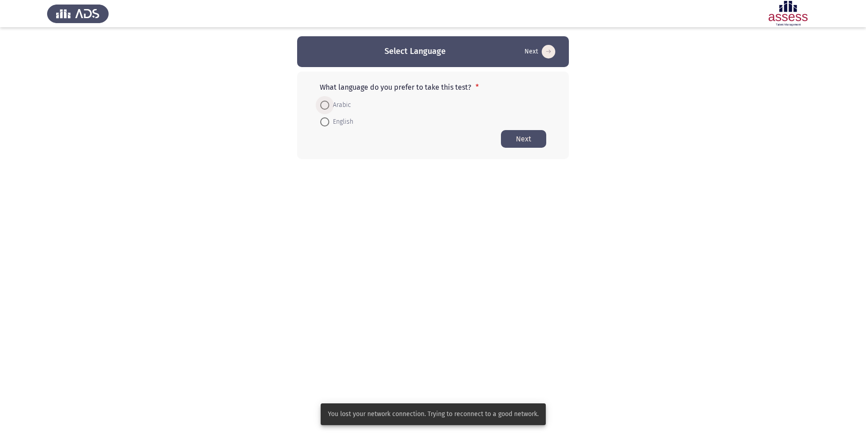
click at [331, 107] on span "Arabic" at bounding box center [340, 105] width 22 height 11
click at [329, 107] on input "Arabic" at bounding box center [324, 105] width 9 height 9
radio input "true"
click at [527, 138] on button "Next" at bounding box center [523, 139] width 45 height 18
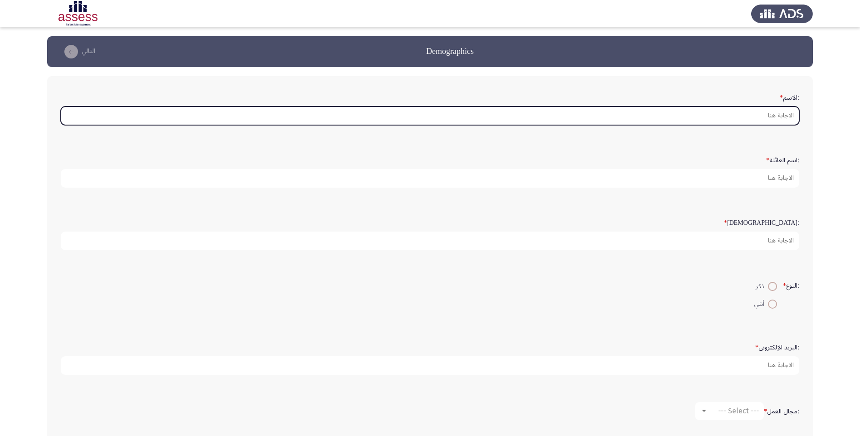
click at [658, 110] on input ":الاسم *" at bounding box center [430, 115] width 738 height 19
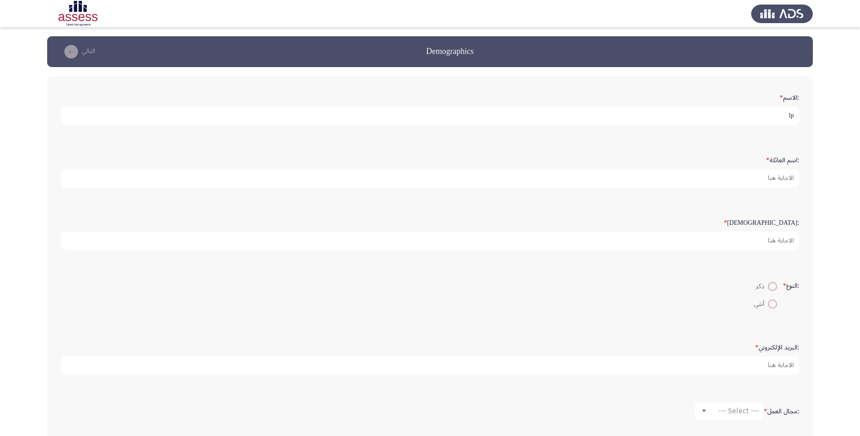
type input "l"
type input "[PERSON_NAME]"
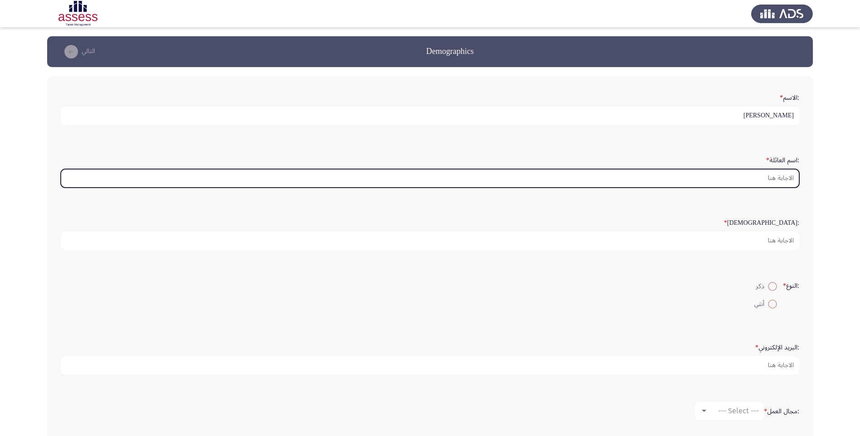
click at [681, 177] on input ":اسم العائلة *" at bounding box center [430, 178] width 738 height 19
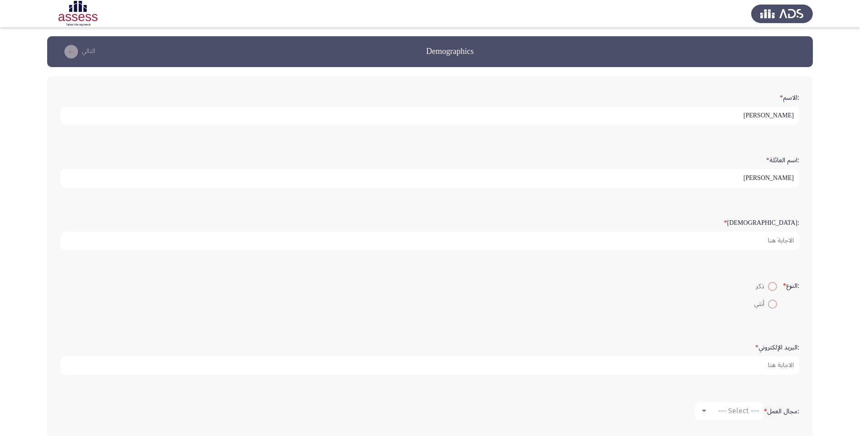
type input "[PERSON_NAME]"
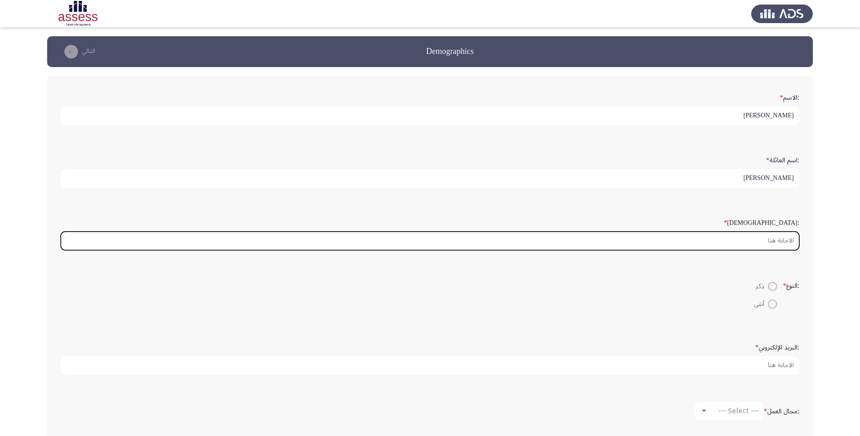
click at [764, 240] on input ":السن *" at bounding box center [430, 241] width 738 height 19
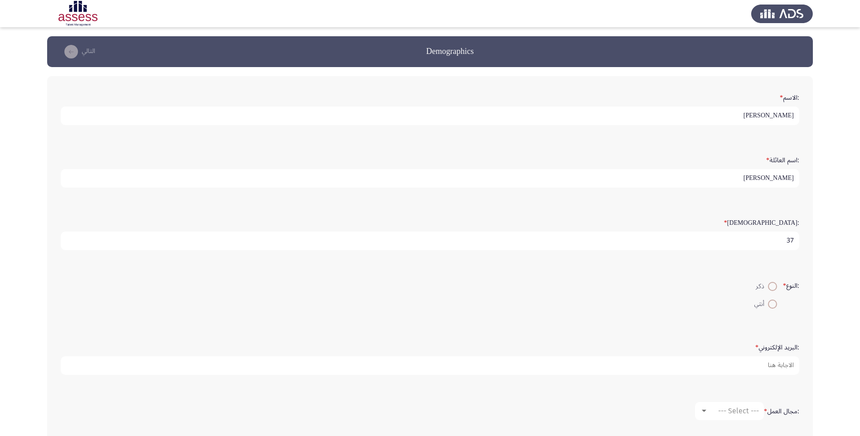
type input "37"
click at [768, 282] on span at bounding box center [772, 286] width 9 height 9
click at [768, 282] on input "ذكر" at bounding box center [772, 286] width 9 height 9
radio input "true"
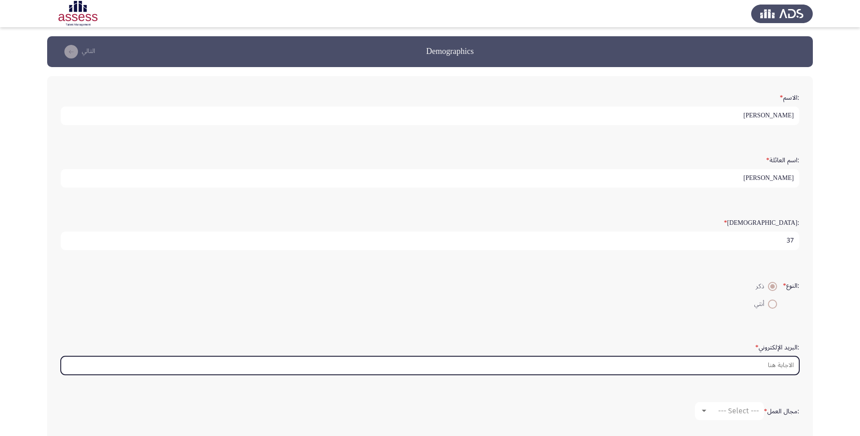
click at [677, 363] on input ":البريد الإلكتروني *" at bounding box center [430, 365] width 738 height 19
type input "[EMAIL_ADDRESS][DOMAIN_NAME]"
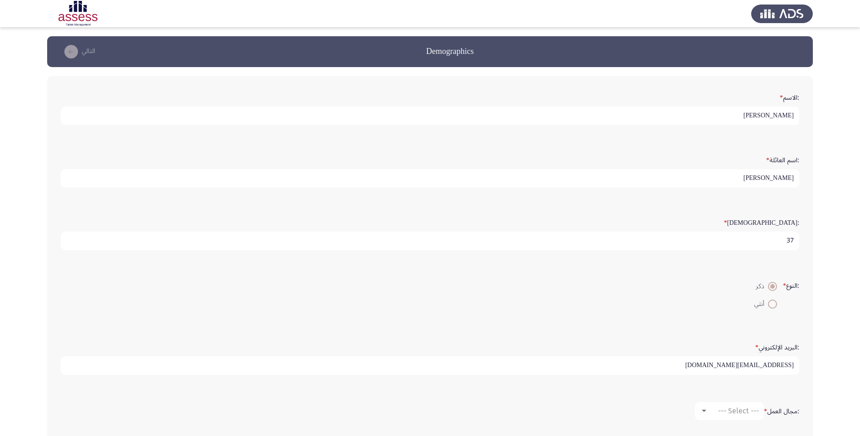
click at [818, 275] on app-assessment-container "Demographics التالي :الاسم * [PERSON_NAME] :اسم العائلة * [PERSON_NAME] :السن *…" at bounding box center [430, 270] width 860 height 469
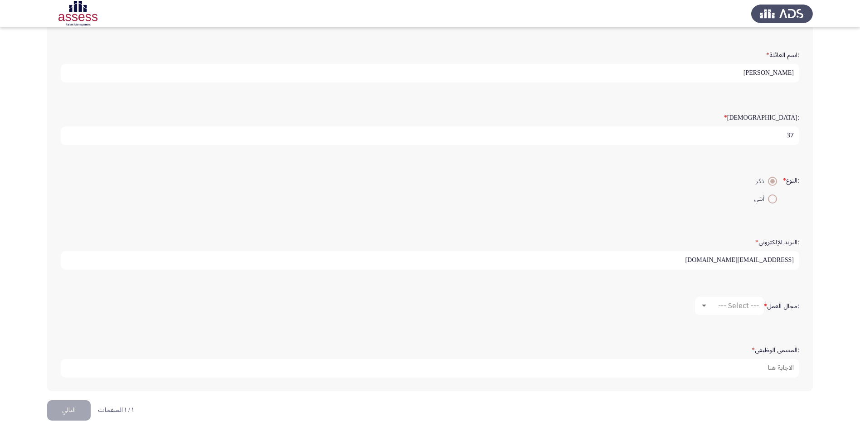
scroll to position [106, 0]
click at [719, 303] on span "--- Select ---" at bounding box center [738, 305] width 41 height 9
click at [576, 320] on div at bounding box center [430, 218] width 860 height 436
click at [716, 299] on mat-select "--- Select ---" at bounding box center [729, 305] width 69 height 18
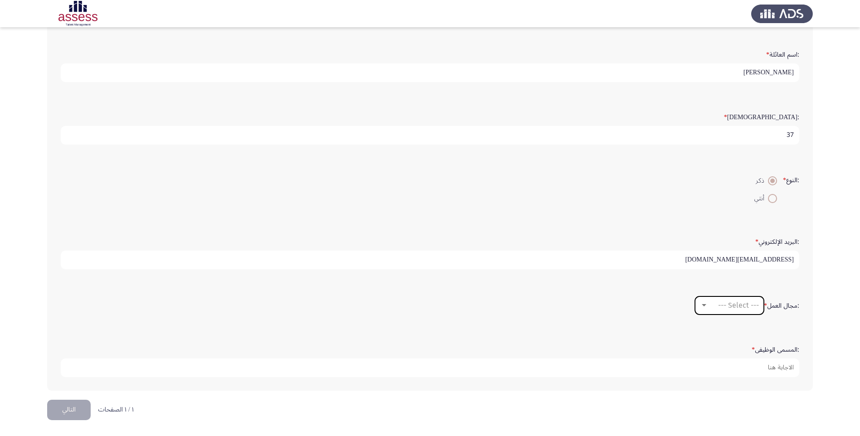
click at [702, 305] on div at bounding box center [704, 305] width 5 height 2
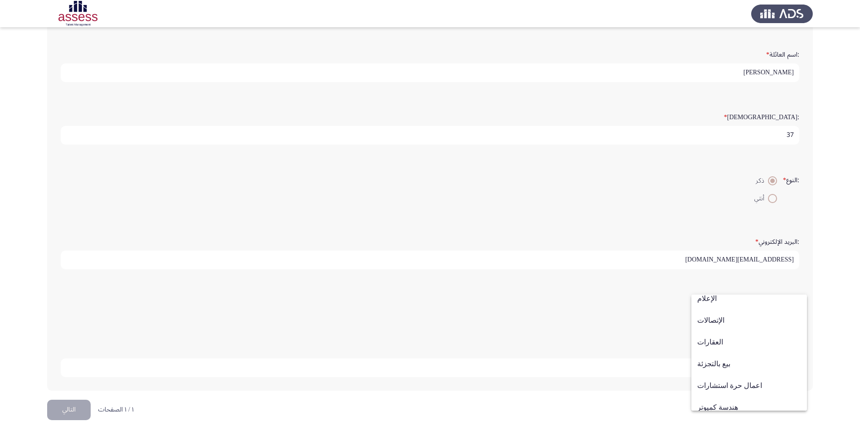
scroll to position [297, 0]
click at [718, 397] on span "آخر" at bounding box center [749, 400] width 104 height 22
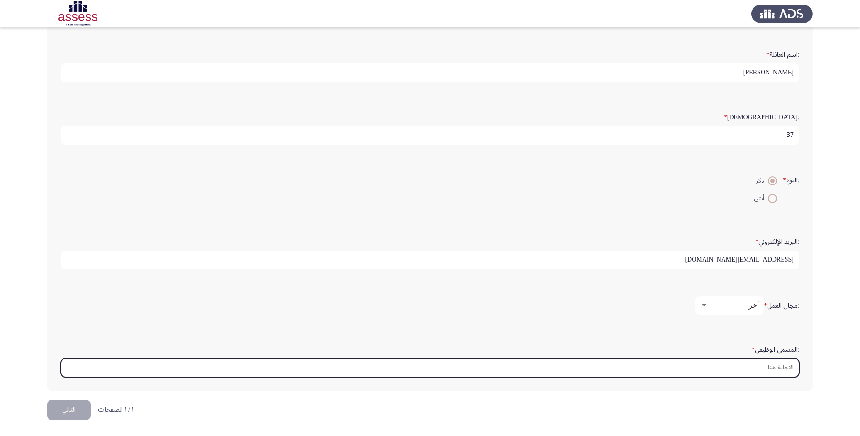
click at [705, 366] on input ":المسمى الوظيفى *" at bounding box center [430, 367] width 738 height 19
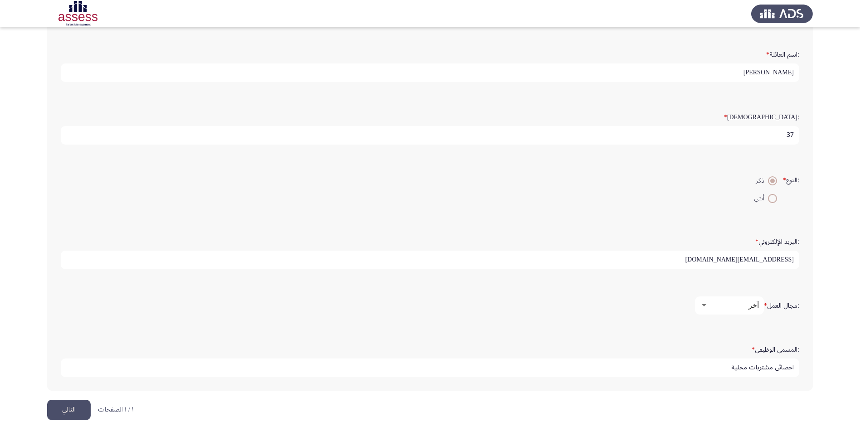
type input "اخصائي مشتريات محلية"
click at [68, 411] on button "التالي" at bounding box center [69, 410] width 44 height 20
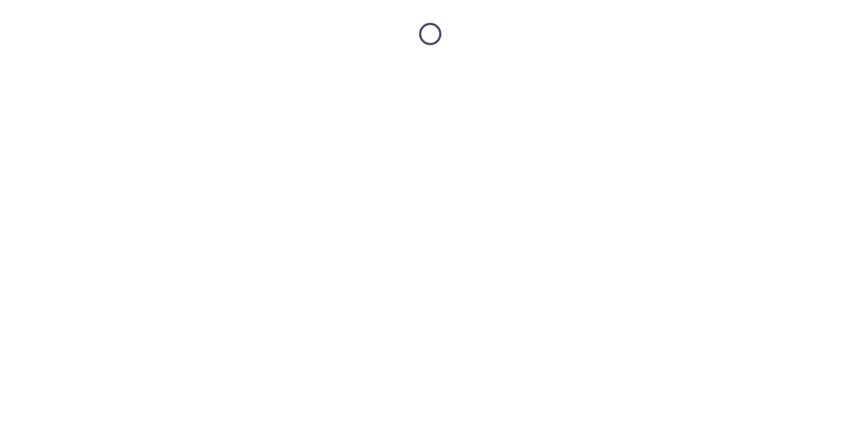
scroll to position [0, 0]
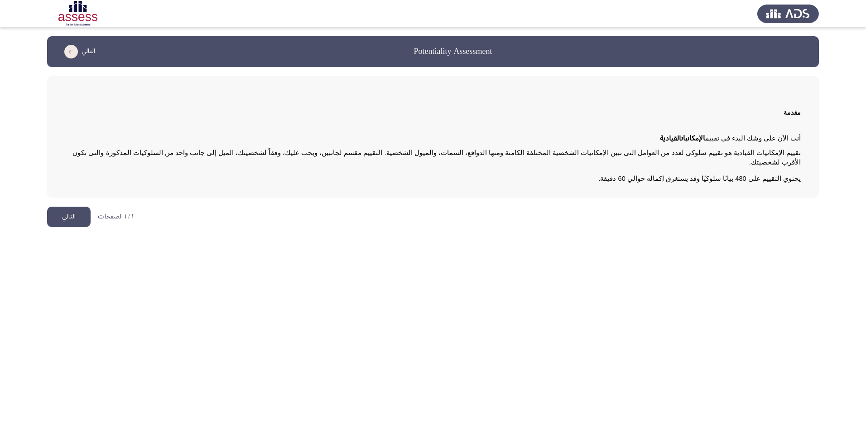
click at [77, 207] on button "التالي" at bounding box center [69, 217] width 44 height 20
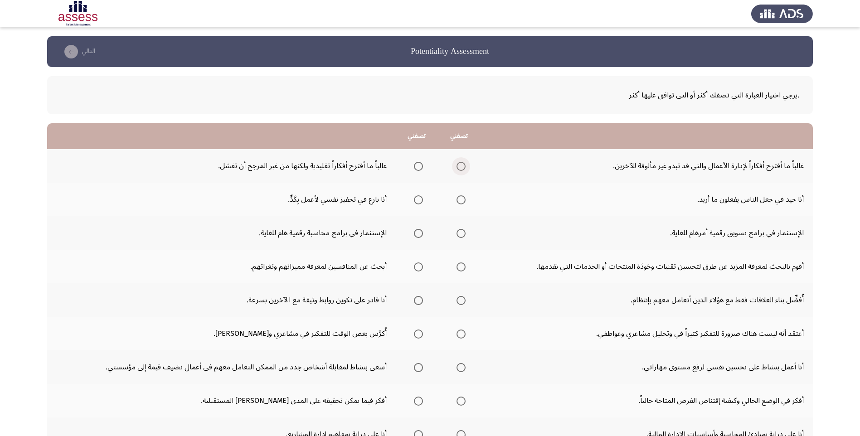
click at [460, 170] on span "Select an option" at bounding box center [460, 166] width 9 height 9
click at [460, 170] on input "Select an option" at bounding box center [460, 166] width 9 height 9
click at [417, 164] on span "Select an option" at bounding box center [418, 166] width 9 height 9
click at [417, 164] on input "Select an option" at bounding box center [418, 166] width 9 height 9
click at [460, 165] on span "Select an option" at bounding box center [460, 166] width 9 height 9
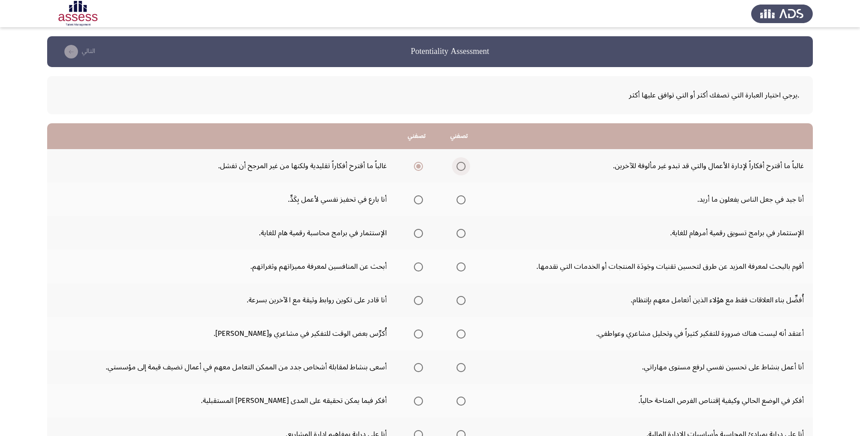
click at [460, 165] on input "Select an option" at bounding box center [460, 166] width 9 height 9
click at [417, 203] on span "Select an option" at bounding box center [418, 199] width 9 height 9
click at [417, 203] on input "Select an option" at bounding box center [418, 199] width 9 height 9
click at [460, 232] on span "Select an option" at bounding box center [460, 233] width 9 height 9
click at [460, 232] on input "Select an option" at bounding box center [460, 233] width 9 height 9
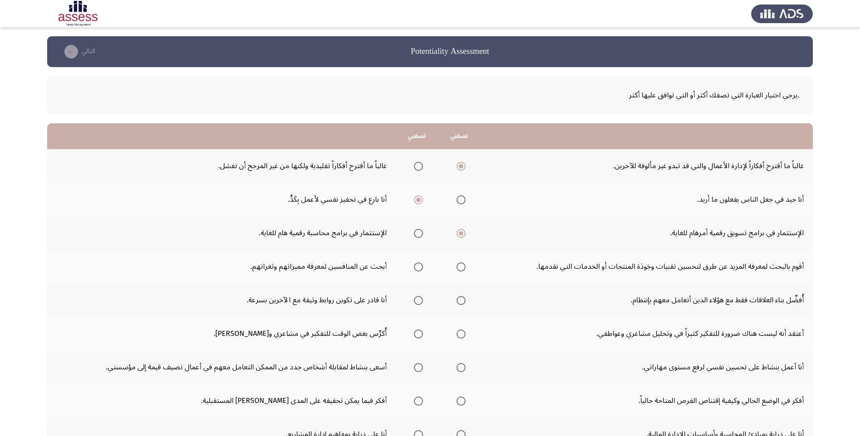
click at [456, 269] on span "Select an option" at bounding box center [460, 266] width 9 height 9
click at [456, 269] on input "Select an option" at bounding box center [460, 266] width 9 height 9
click at [415, 299] on span "Select an option" at bounding box center [418, 300] width 9 height 9
click at [415, 299] on input "Select an option" at bounding box center [418, 300] width 9 height 9
click at [414, 333] on span "Select an option" at bounding box center [418, 333] width 9 height 9
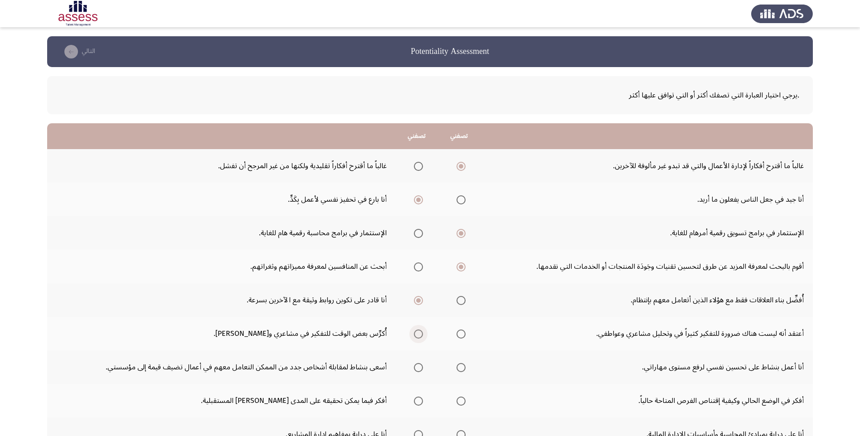
click at [414, 333] on input "Select an option" at bounding box center [418, 333] width 9 height 9
click at [417, 369] on span "Select an option" at bounding box center [418, 367] width 9 height 9
click at [417, 369] on input "Select an option" at bounding box center [418, 367] width 9 height 9
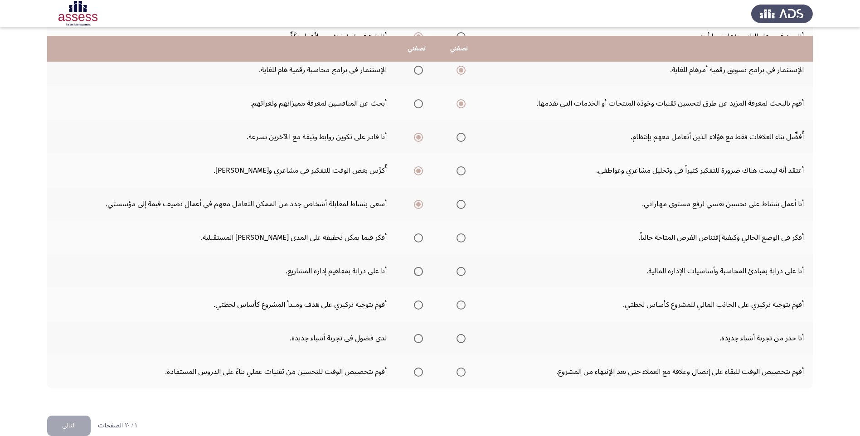
scroll to position [179, 0]
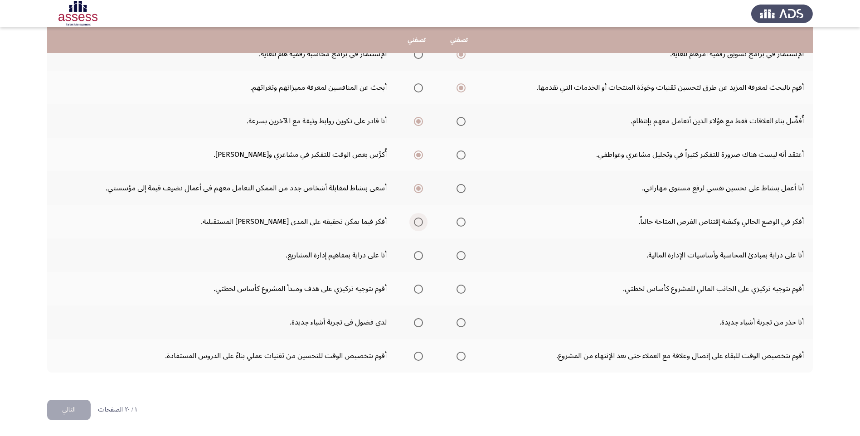
click at [417, 222] on span "Select an option" at bounding box center [418, 222] width 9 height 9
click at [417, 222] on input "Select an option" at bounding box center [418, 222] width 9 height 9
click at [463, 257] on span "Select an option" at bounding box center [460, 255] width 9 height 9
click at [463, 257] on input "Select an option" at bounding box center [460, 255] width 9 height 9
click at [463, 257] on span "Select an option" at bounding box center [460, 255] width 9 height 9
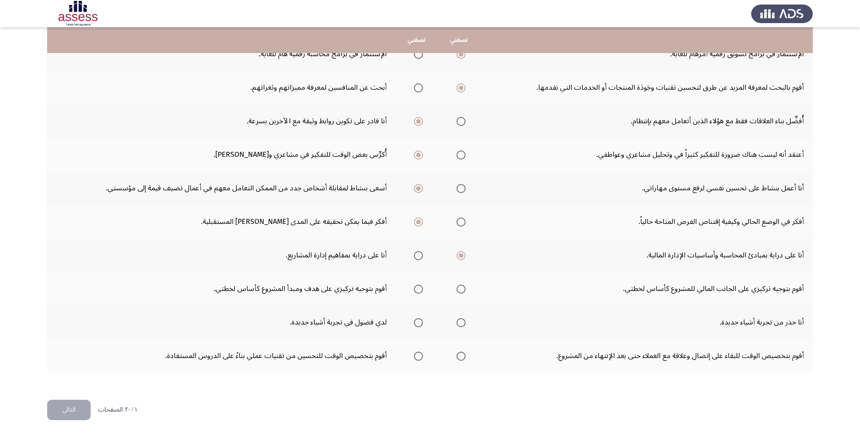
click at [463, 257] on input "Select an option" at bounding box center [460, 255] width 9 height 9
click at [418, 287] on span "Select an option" at bounding box center [418, 289] width 9 height 9
click at [418, 287] on input "Select an option" at bounding box center [418, 289] width 9 height 9
click at [415, 324] on span "Select an option" at bounding box center [418, 322] width 9 height 9
click at [415, 324] on input "Select an option" at bounding box center [418, 322] width 9 height 9
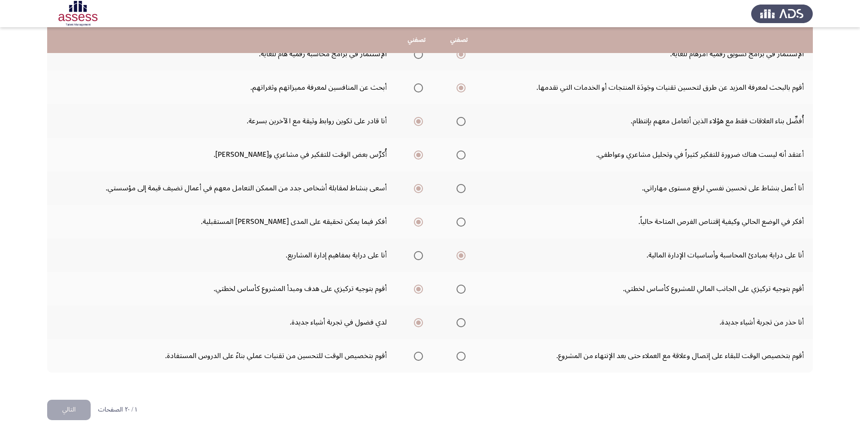
click at [459, 354] on span "Select an option" at bounding box center [460, 356] width 9 height 9
click at [459, 354] on input "Select an option" at bounding box center [460, 356] width 9 height 9
click at [72, 406] on button "التالي" at bounding box center [69, 410] width 44 height 20
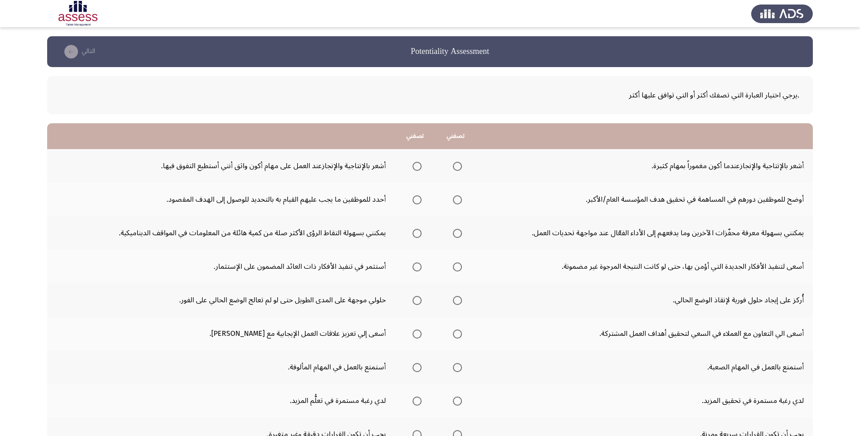
click at [417, 162] on span "Select an option" at bounding box center [416, 166] width 9 height 9
click at [417, 162] on input "Select an option" at bounding box center [416, 166] width 9 height 9
click at [421, 196] on span "Select an option" at bounding box center [416, 199] width 9 height 9
click at [421, 196] on input "Select an option" at bounding box center [416, 199] width 9 height 9
click at [457, 233] on span "Select an option" at bounding box center [457, 233] width 0 height 0
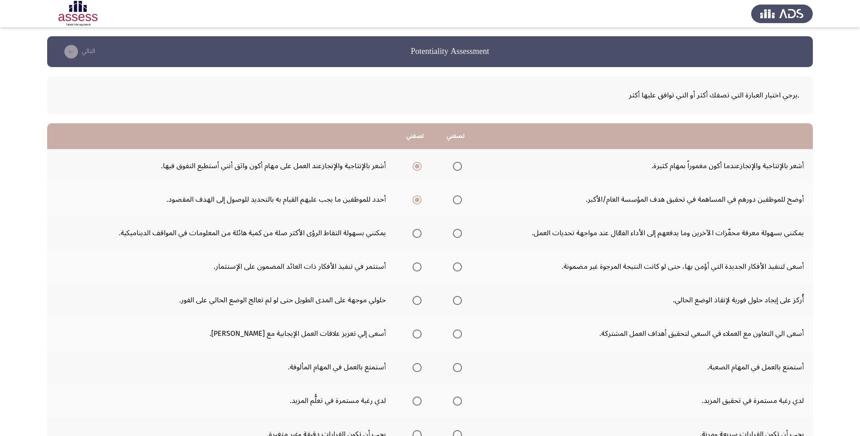
click at [460, 233] on input "Select an option" at bounding box center [457, 233] width 9 height 9
click at [461, 264] on span "Select an option" at bounding box center [457, 266] width 9 height 9
click at [461, 264] on input "Select an option" at bounding box center [457, 266] width 9 height 9
click at [420, 299] on span "Select an option" at bounding box center [416, 300] width 9 height 9
click at [420, 299] on input "Select an option" at bounding box center [416, 300] width 9 height 9
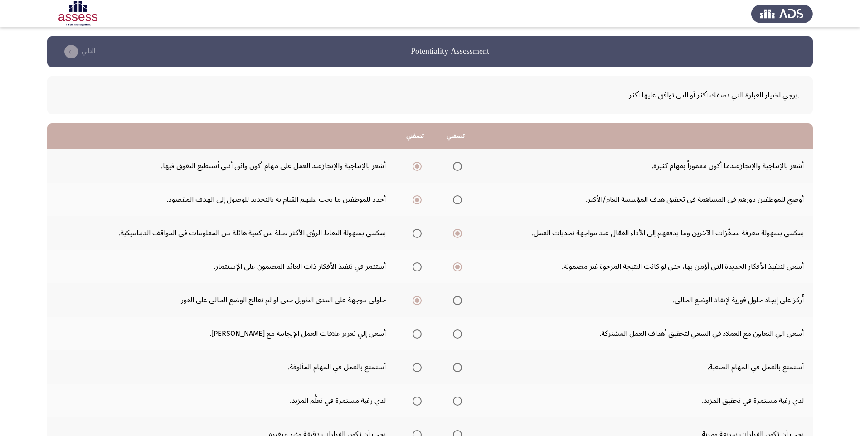
click at [420, 333] on span "Select an option" at bounding box center [416, 333] width 9 height 9
click at [420, 333] on input "Select an option" at bounding box center [416, 333] width 9 height 9
click at [457, 369] on span "Select an option" at bounding box center [457, 367] width 9 height 9
click at [457, 369] on input "Select an option" at bounding box center [457, 367] width 9 height 9
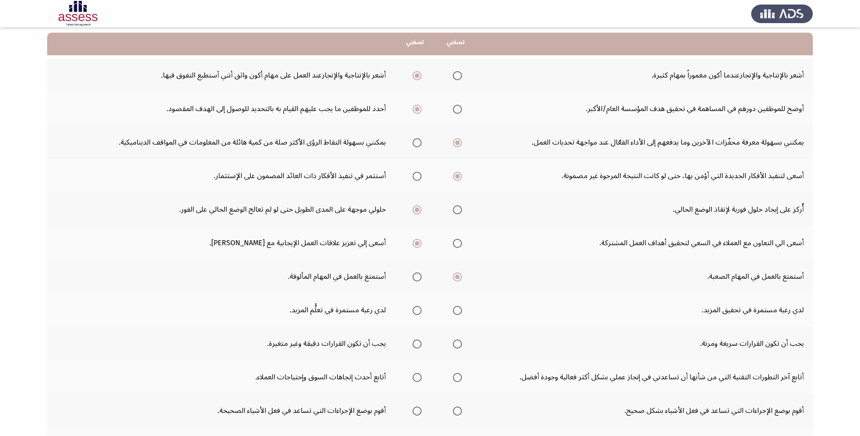
scroll to position [109, 0]
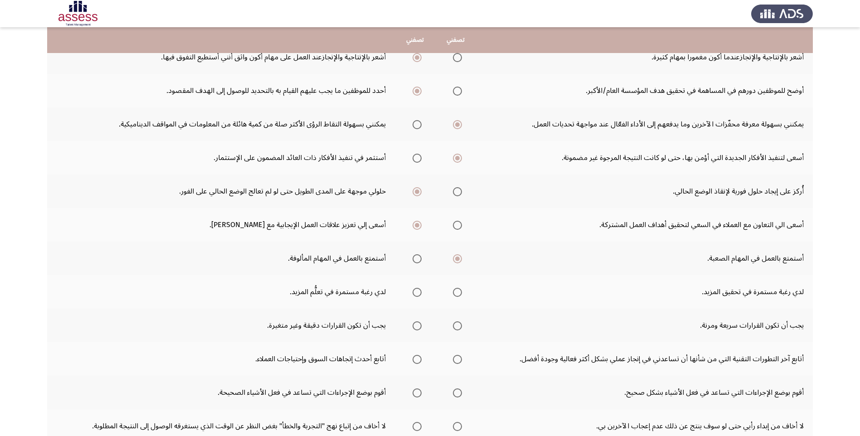
click at [416, 290] on span "Select an option" at bounding box center [416, 292] width 9 height 9
click at [416, 290] on input "Select an option" at bounding box center [416, 292] width 9 height 9
click at [421, 322] on span "Select an option" at bounding box center [416, 325] width 9 height 9
click at [421, 322] on input "Select an option" at bounding box center [416, 325] width 9 height 9
click at [459, 360] on span "Select an option" at bounding box center [457, 359] width 9 height 9
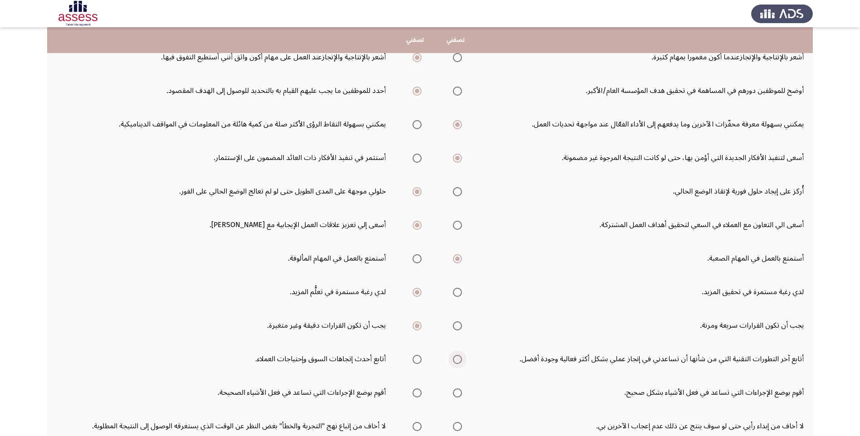
click at [459, 360] on input "Select an option" at bounding box center [457, 359] width 9 height 9
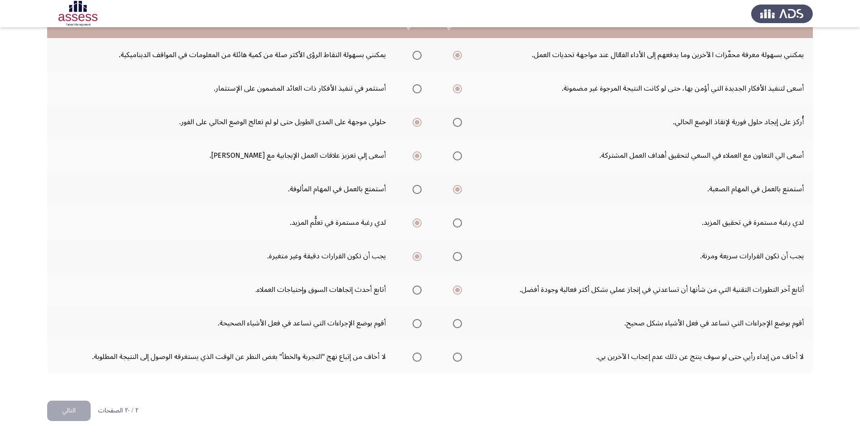
scroll to position [179, 0]
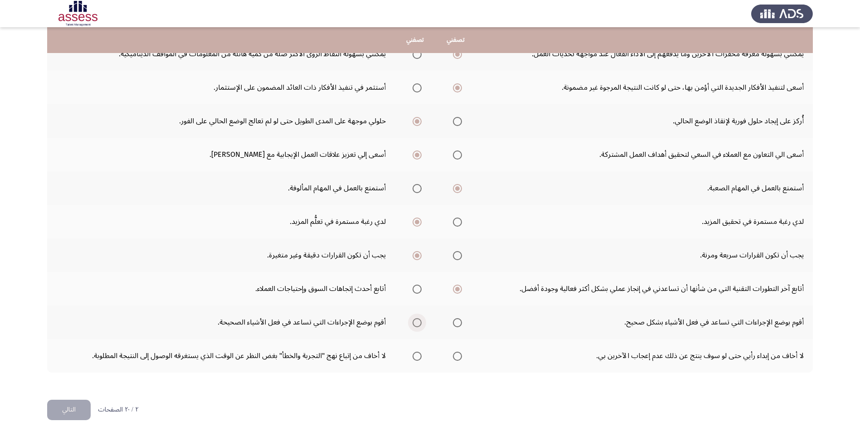
click at [416, 325] on span "Select an option" at bounding box center [416, 322] width 9 height 9
click at [416, 325] on input "Select an option" at bounding box center [416, 322] width 9 height 9
click at [417, 356] on span "Select an option" at bounding box center [417, 356] width 0 height 0
click at [419, 356] on input "Select an option" at bounding box center [416, 356] width 9 height 9
click at [60, 404] on button "التالي" at bounding box center [69, 410] width 44 height 20
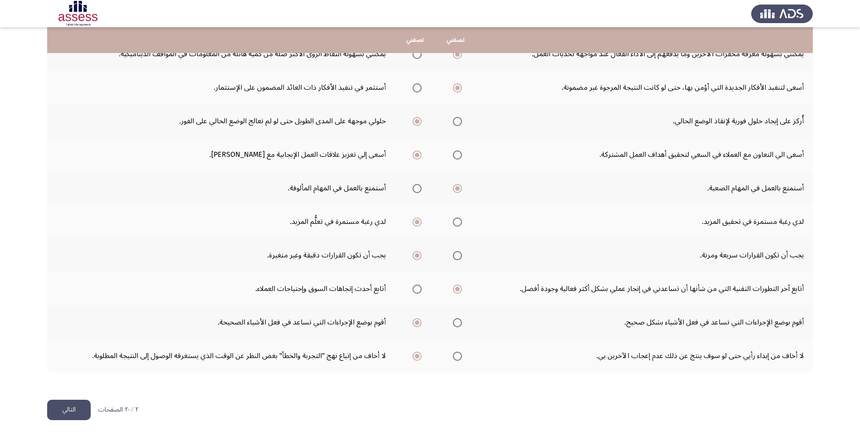
scroll to position [0, 0]
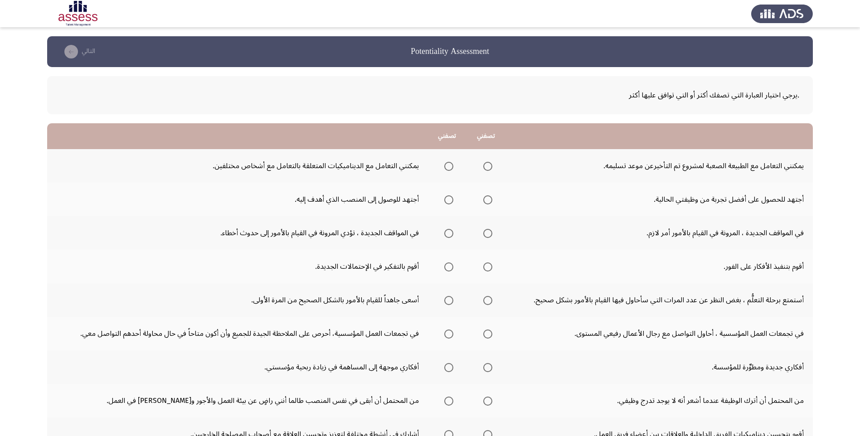
click at [448, 164] on span "Select an option" at bounding box center [448, 166] width 9 height 9
click at [448, 164] on input "Select an option" at bounding box center [448, 166] width 9 height 9
click at [487, 198] on span "Select an option" at bounding box center [487, 199] width 9 height 9
click at [487, 198] on input "Select an option" at bounding box center [487, 199] width 9 height 9
click at [452, 199] on span "Select an option" at bounding box center [448, 199] width 9 height 9
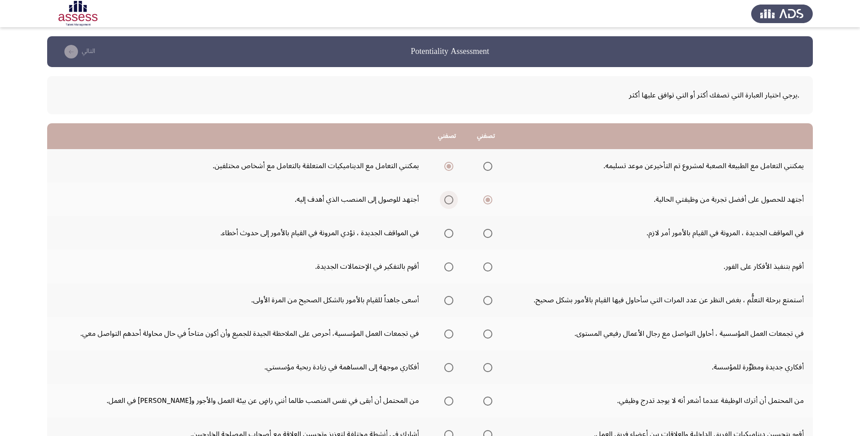
click at [452, 199] on input "Select an option" at bounding box center [448, 199] width 9 height 9
click at [448, 237] on span "Select an option" at bounding box center [448, 233] width 9 height 9
click at [448, 237] on input "Select an option" at bounding box center [448, 233] width 9 height 9
click at [451, 266] on span "Select an option" at bounding box center [448, 266] width 9 height 9
click at [451, 266] on input "Select an option" at bounding box center [448, 266] width 9 height 9
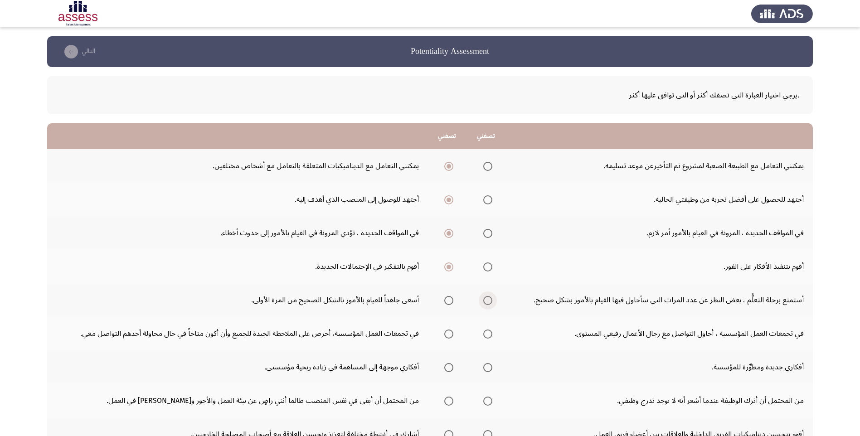
click at [487, 300] on span "Select an option" at bounding box center [487, 300] width 9 height 9
click at [487, 300] on input "Select an option" at bounding box center [487, 300] width 9 height 9
click at [449, 332] on span "Select an option" at bounding box center [448, 333] width 9 height 9
click at [449, 332] on input "Select an option" at bounding box center [448, 333] width 9 height 9
click at [489, 368] on span "Select an option" at bounding box center [487, 367] width 9 height 9
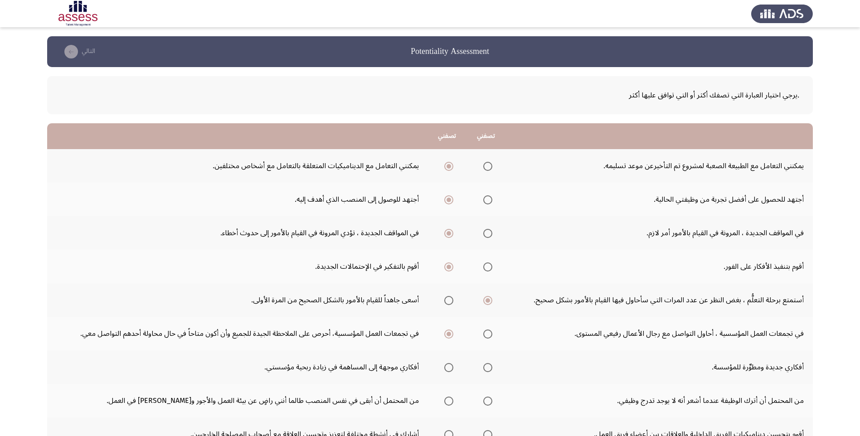
click at [489, 368] on input "Select an option" at bounding box center [487, 367] width 9 height 9
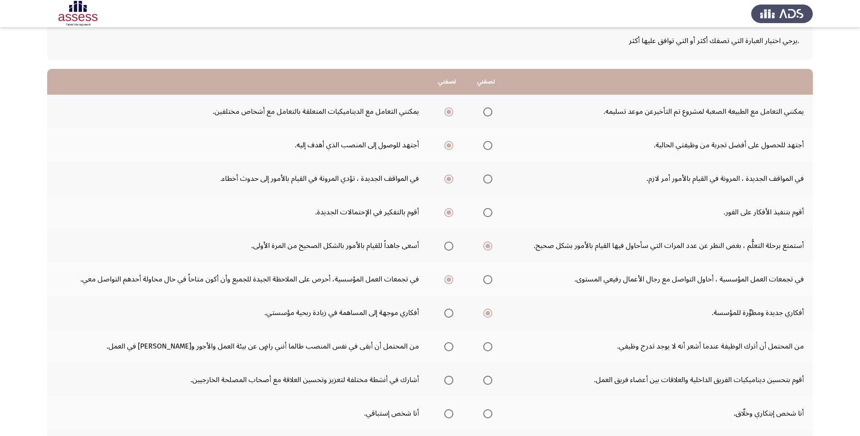
scroll to position [73, 0]
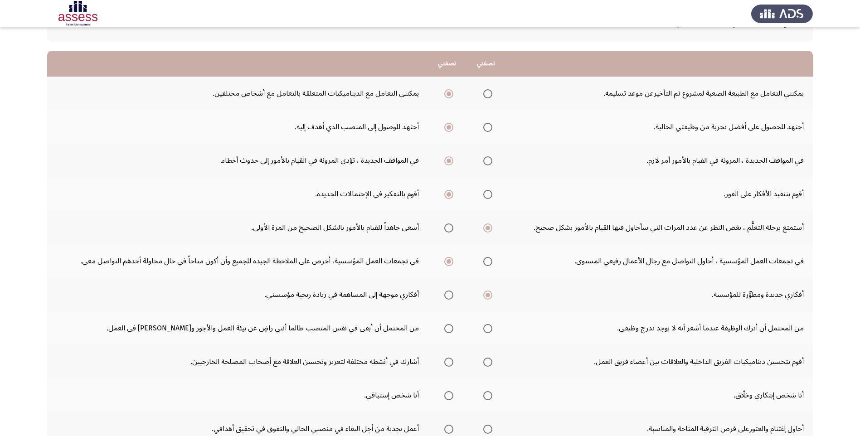
click at [448, 327] on span "Select an option" at bounding box center [448, 328] width 9 height 9
click at [448, 327] on input "Select an option" at bounding box center [448, 328] width 9 height 9
click at [491, 362] on span "Select an option" at bounding box center [487, 362] width 9 height 9
click at [491, 362] on input "Select an option" at bounding box center [487, 362] width 9 height 9
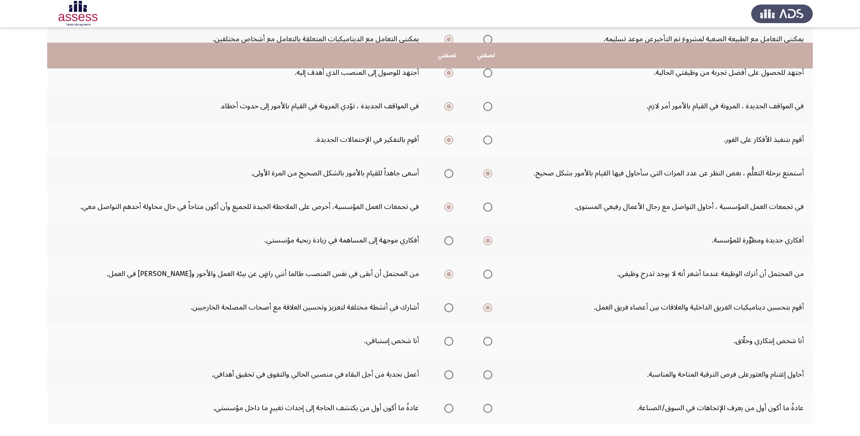
scroll to position [145, 0]
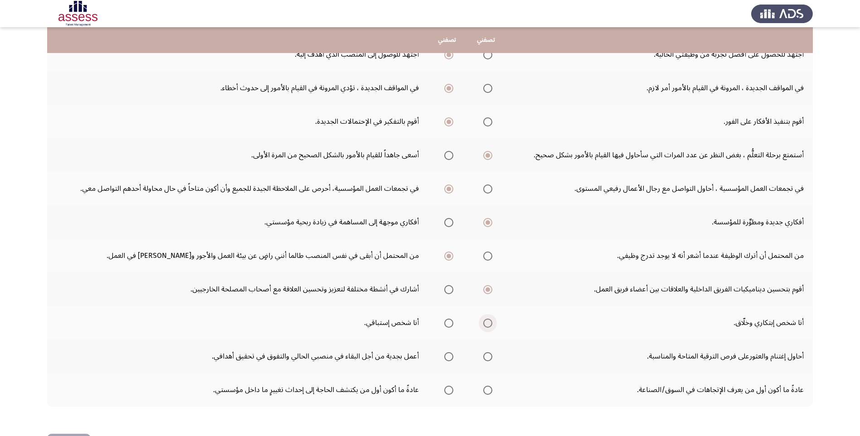
click at [485, 323] on span "Select an option" at bounding box center [487, 323] width 9 height 9
click at [485, 323] on input "Select an option" at bounding box center [487, 323] width 9 height 9
click at [491, 355] on span "Select an option" at bounding box center [487, 356] width 9 height 9
click at [491, 355] on input "Select an option" at bounding box center [487, 356] width 9 height 9
click at [484, 387] on span "Select an option" at bounding box center [487, 390] width 9 height 9
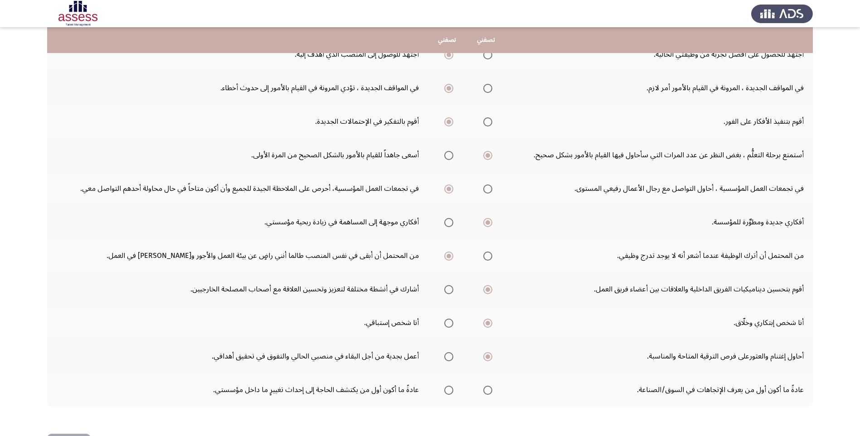
click at [484, 387] on input "Select an option" at bounding box center [487, 390] width 9 height 9
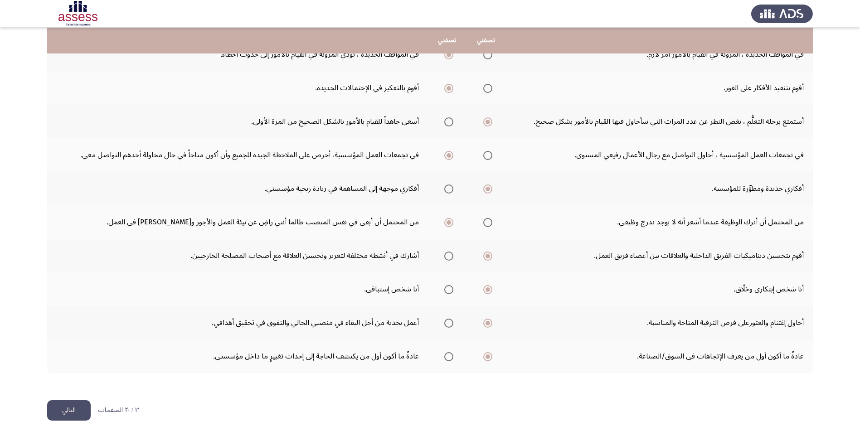
scroll to position [179, 0]
click at [54, 404] on button "التالي" at bounding box center [69, 410] width 44 height 20
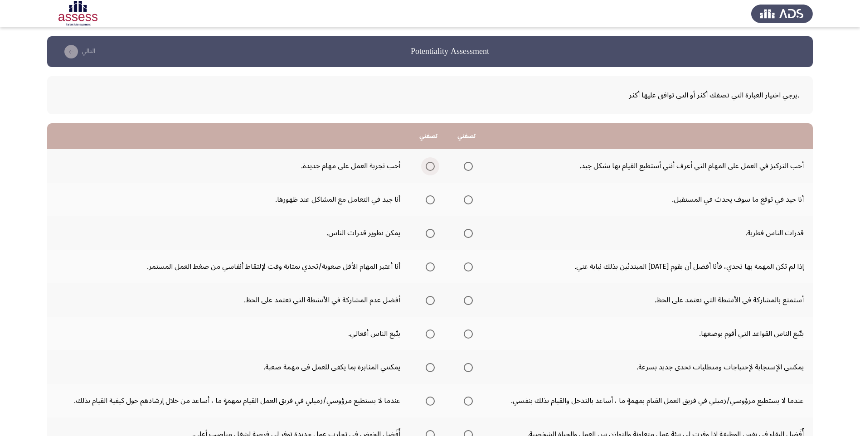
click at [431, 166] on span "Select an option" at bounding box center [430, 166] width 9 height 9
click at [431, 166] on input "Select an option" at bounding box center [430, 166] width 9 height 9
click at [433, 199] on span "Select an option" at bounding box center [430, 199] width 9 height 9
click at [433, 199] on input "Select an option" at bounding box center [430, 199] width 9 height 9
click at [431, 233] on span "Select an option" at bounding box center [430, 233] width 9 height 9
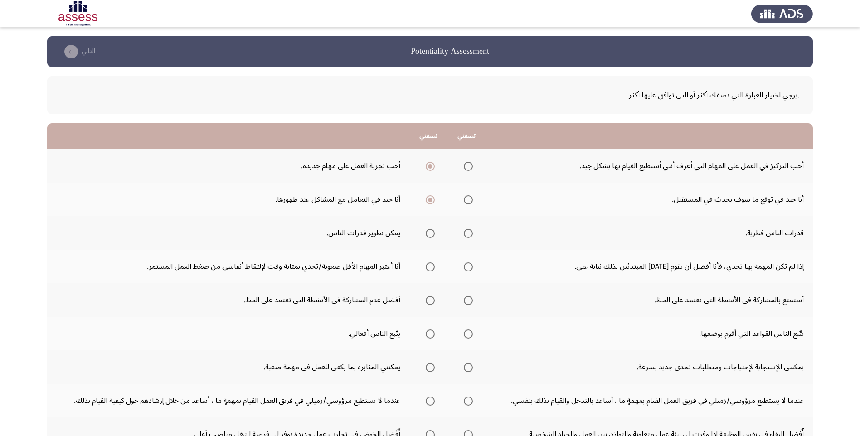
click at [431, 233] on input "Select an option" at bounding box center [430, 233] width 9 height 9
click at [432, 267] on span "Select an option" at bounding box center [430, 266] width 9 height 9
click at [432, 267] on input "Select an option" at bounding box center [430, 266] width 9 height 9
click at [471, 299] on span "Select an option" at bounding box center [468, 300] width 9 height 9
click at [471, 299] on input "Select an option" at bounding box center [468, 300] width 9 height 9
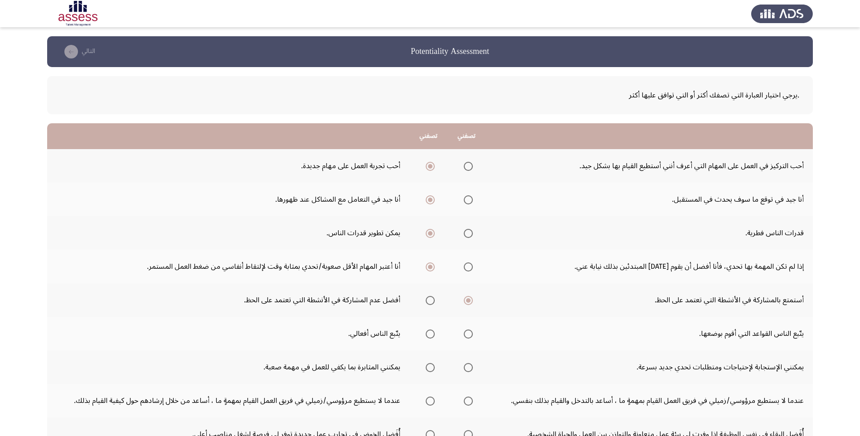
click at [432, 333] on span "Select an option" at bounding box center [430, 333] width 9 height 9
click at [432, 333] on input "Select an option" at bounding box center [430, 333] width 9 height 9
click at [467, 370] on span "Select an option" at bounding box center [468, 367] width 9 height 9
click at [467, 370] on input "Select an option" at bounding box center [468, 367] width 9 height 9
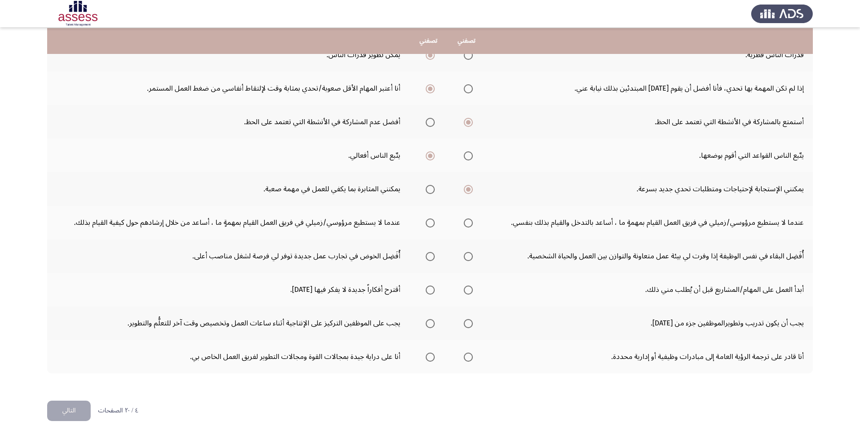
scroll to position [179, 0]
click at [429, 224] on span "Select an option" at bounding box center [430, 222] width 9 height 9
click at [429, 224] on input "Select an option" at bounding box center [430, 222] width 9 height 9
click at [433, 253] on span "Select an option" at bounding box center [430, 255] width 9 height 9
click at [433, 253] on input "Select an option" at bounding box center [430, 255] width 9 height 9
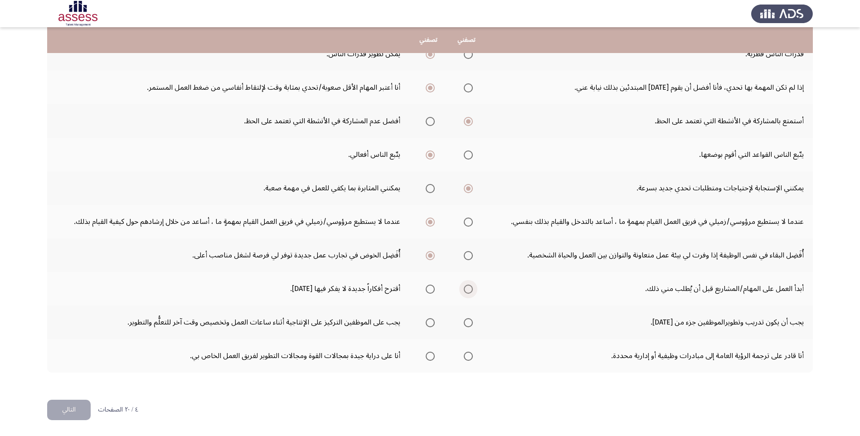
click at [462, 292] on label "Select an option" at bounding box center [466, 289] width 13 height 9
click at [464, 292] on input "Select an option" at bounding box center [468, 289] width 9 height 9
click at [469, 321] on span "Select an option" at bounding box center [468, 322] width 9 height 9
click at [469, 321] on input "Select an option" at bounding box center [468, 322] width 9 height 9
click at [433, 355] on span "Select an option" at bounding box center [430, 356] width 9 height 9
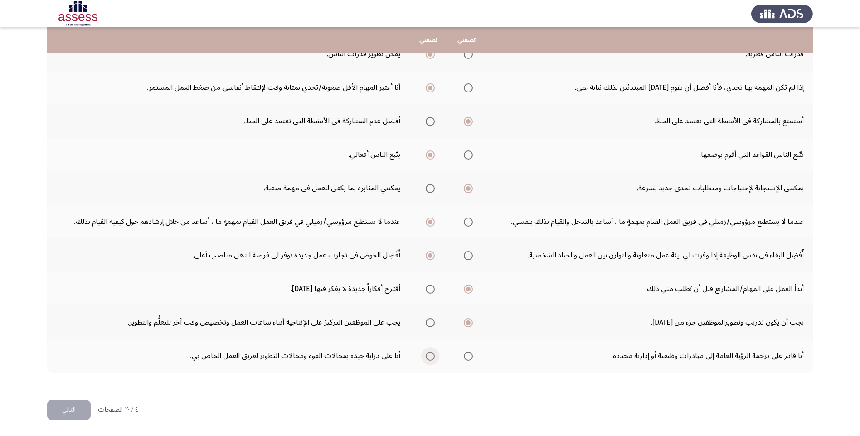
click at [433, 355] on input "Select an option" at bounding box center [430, 356] width 9 height 9
click at [82, 406] on button "التالي" at bounding box center [69, 410] width 44 height 20
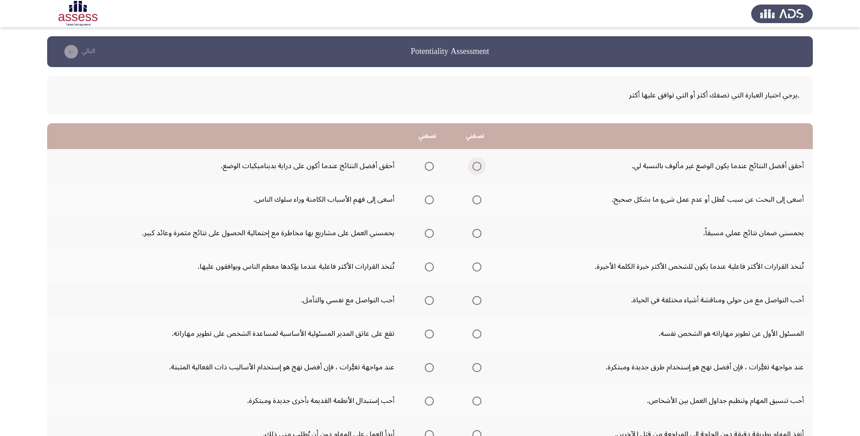
click at [473, 165] on span "Select an option" at bounding box center [476, 166] width 9 height 9
click at [473, 165] on input "Select an option" at bounding box center [476, 166] width 9 height 9
click at [425, 164] on span "Select an option" at bounding box center [429, 166] width 9 height 9
click at [425, 164] on input "Select an option" at bounding box center [429, 166] width 9 height 9
click at [427, 200] on span "Select an option" at bounding box center [429, 199] width 9 height 9
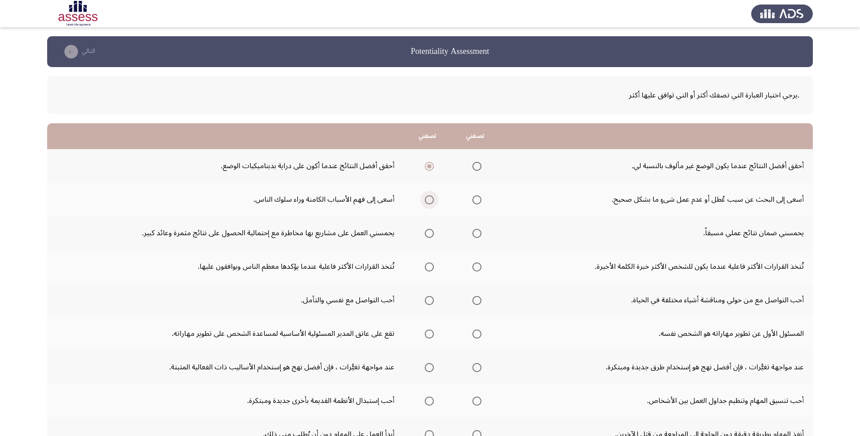
click at [427, 200] on input "Select an option" at bounding box center [429, 199] width 9 height 9
click at [427, 236] on span "Select an option" at bounding box center [429, 233] width 9 height 9
click at [427, 236] on input "Select an option" at bounding box center [429, 233] width 9 height 9
click at [476, 236] on span "Select an option" at bounding box center [476, 233] width 9 height 9
click at [476, 236] on input "Select an option" at bounding box center [476, 233] width 9 height 9
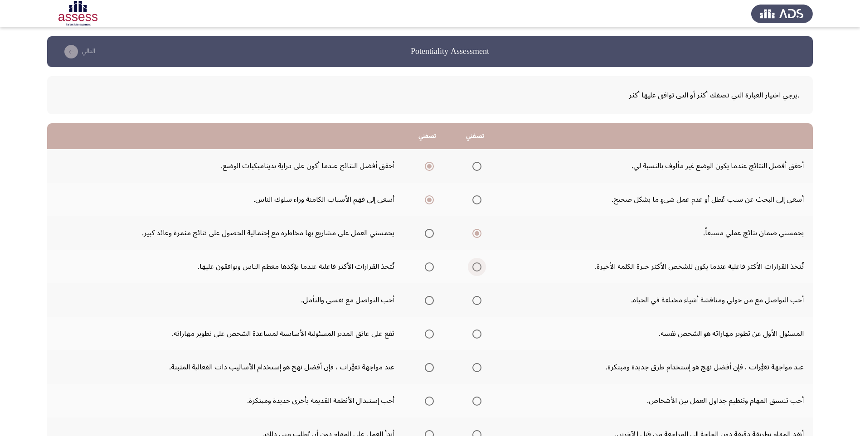
click at [481, 269] on span "Select an option" at bounding box center [476, 266] width 9 height 9
click at [481, 269] on input "Select an option" at bounding box center [476, 266] width 9 height 9
click at [476, 302] on span "Select an option" at bounding box center [476, 300] width 9 height 9
click at [476, 302] on input "Select an option" at bounding box center [476, 300] width 9 height 9
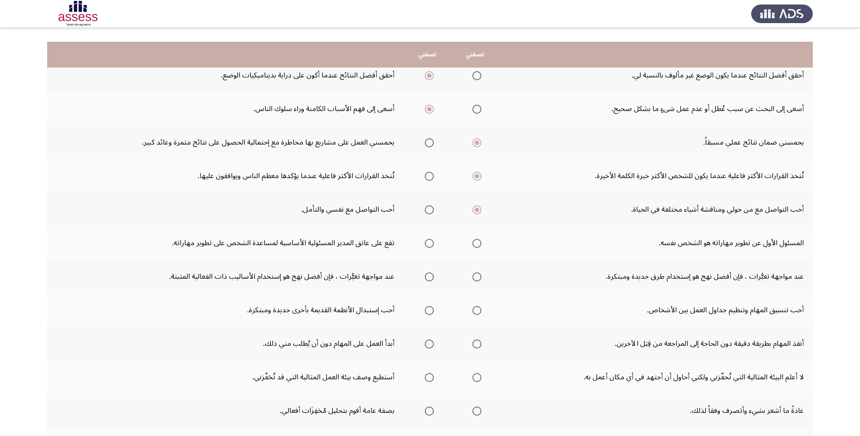
scroll to position [109, 0]
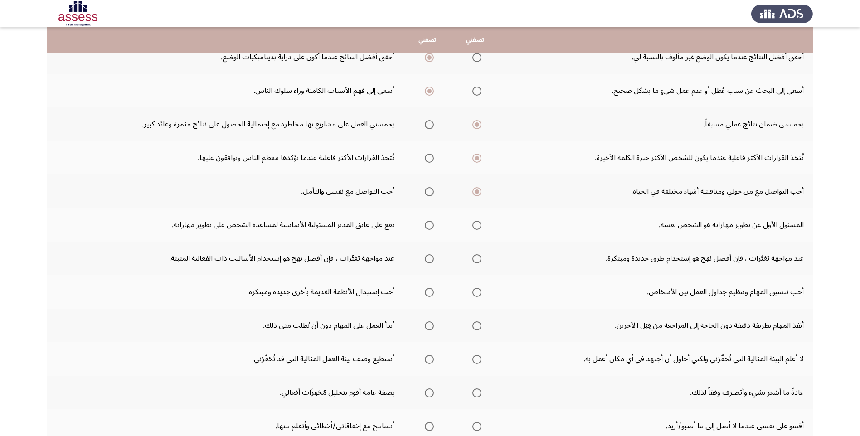
click at [427, 226] on span "Select an option" at bounding box center [429, 225] width 9 height 9
click at [427, 226] on input "Select an option" at bounding box center [429, 225] width 9 height 9
click at [478, 259] on span "Select an option" at bounding box center [476, 258] width 9 height 9
click at [478, 259] on input "Select an option" at bounding box center [476, 258] width 9 height 9
click at [477, 290] on span "Select an option" at bounding box center [476, 292] width 9 height 9
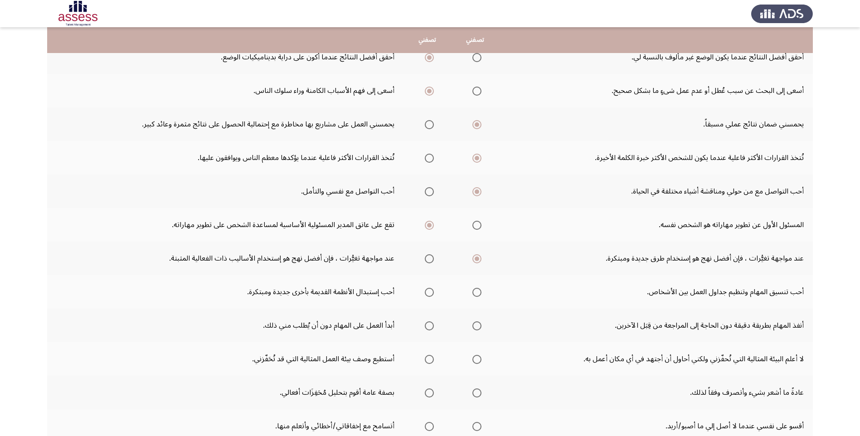
click at [477, 290] on input "Select an option" at bounding box center [476, 292] width 9 height 9
click at [474, 327] on span "Select an option" at bounding box center [476, 325] width 9 height 9
click at [474, 327] on input "Select an option" at bounding box center [476, 325] width 9 height 9
click at [477, 355] on span "Select an option" at bounding box center [476, 359] width 9 height 9
click at [477, 355] on input "Select an option" at bounding box center [476, 359] width 9 height 9
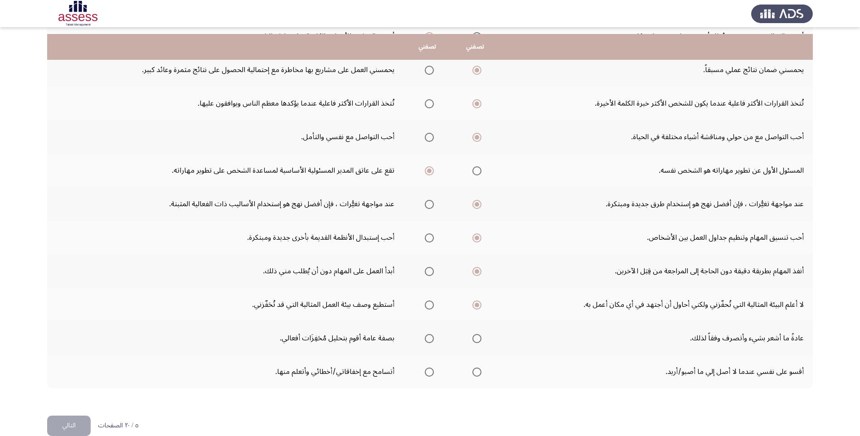
scroll to position [179, 0]
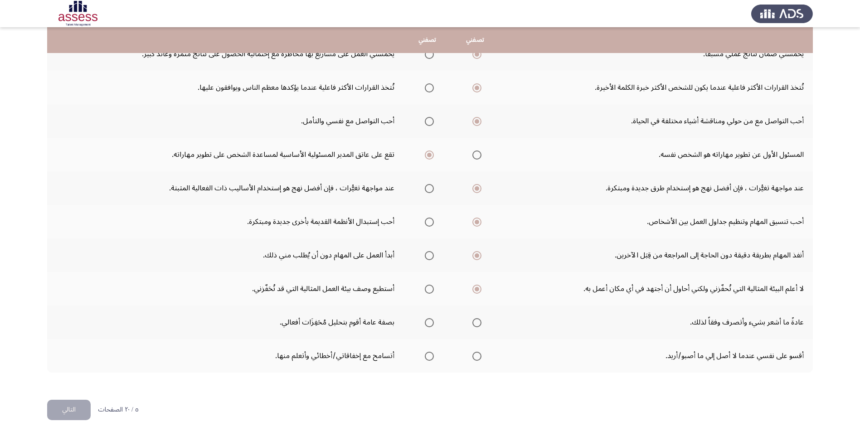
click at [516, 399] on div ".يرجي اختيار العبارة التي تصفك أكثر أو التي توافق عليها أكثر تصفني تصفني أحقق أ…" at bounding box center [429, 144] width 765 height 512
click at [474, 322] on span "Select an option" at bounding box center [476, 322] width 9 height 9
click at [474, 322] on input "Select an option" at bounding box center [476, 322] width 9 height 9
click at [429, 355] on span "Select an option" at bounding box center [429, 356] width 9 height 9
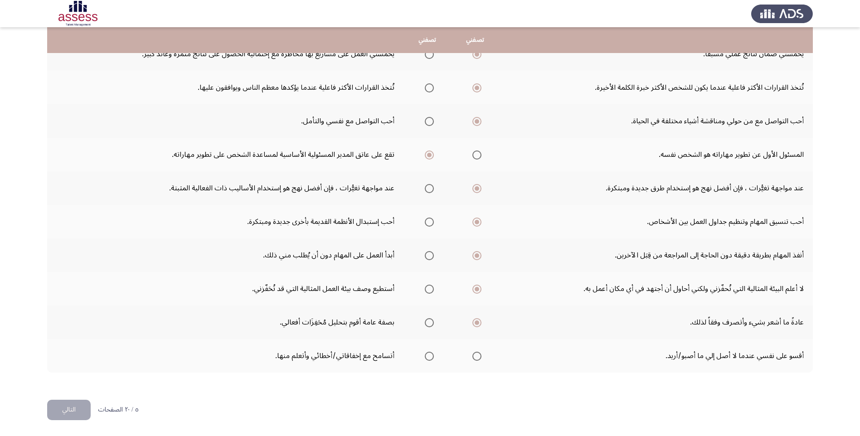
click at [429, 355] on input "Select an option" at bounding box center [429, 356] width 9 height 9
click at [68, 415] on button "التالي" at bounding box center [69, 410] width 44 height 20
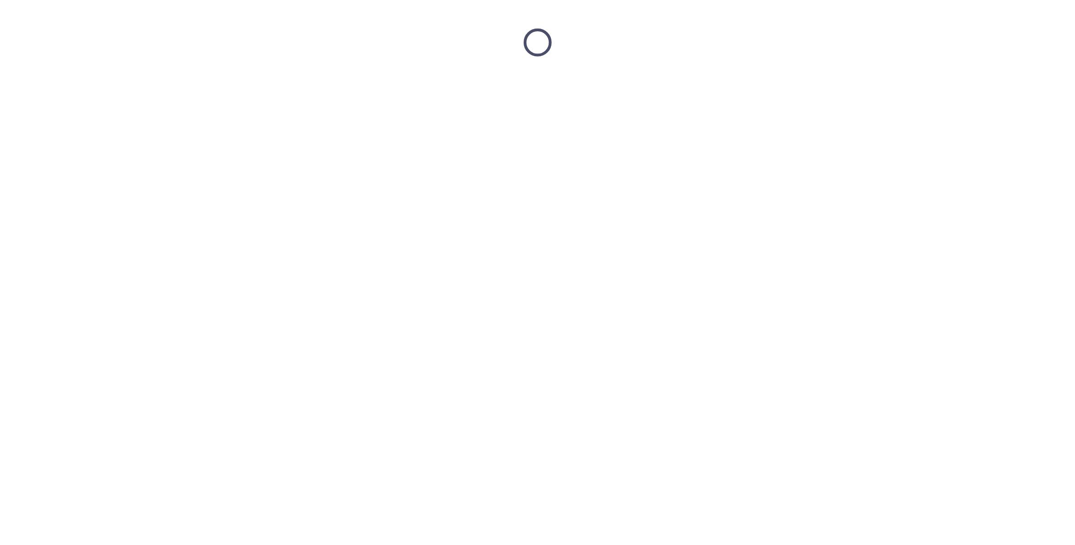
scroll to position [0, 0]
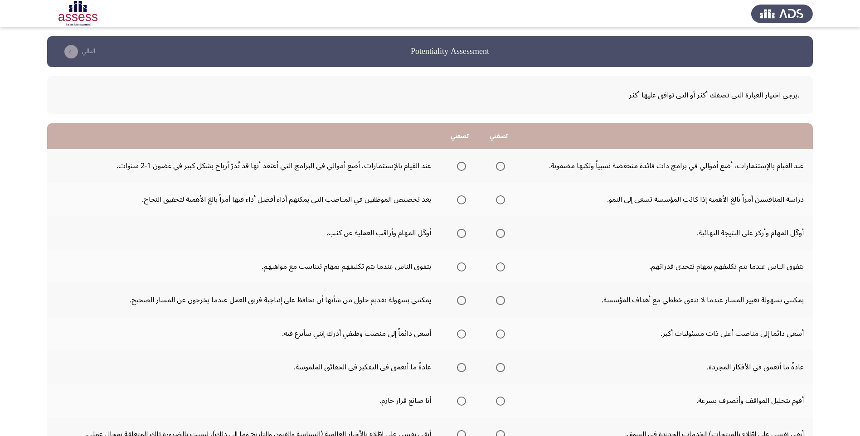
click at [460, 200] on span "Select an option" at bounding box center [461, 199] width 9 height 9
click at [460, 200] on input "Select an option" at bounding box center [461, 199] width 9 height 9
click at [503, 163] on span "Select an option" at bounding box center [500, 166] width 9 height 9
click at [503, 163] on input "Select an option" at bounding box center [500, 166] width 9 height 9
click at [466, 235] on span "Select an option" at bounding box center [461, 233] width 9 height 9
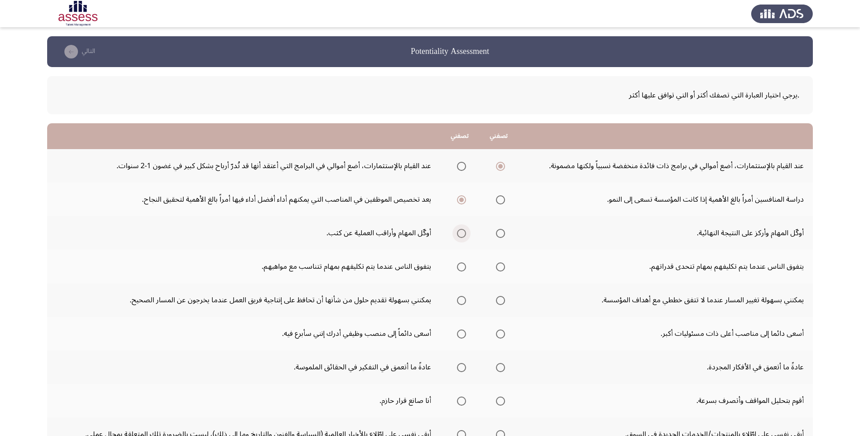
click at [466, 235] on input "Select an option" at bounding box center [461, 233] width 9 height 9
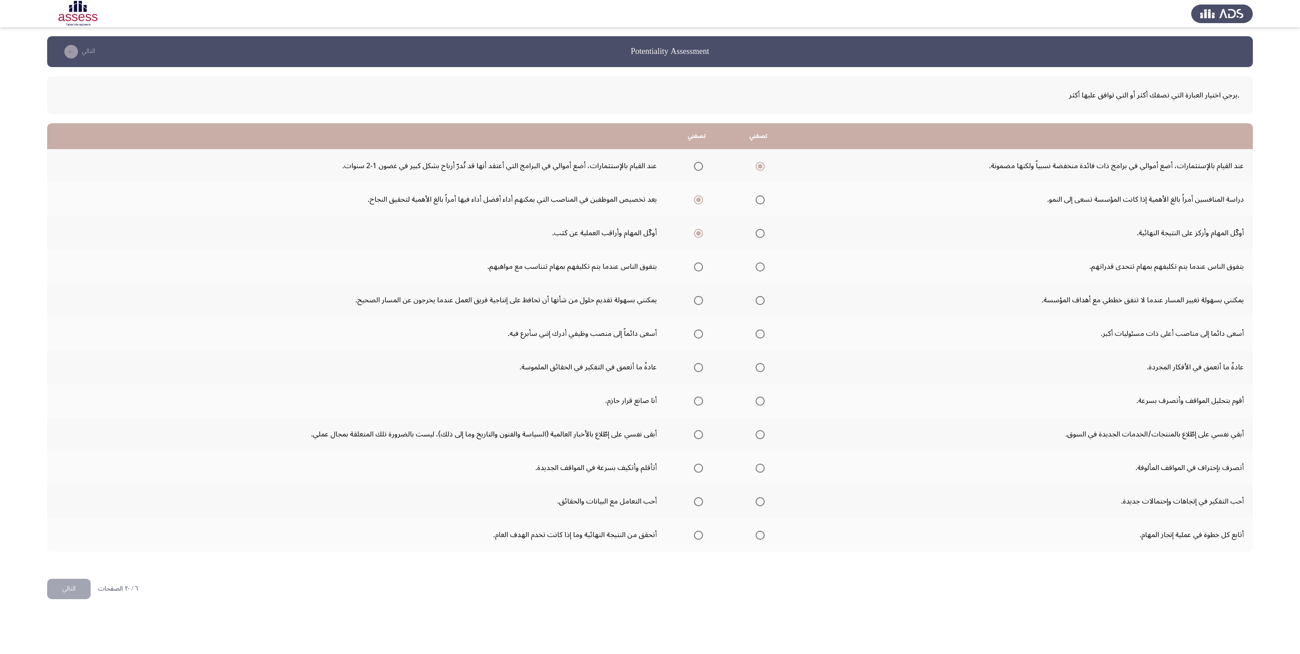
click at [700, 267] on span "Select an option" at bounding box center [698, 266] width 9 height 9
click at [700, 267] on input "Select an option" at bounding box center [698, 266] width 9 height 9
click at [699, 300] on span "Select an option" at bounding box center [698, 300] width 9 height 9
click at [699, 300] on input "Select an option" at bounding box center [698, 300] width 9 height 9
click at [703, 336] on span "Select an option" at bounding box center [698, 333] width 9 height 9
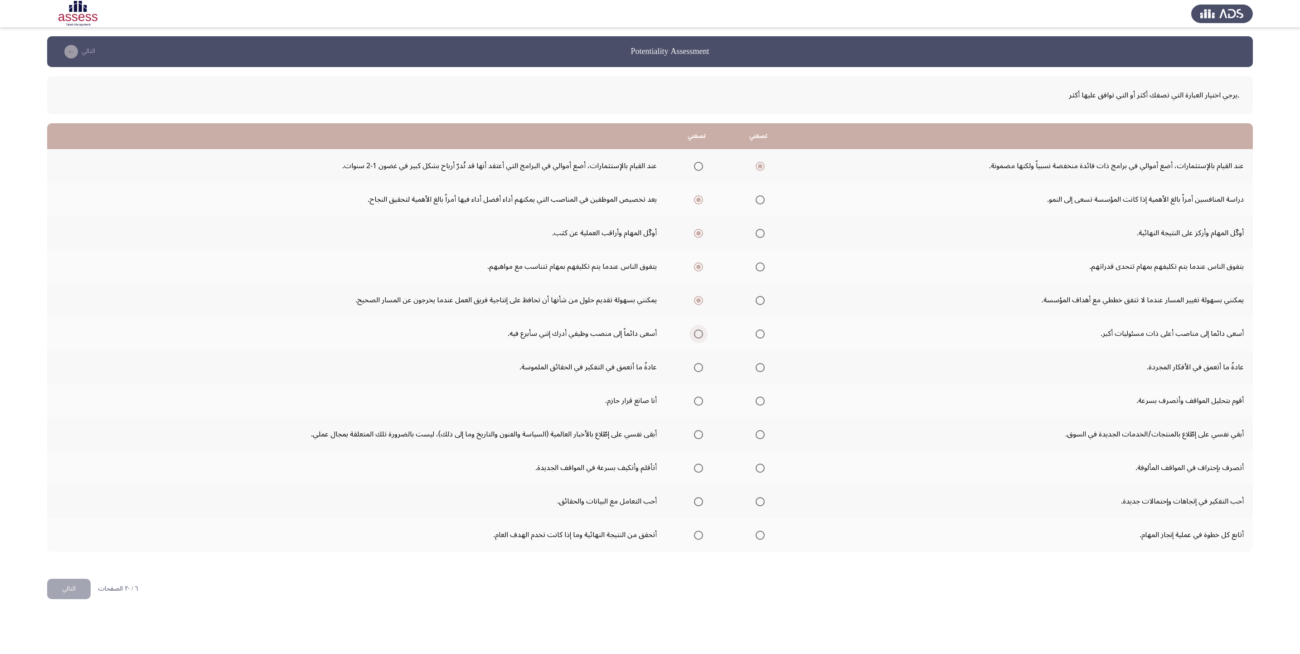
click at [703, 336] on input "Select an option" at bounding box center [698, 333] width 9 height 9
click at [703, 366] on span "Select an option" at bounding box center [698, 367] width 9 height 9
click at [703, 366] on input "Select an option" at bounding box center [698, 367] width 9 height 9
click at [763, 406] on span "Select an option" at bounding box center [759, 401] width 9 height 9
click at [763, 406] on input "Select an option" at bounding box center [759, 401] width 9 height 9
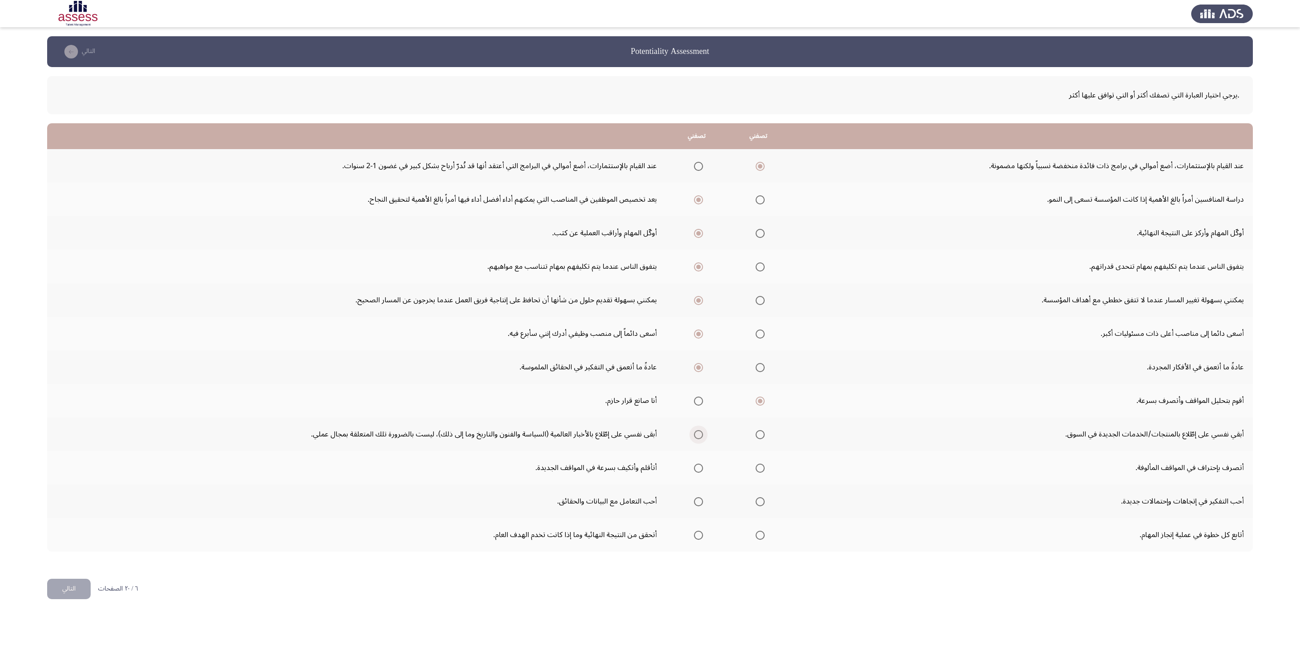
click at [698, 436] on span "Select an option" at bounding box center [698, 434] width 9 height 9
click at [698, 436] on input "Select an option" at bounding box center [698, 434] width 9 height 9
click at [703, 436] on span "Select an option" at bounding box center [698, 468] width 9 height 9
click at [703, 436] on input "Select an option" at bounding box center [698, 468] width 9 height 9
click at [702, 436] on span "Select an option" at bounding box center [698, 501] width 9 height 9
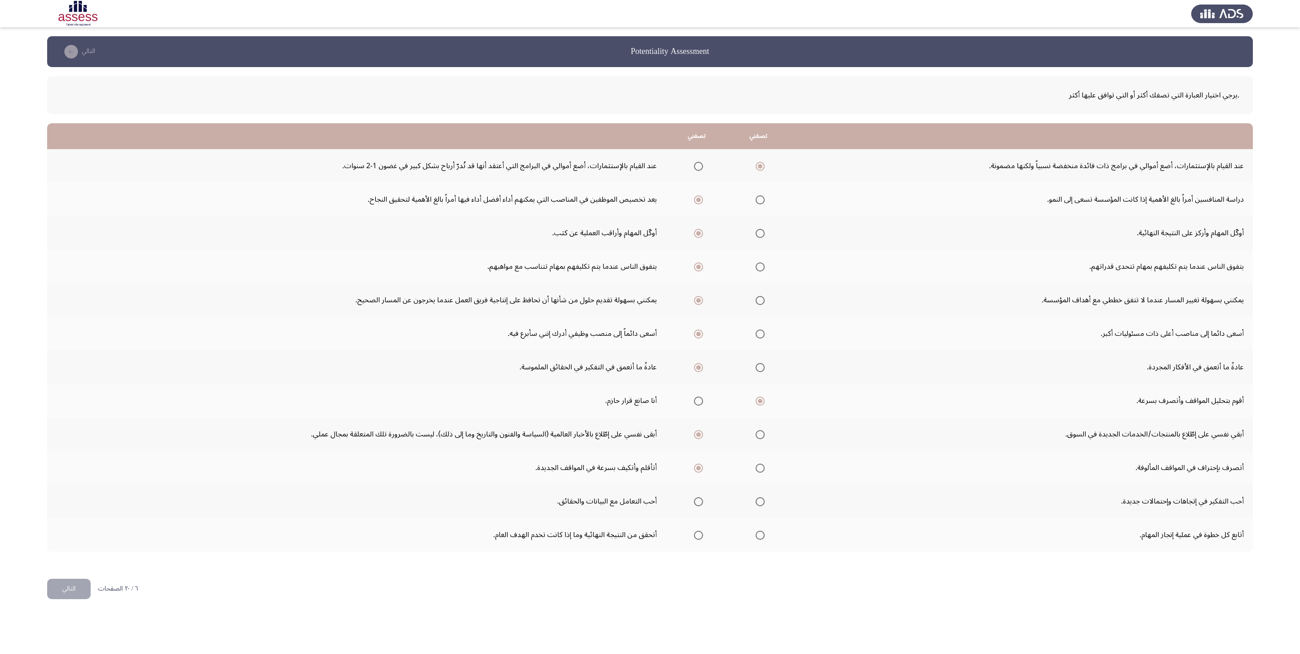
click at [702, 436] on input "Select an option" at bounding box center [698, 501] width 9 height 9
click at [764, 436] on span "Select an option" at bounding box center [759, 535] width 9 height 9
click at [764, 436] on input "Select an option" at bounding box center [759, 535] width 9 height 9
click at [64, 436] on button "التالي" at bounding box center [69, 589] width 44 height 20
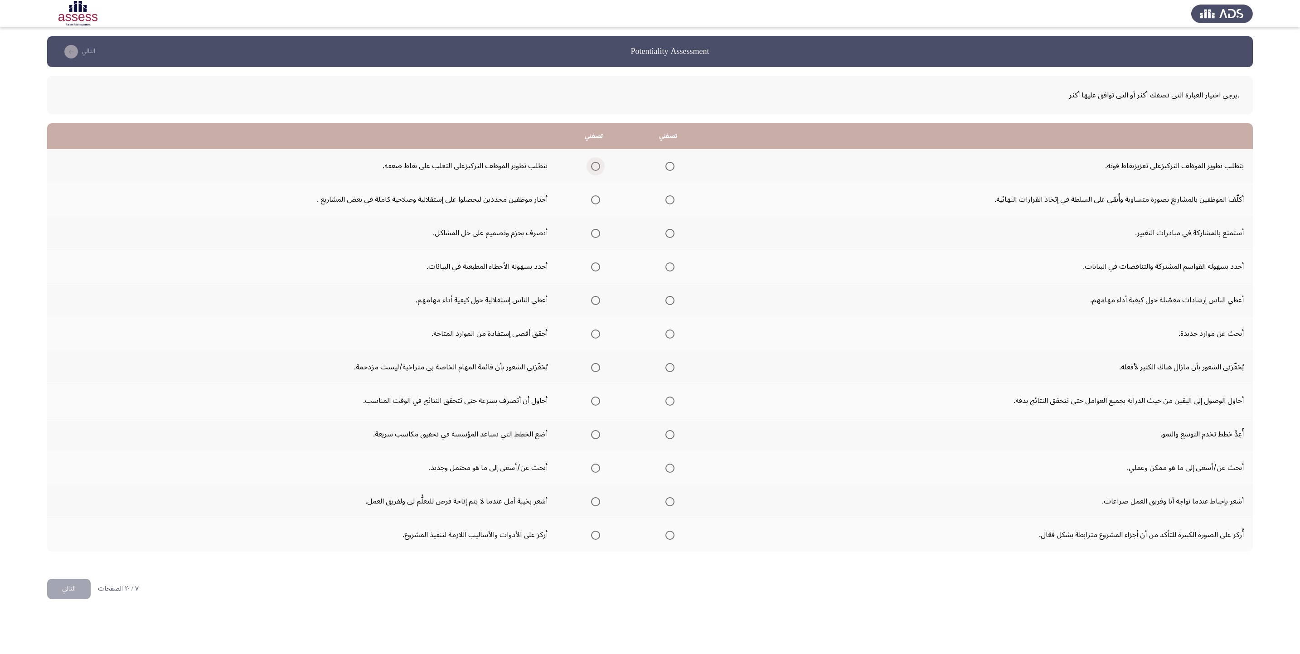
click at [600, 166] on span "Select an option" at bounding box center [595, 166] width 9 height 9
click at [600, 166] on input "Select an option" at bounding box center [595, 166] width 9 height 9
click at [600, 203] on span "Select an option" at bounding box center [595, 199] width 9 height 9
click at [600, 203] on input "Select an option" at bounding box center [595, 199] width 9 height 9
click at [672, 233] on span "Select an option" at bounding box center [669, 233] width 9 height 9
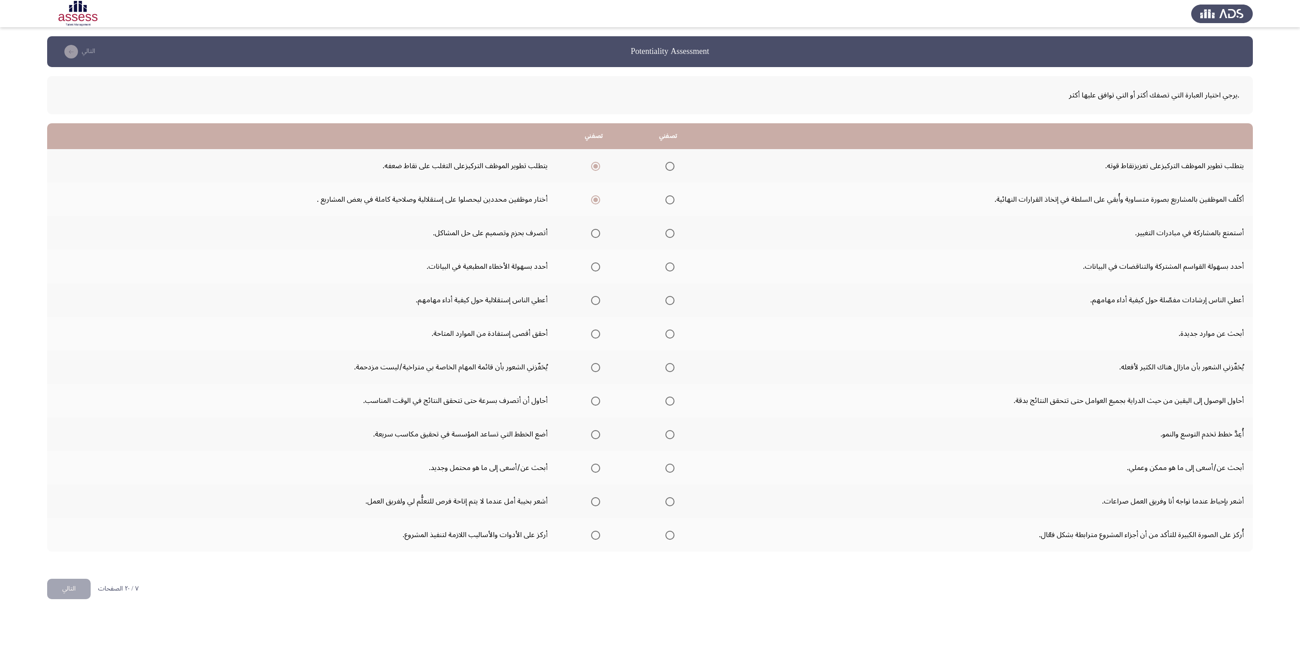
click at [672, 233] on input "Select an option" at bounding box center [669, 233] width 9 height 9
click at [597, 303] on span "Select an option" at bounding box center [595, 300] width 9 height 9
click at [597, 303] on input "Select an option" at bounding box center [595, 300] width 9 height 9
click at [671, 337] on span "Select an option" at bounding box center [669, 333] width 9 height 9
click at [671, 337] on input "Select an option" at bounding box center [669, 333] width 9 height 9
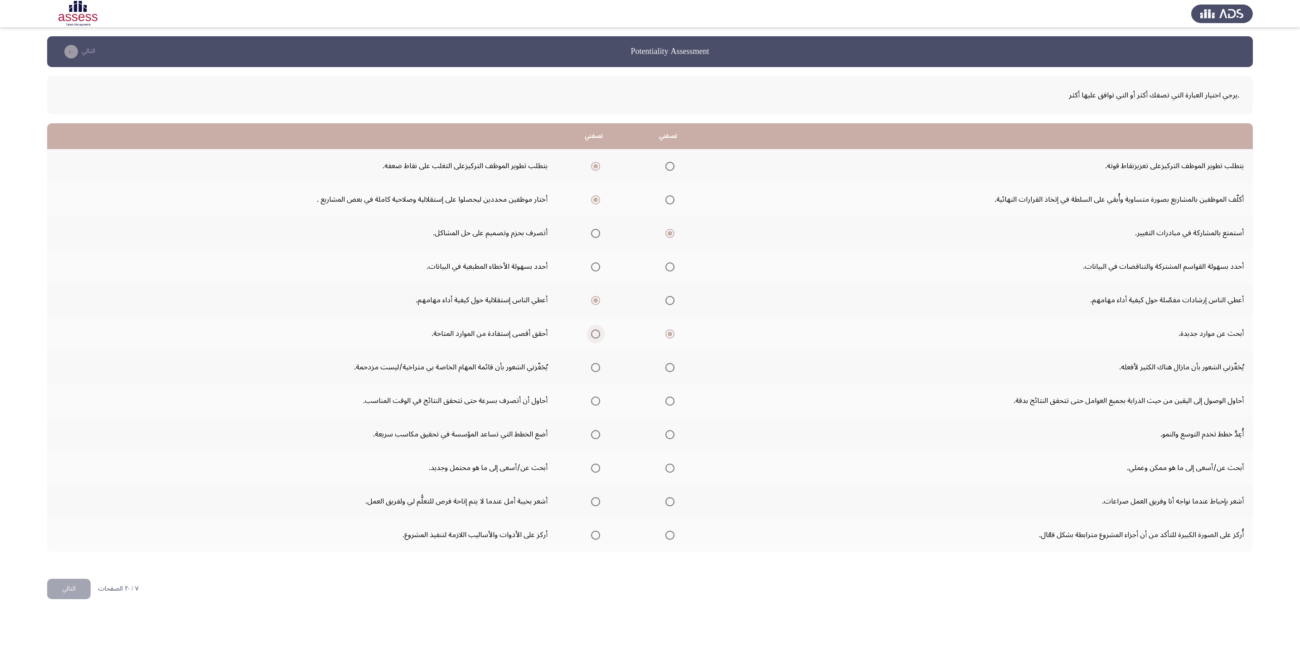
click at [598, 337] on span "Select an option" at bounding box center [595, 333] width 9 height 9
click at [598, 337] on input "Select an option" at bounding box center [595, 333] width 9 height 9
click at [596, 370] on span "Select an option" at bounding box center [595, 367] width 9 height 9
click at [596, 370] on input "Select an option" at bounding box center [595, 367] width 9 height 9
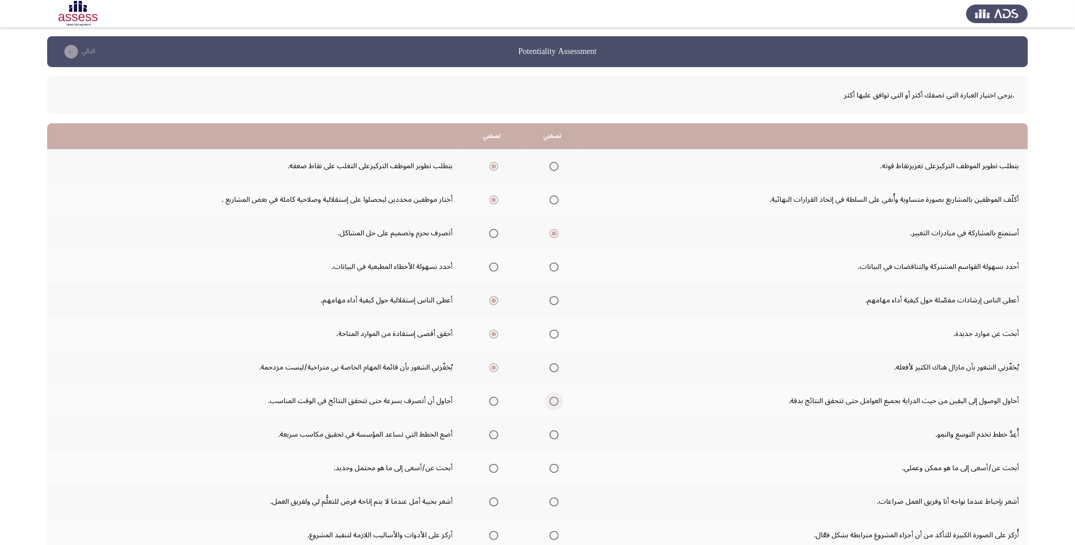
click at [558, 404] on span "Select an option" at bounding box center [553, 401] width 9 height 9
click at [558, 404] on input "Select an option" at bounding box center [553, 401] width 9 height 9
click at [557, 434] on span "Select an option" at bounding box center [553, 434] width 9 height 9
click at [557, 434] on input "Select an option" at bounding box center [553, 434] width 9 height 9
click at [554, 436] on span "Select an option" at bounding box center [553, 468] width 9 height 9
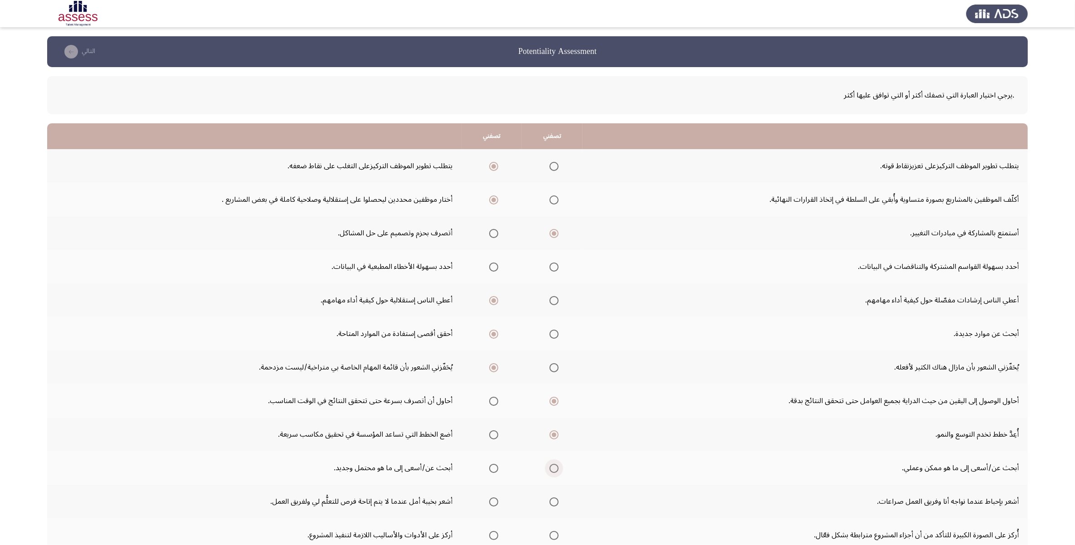
click at [554, 436] on input "Select an option" at bounding box center [553, 468] width 9 height 9
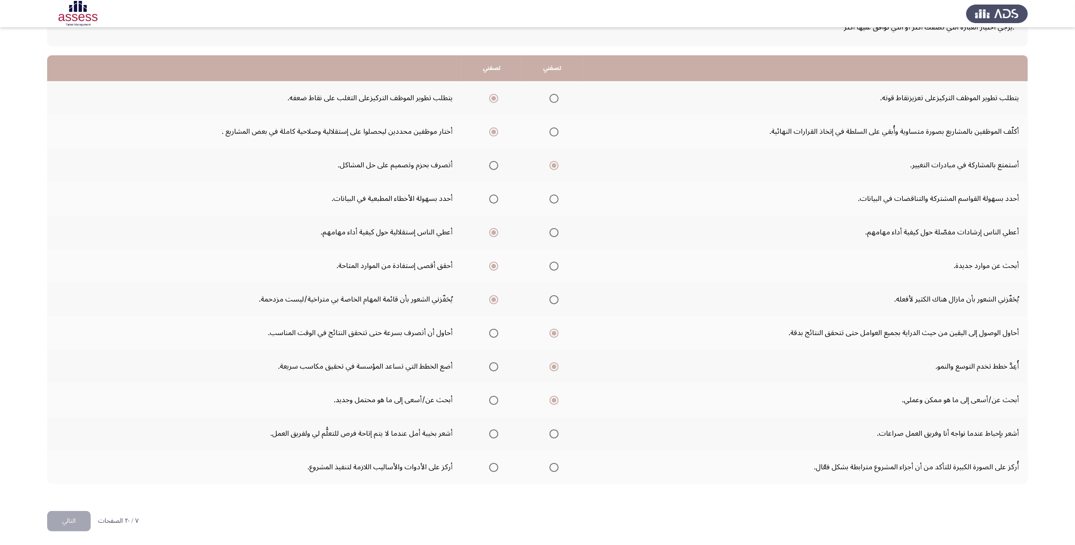
scroll to position [68, 0]
click at [492, 433] on span "Select an option" at bounding box center [493, 433] width 9 height 9
click at [492, 433] on input "Select an option" at bounding box center [493, 433] width 9 height 9
click at [504, 436] on th at bounding box center [491, 467] width 60 height 34
click at [493, 436] on span "Select an option" at bounding box center [493, 466] width 9 height 9
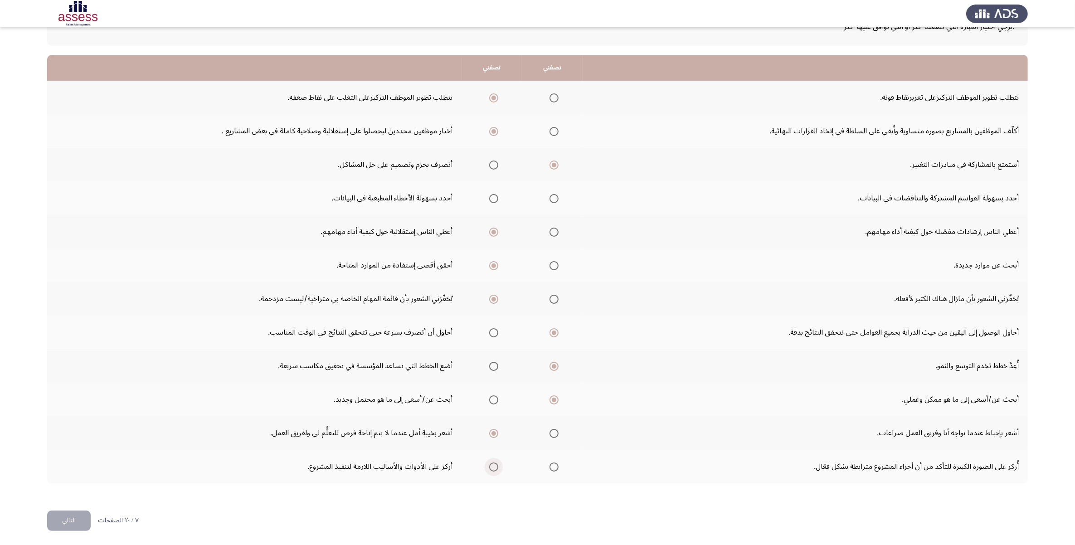
click at [493, 436] on input "Select an option" at bounding box center [493, 466] width 9 height 9
click at [490, 198] on label "Select an option" at bounding box center [491, 198] width 13 height 9
click at [490, 198] on input "Select an option" at bounding box center [493, 198] width 9 height 9
click at [70, 436] on button "التالي" at bounding box center [69, 520] width 44 height 20
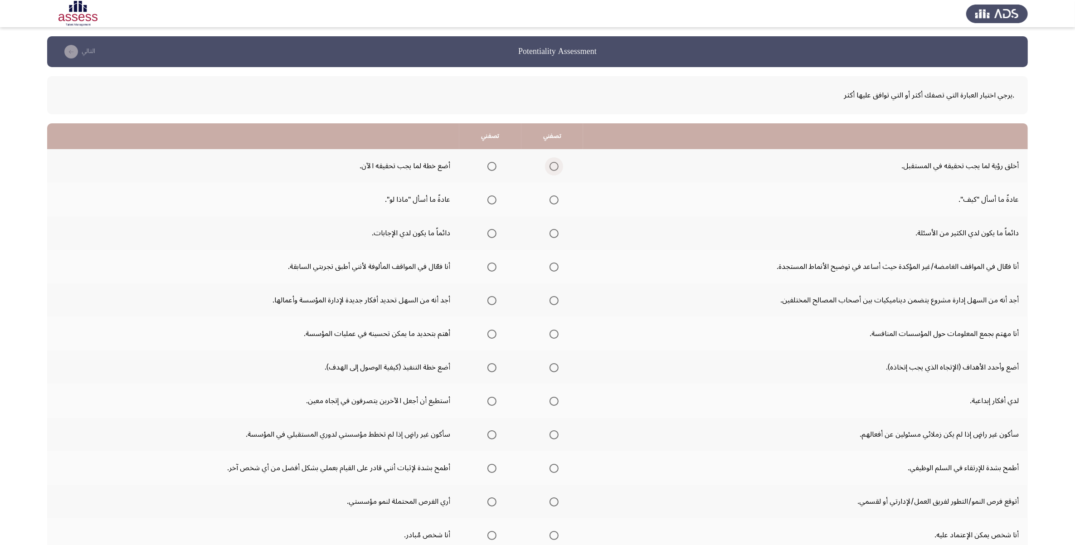
click at [553, 165] on span "Select an option" at bounding box center [553, 166] width 9 height 9
click at [553, 165] on input "Select an option" at bounding box center [553, 166] width 9 height 9
click at [554, 202] on span "Select an option" at bounding box center [553, 199] width 9 height 9
click at [554, 202] on input "Select an option" at bounding box center [553, 199] width 9 height 9
click at [551, 233] on span "Select an option" at bounding box center [553, 233] width 9 height 9
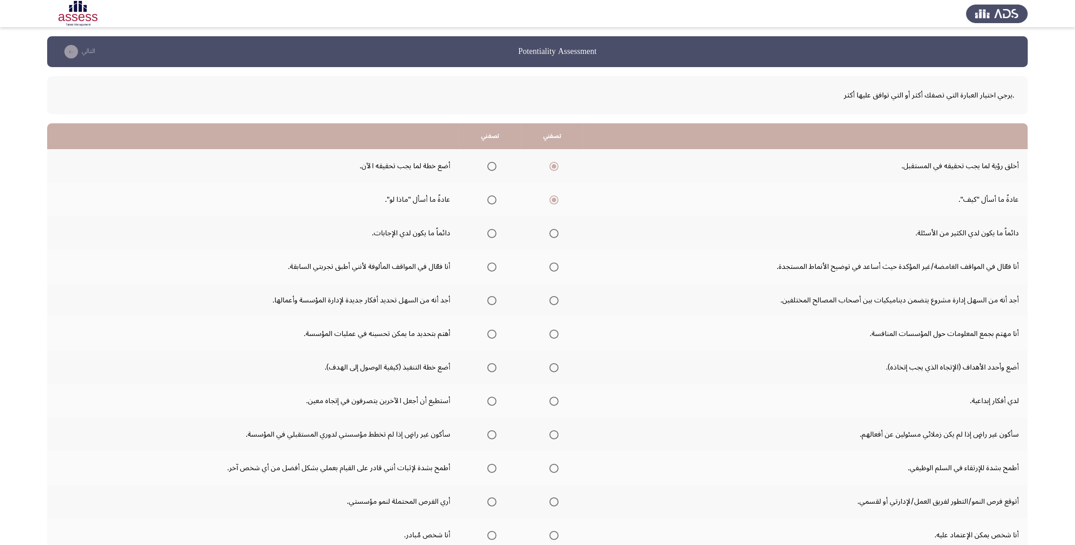
click at [551, 233] on input "Select an option" at bounding box center [553, 233] width 9 height 9
click at [553, 268] on span "Select an option" at bounding box center [553, 266] width 9 height 9
click at [553, 268] on input "Select an option" at bounding box center [553, 266] width 9 height 9
click at [551, 300] on span "Select an option" at bounding box center [553, 300] width 9 height 9
click at [551, 300] on input "Select an option" at bounding box center [553, 300] width 9 height 9
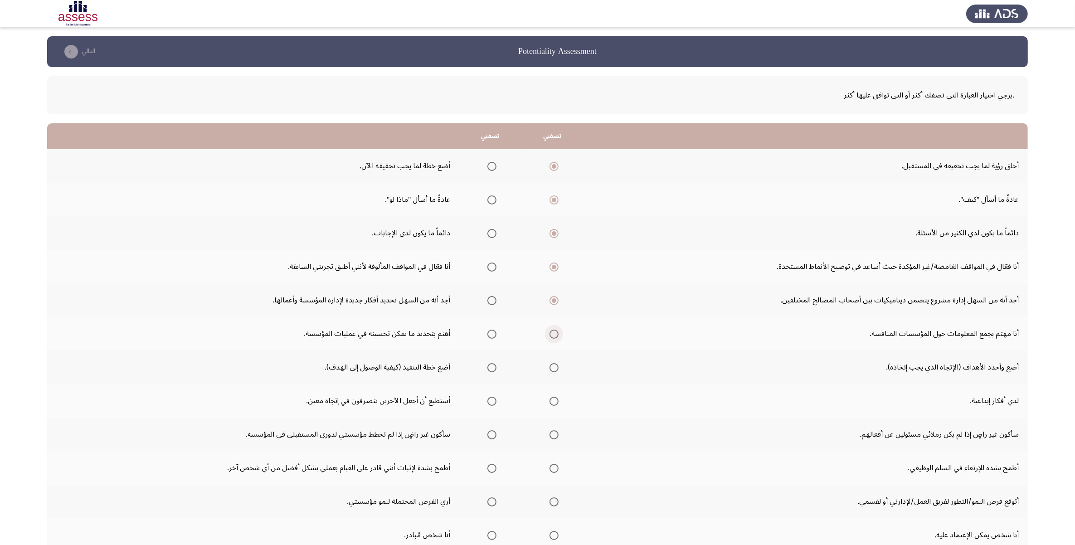
click at [552, 334] on span "Select an option" at bounding box center [553, 333] width 9 height 9
click at [552, 334] on input "Select an option" at bounding box center [553, 333] width 9 height 9
click at [487, 370] on span "Select an option" at bounding box center [491, 367] width 9 height 9
click at [487, 370] on input "Select an option" at bounding box center [491, 367] width 9 height 9
click at [556, 402] on span "Select an option" at bounding box center [553, 401] width 9 height 9
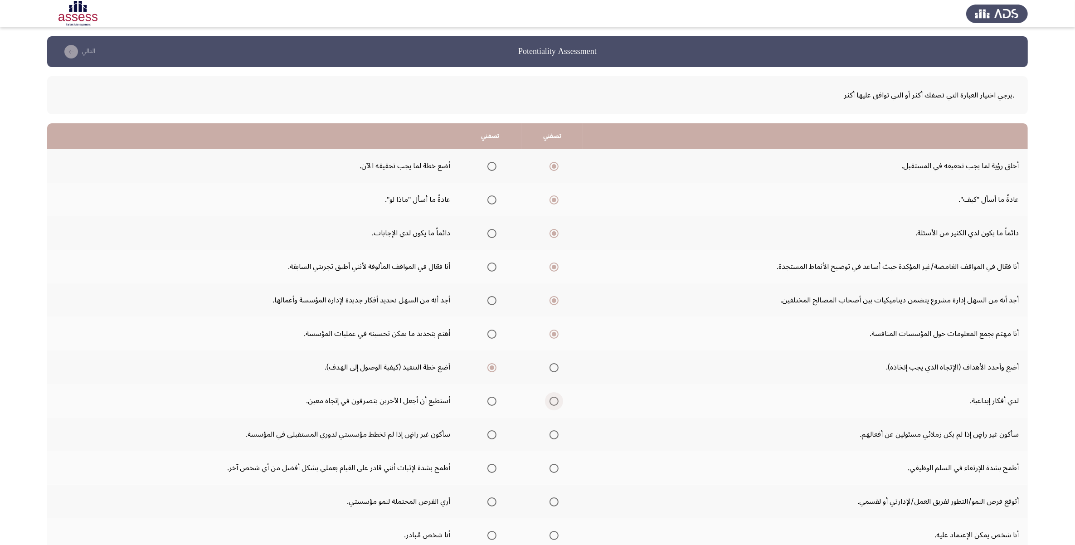
click at [556, 402] on input "Select an option" at bounding box center [553, 401] width 9 height 9
click at [547, 431] on label "Select an option" at bounding box center [552, 434] width 13 height 9
click at [549, 431] on input "Select an option" at bounding box center [553, 434] width 9 height 9
click at [555, 436] on span "Select an option" at bounding box center [553, 468] width 9 height 9
click at [555, 436] on input "Select an option" at bounding box center [553, 468] width 9 height 9
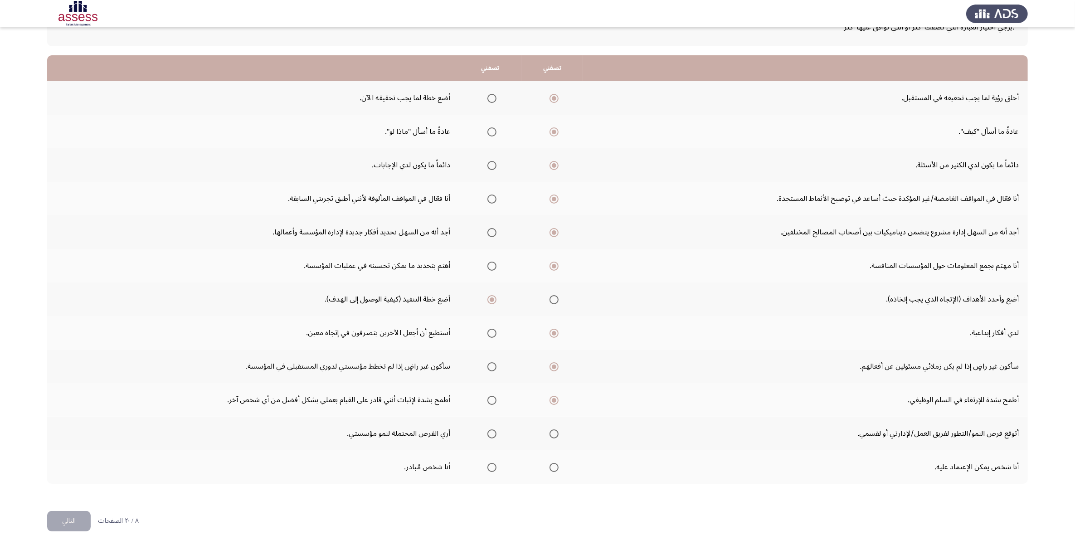
scroll to position [68, 0]
click at [490, 399] on span "Select an option" at bounding box center [491, 399] width 9 height 9
click at [490, 399] on input "Select an option" at bounding box center [491, 399] width 9 height 9
click at [489, 432] on span "Select an option" at bounding box center [491, 433] width 9 height 9
click at [489, 432] on input "Select an option" at bounding box center [491, 433] width 9 height 9
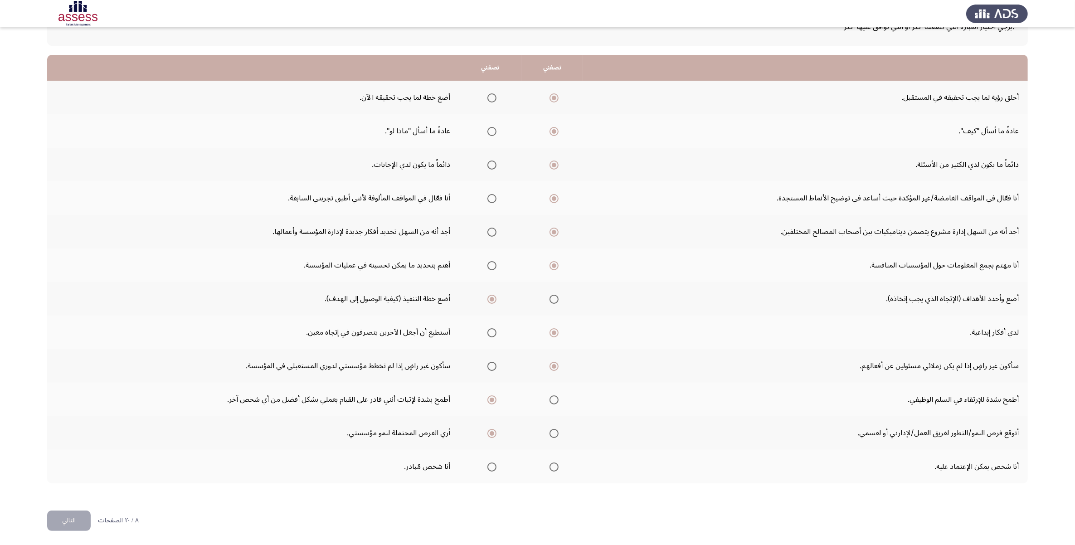
click at [554, 436] on span "Select an option" at bounding box center [553, 466] width 9 height 9
click at [554, 436] on input "Select an option" at bounding box center [553, 466] width 9 height 9
click at [80, 436] on button "التالي" at bounding box center [69, 520] width 44 height 20
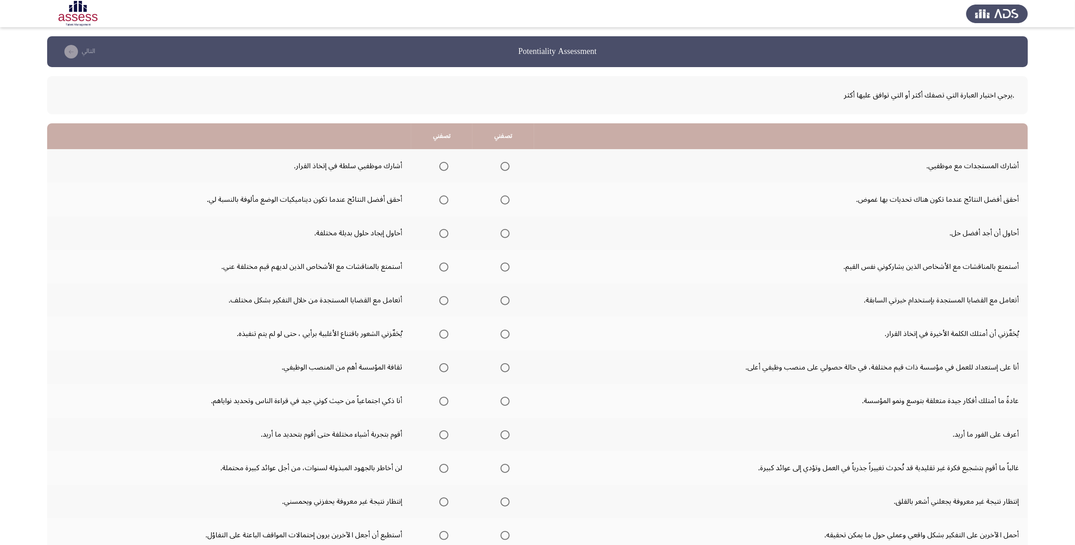
click at [508, 165] on span "Select an option" at bounding box center [504, 166] width 9 height 9
click at [508, 165] on input "Select an option" at bounding box center [504, 166] width 9 height 9
click at [443, 194] on mat-radio-group "Select an option" at bounding box center [442, 199] width 13 height 15
click at [445, 200] on span "Select an option" at bounding box center [443, 199] width 9 height 9
click at [445, 200] on input "Select an option" at bounding box center [443, 199] width 9 height 9
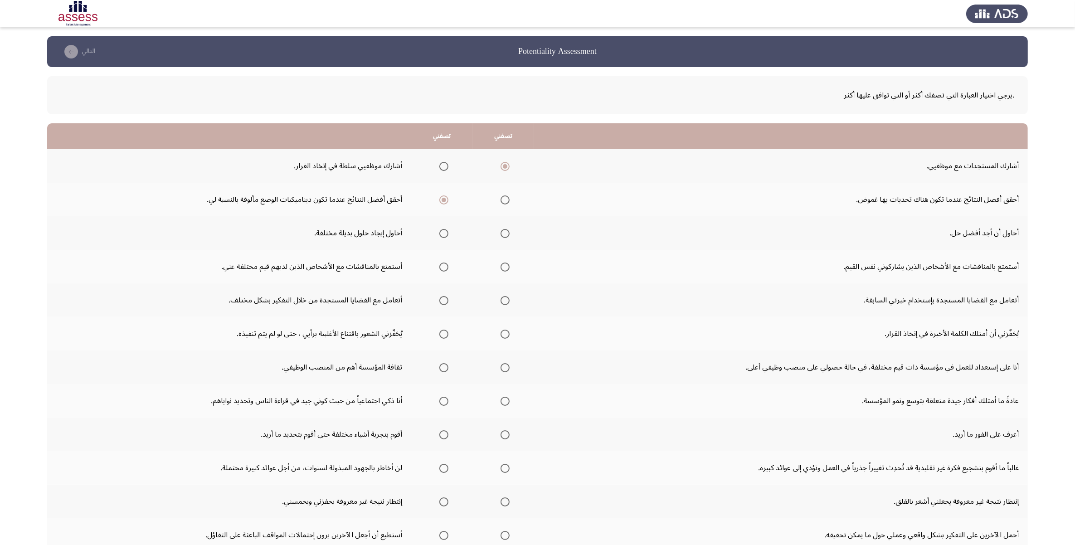
click at [445, 232] on span "Select an option" at bounding box center [443, 233] width 9 height 9
click at [445, 232] on input "Select an option" at bounding box center [443, 233] width 9 height 9
click at [448, 269] on span "Select an option" at bounding box center [443, 266] width 9 height 9
click at [448, 269] on input "Select an option" at bounding box center [443, 266] width 9 height 9
click at [448, 300] on span "Select an option" at bounding box center [443, 300] width 9 height 9
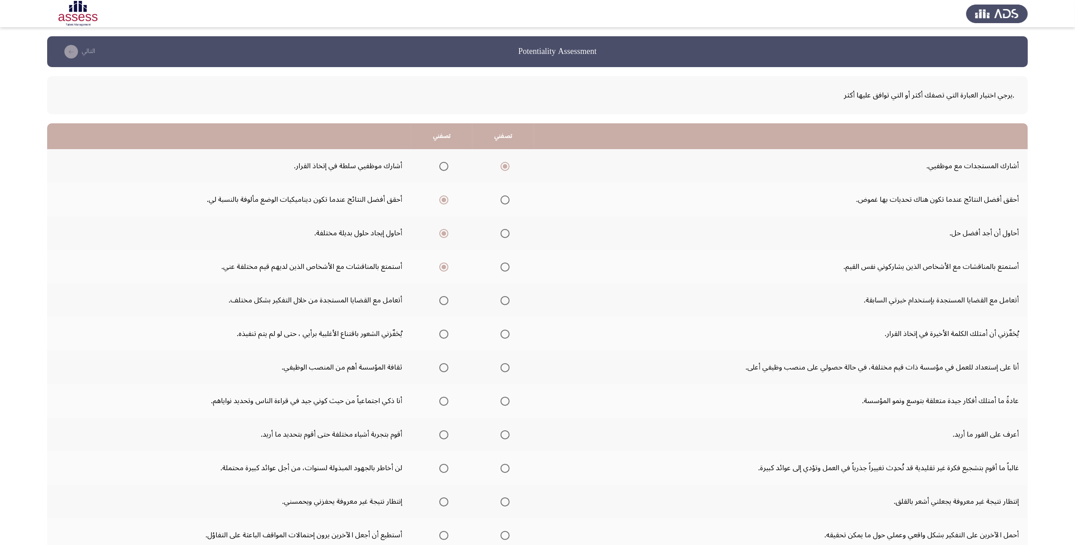
click at [448, 300] on input "Select an option" at bounding box center [443, 300] width 9 height 9
click at [448, 332] on span "Select an option" at bounding box center [443, 333] width 9 height 9
click at [448, 332] on input "Select an option" at bounding box center [443, 333] width 9 height 9
click at [442, 365] on span "Select an option" at bounding box center [443, 367] width 9 height 9
click at [442, 365] on input "Select an option" at bounding box center [443, 367] width 9 height 9
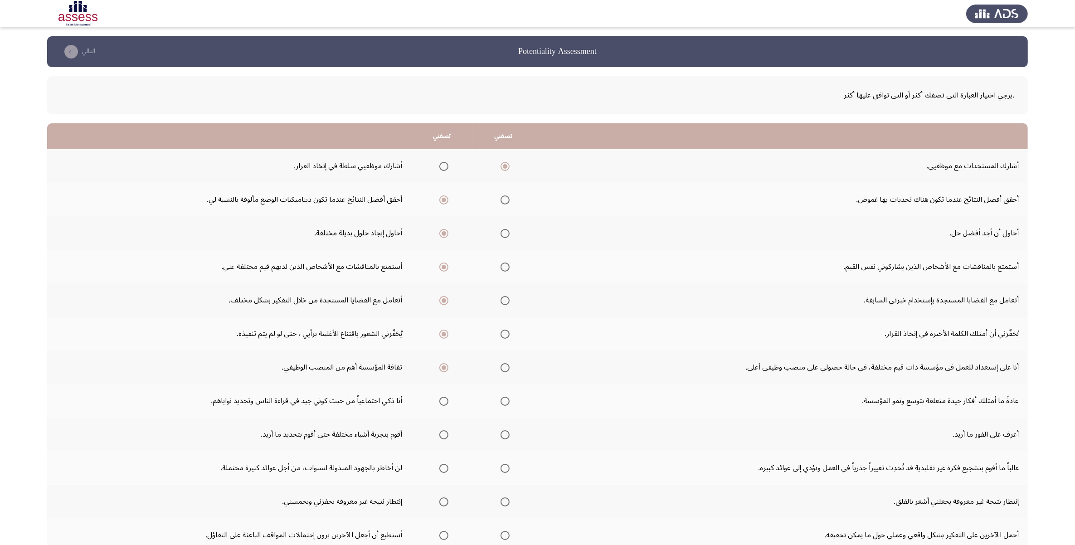
click at [442, 399] on span "Select an option" at bounding box center [443, 401] width 9 height 9
click at [442, 399] on input "Select an option" at bounding box center [443, 401] width 9 height 9
click at [503, 434] on span "Select an option" at bounding box center [504, 434] width 9 height 9
click at [503, 434] on input "Select an option" at bounding box center [504, 434] width 9 height 9
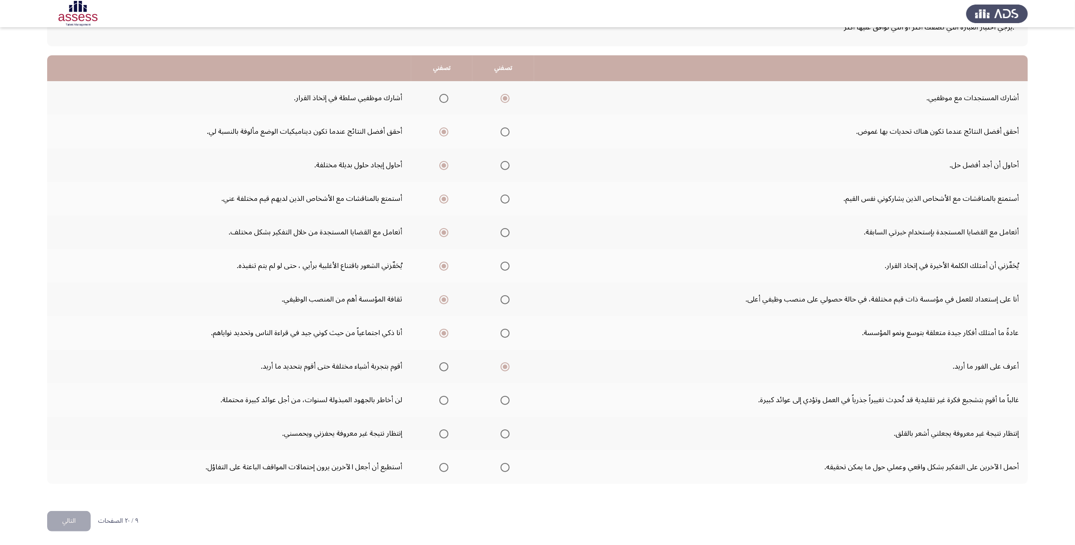
scroll to position [68, 0]
click at [676, 436] on div ".يرجي اختيار العبارة التي تصفك أكثر أو التي توافق عليها أكثر تصفني تصفني أشارك …" at bounding box center [537, 250] width 980 height 503
click at [508, 397] on span "Select an option" at bounding box center [504, 399] width 9 height 9
click at [508, 397] on input "Select an option" at bounding box center [504, 399] width 9 height 9
click at [445, 431] on span "Select an option" at bounding box center [443, 433] width 9 height 9
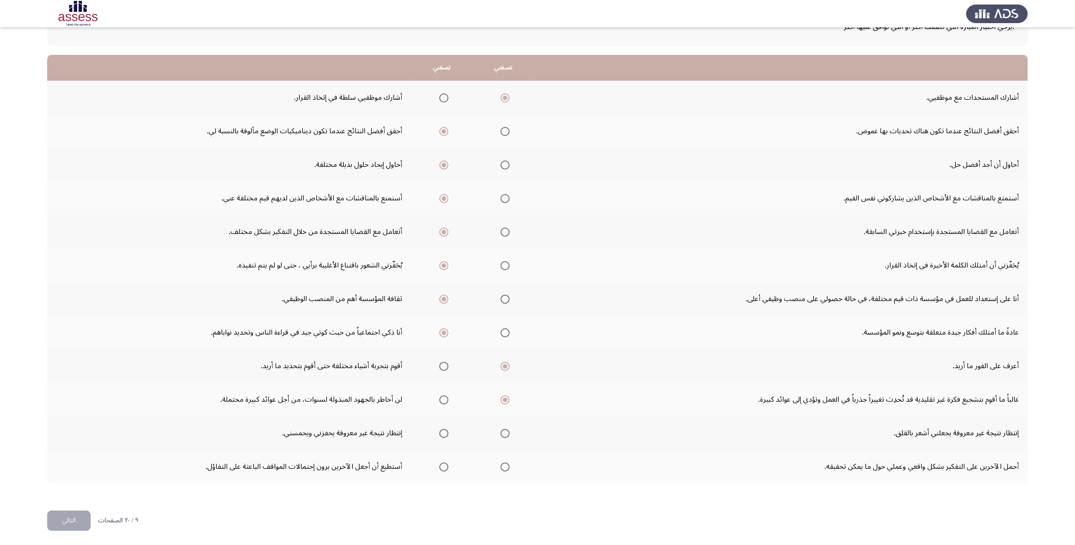
click at [445, 431] on input "Select an option" at bounding box center [443, 433] width 9 height 9
click at [443, 436] on span "Select an option" at bounding box center [443, 466] width 9 height 9
click at [443, 436] on input "Select an option" at bounding box center [443, 466] width 9 height 9
click at [55, 436] on button "التالي" at bounding box center [69, 520] width 44 height 20
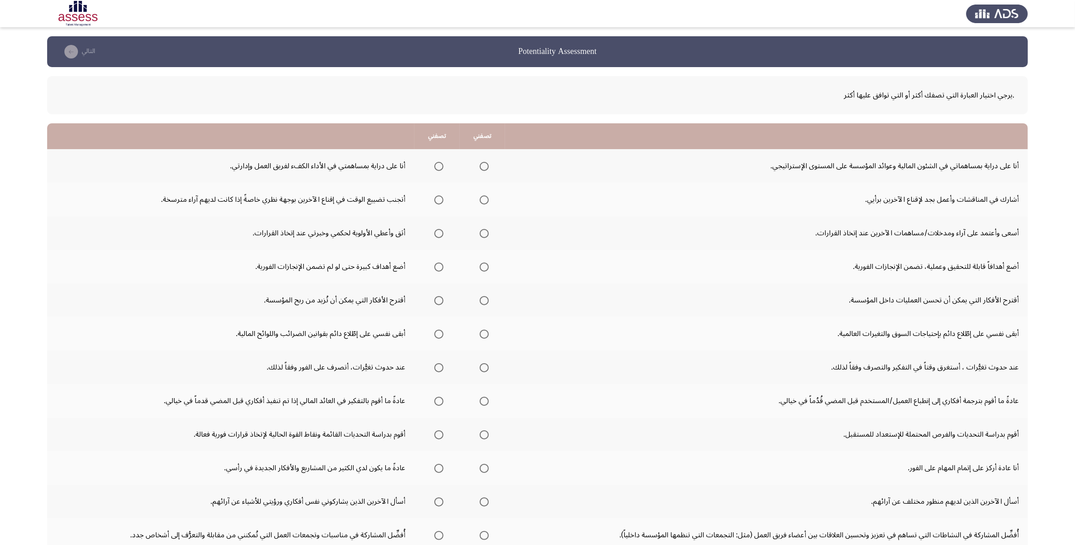
click at [436, 164] on span "Select an option" at bounding box center [438, 166] width 9 height 9
click at [436, 164] on input "Select an option" at bounding box center [438, 166] width 9 height 9
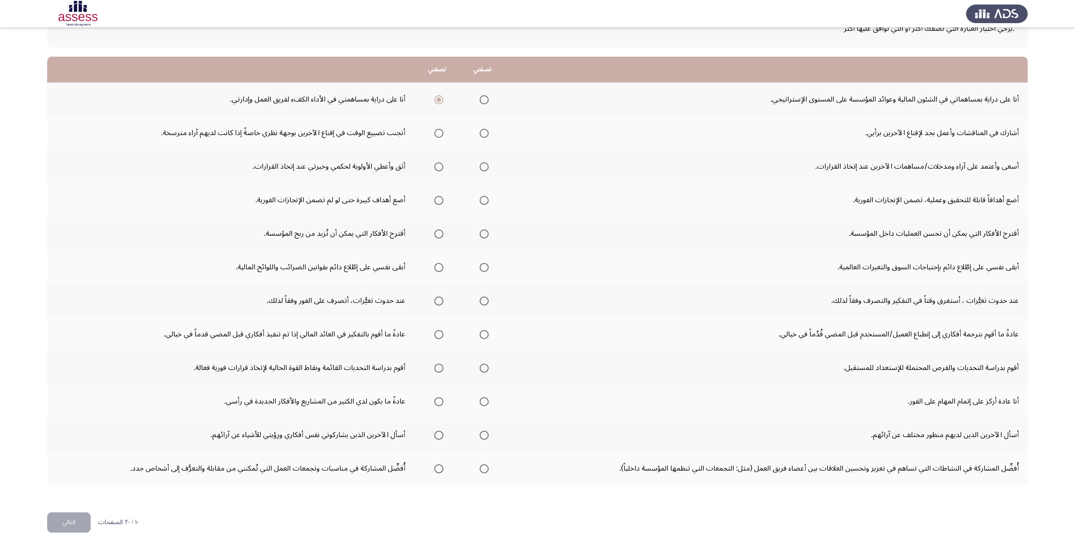
scroll to position [68, 0]
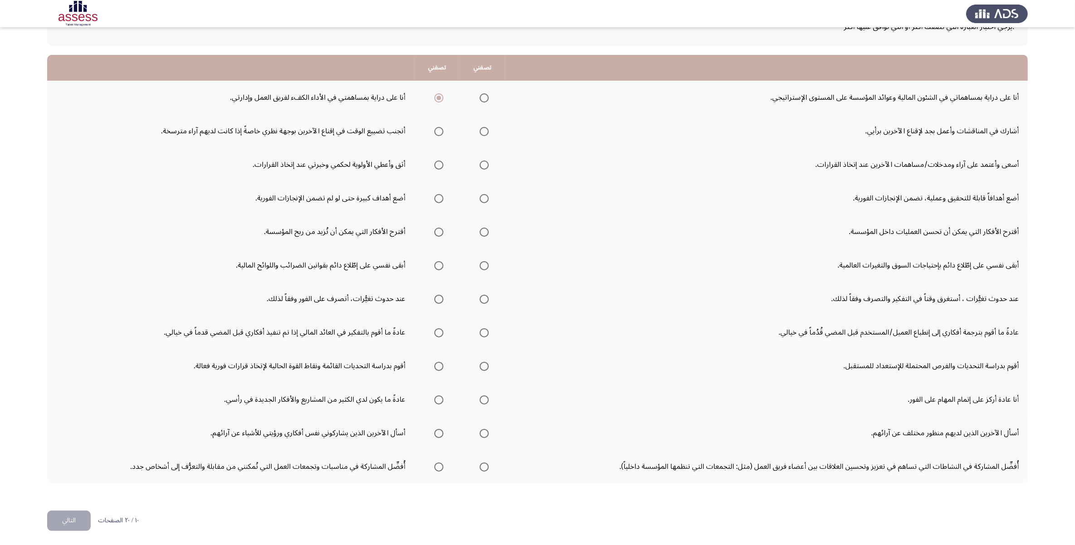
click at [460, 185] on th at bounding box center [482, 198] width 45 height 34
click at [484, 133] on span "Select an option" at bounding box center [483, 131] width 9 height 9
click at [484, 133] on input "Select an option" at bounding box center [483, 131] width 9 height 9
click at [482, 164] on span "Select an option" at bounding box center [483, 164] width 9 height 9
click at [482, 164] on input "Select an option" at bounding box center [483, 164] width 9 height 9
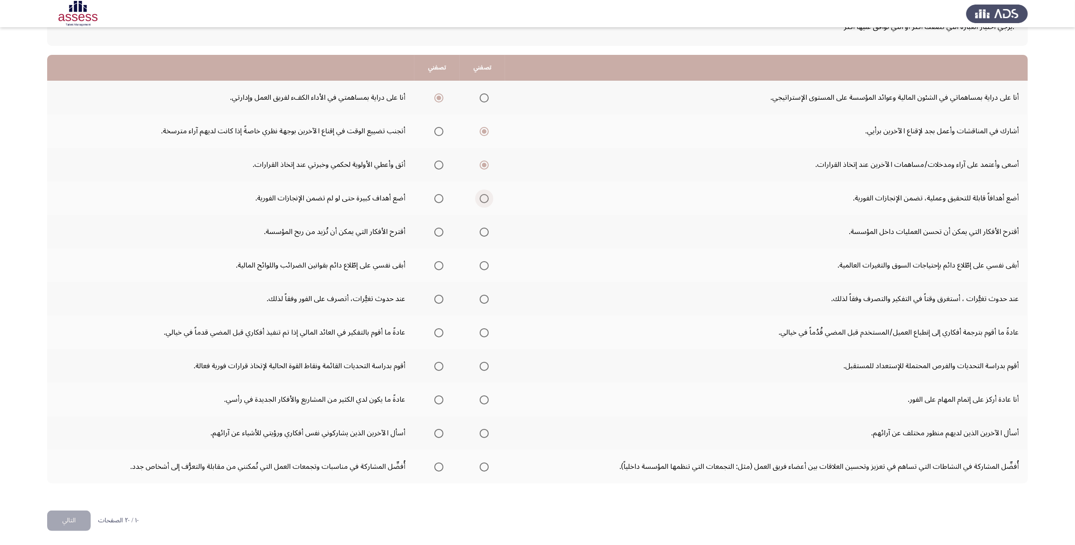
click at [480, 196] on span "Select an option" at bounding box center [483, 198] width 9 height 9
click at [480, 196] on input "Select an option" at bounding box center [483, 198] width 9 height 9
click at [482, 232] on span "Select an option" at bounding box center [483, 232] width 9 height 9
click at [482, 232] on input "Select an option" at bounding box center [483, 232] width 9 height 9
click at [480, 261] on span "Select an option" at bounding box center [483, 265] width 9 height 9
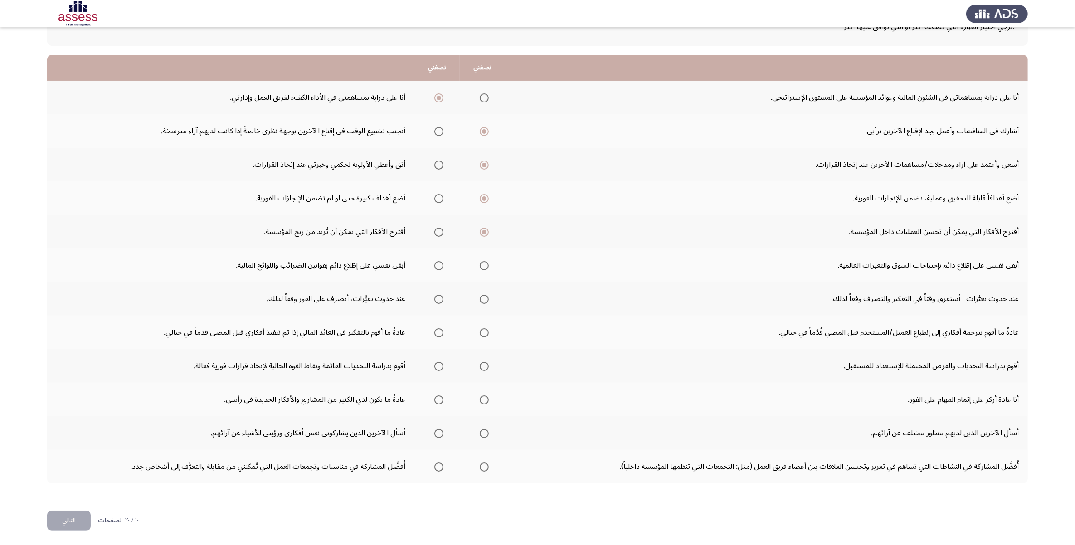
click at [480, 261] on input "Select an option" at bounding box center [483, 265] width 9 height 9
click at [486, 297] on span "Select an option" at bounding box center [483, 299] width 9 height 9
click at [486, 297] on input "Select an option" at bounding box center [483, 299] width 9 height 9
click at [487, 334] on span "Select an option" at bounding box center [483, 332] width 9 height 9
click at [487, 334] on input "Select an option" at bounding box center [483, 332] width 9 height 9
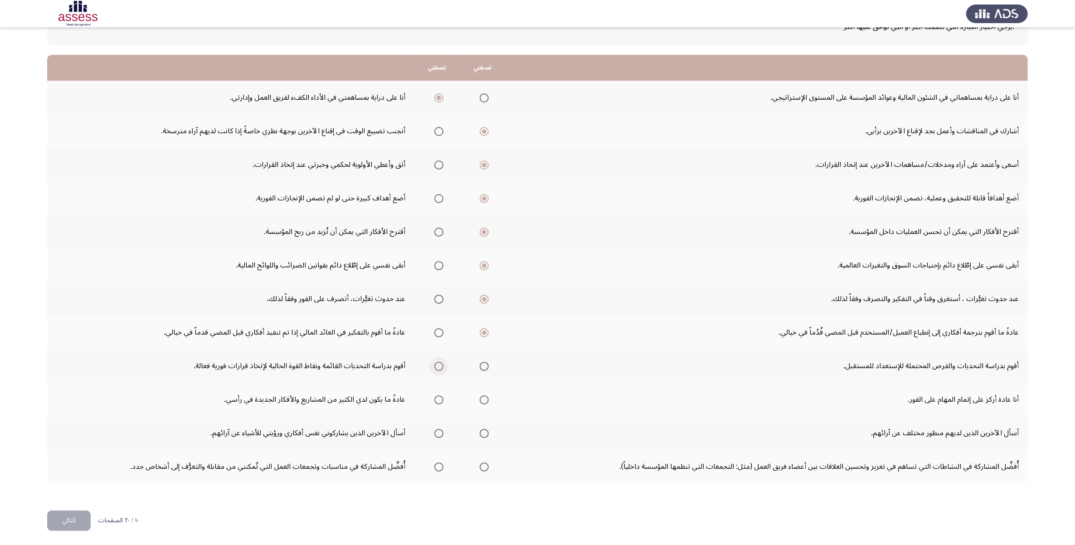
click at [442, 368] on span "Select an option" at bounding box center [438, 366] width 9 height 9
click at [442, 368] on input "Select an option" at bounding box center [438, 366] width 9 height 9
click at [484, 397] on span "Select an option" at bounding box center [483, 399] width 9 height 9
click at [484, 397] on input "Select an option" at bounding box center [483, 399] width 9 height 9
click at [483, 433] on span "Select an option" at bounding box center [483, 433] width 9 height 9
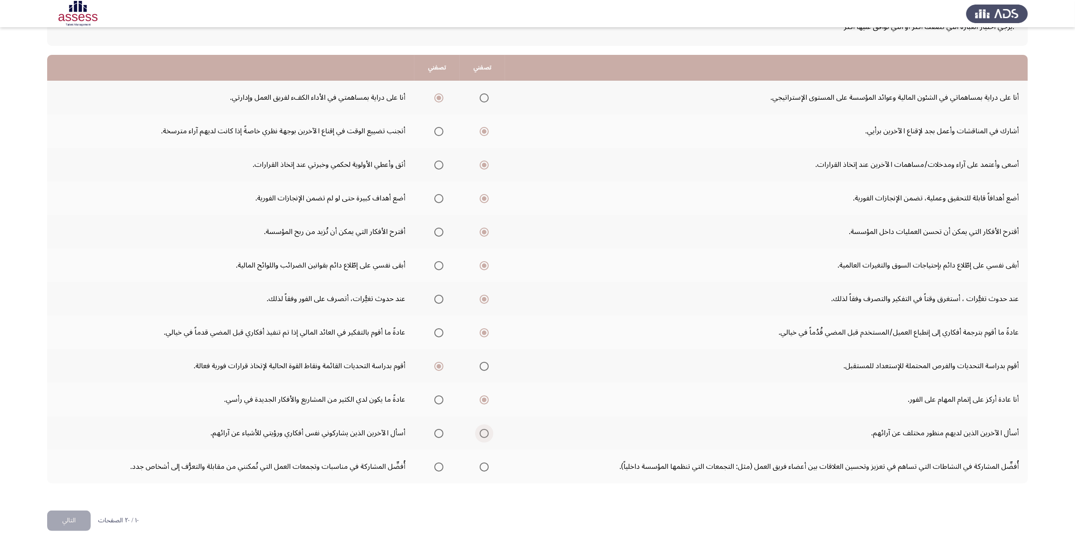
click at [483, 433] on input "Select an option" at bounding box center [483, 433] width 9 height 9
click at [445, 436] on th at bounding box center [436, 467] width 45 height 34
click at [438, 436] on span "Select an option" at bounding box center [438, 466] width 9 height 9
click at [438, 436] on input "Select an option" at bounding box center [438, 466] width 9 height 9
click at [69, 436] on button "التالي" at bounding box center [69, 520] width 44 height 20
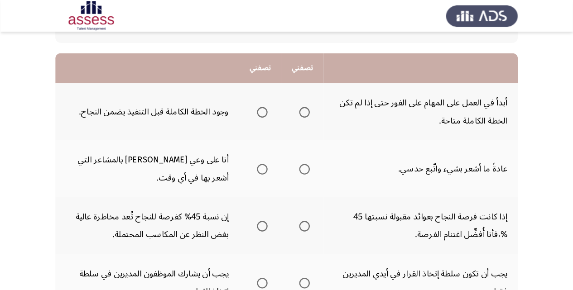
scroll to position [77, 0]
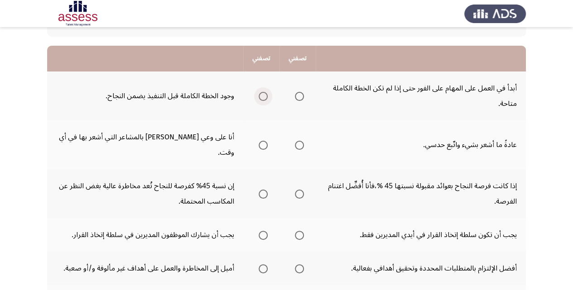
click at [263, 98] on span "Select an option" at bounding box center [263, 96] width 9 height 9
click at [263, 98] on input "Select an option" at bounding box center [263, 96] width 9 height 9
click at [306, 138] on th at bounding box center [298, 145] width 36 height 49
click at [298, 141] on span "Select an option" at bounding box center [299, 145] width 9 height 9
click at [298, 141] on input "Select an option" at bounding box center [299, 145] width 9 height 9
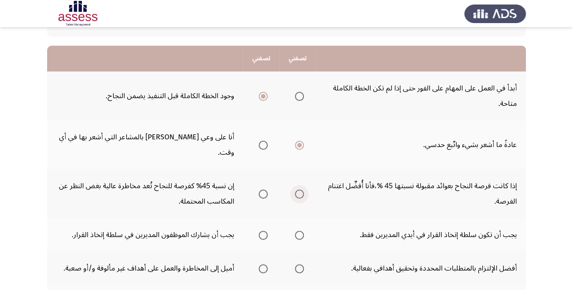
click at [299, 190] on span "Select an option" at bounding box center [299, 194] width 9 height 9
click at [299, 190] on input "Select an option" at bounding box center [299, 194] width 9 height 9
click at [296, 231] on span "Select an option" at bounding box center [299, 235] width 9 height 9
click at [296, 231] on input "Select an option" at bounding box center [299, 235] width 9 height 9
click at [266, 231] on span "Select an option" at bounding box center [263, 235] width 9 height 9
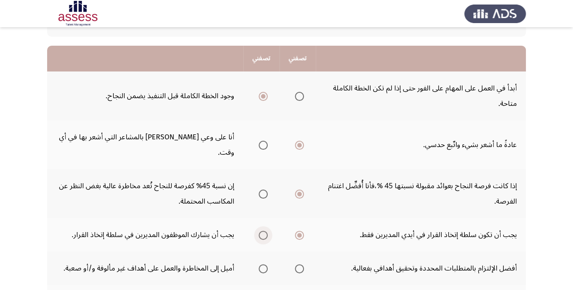
click at [266, 231] on input "Select an option" at bounding box center [263, 235] width 9 height 9
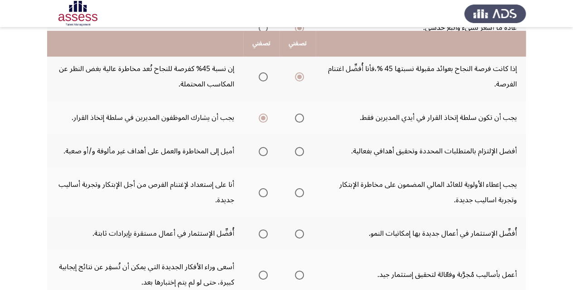
scroll to position [198, 0]
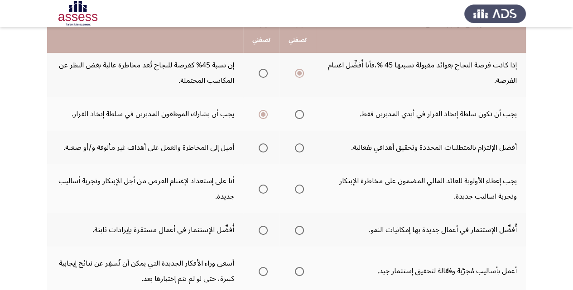
click at [305, 132] on th at bounding box center [298, 148] width 36 height 34
click at [301, 144] on span "Select an option" at bounding box center [299, 148] width 9 height 9
click at [301, 144] on input "Select an option" at bounding box center [299, 148] width 9 height 9
click at [259, 185] on span "Select an option" at bounding box center [263, 189] width 9 height 9
click at [259, 185] on input "Select an option" at bounding box center [263, 189] width 9 height 9
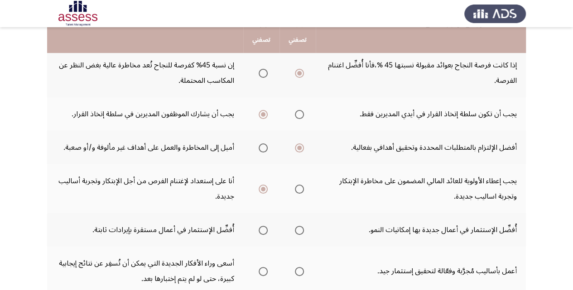
click at [300, 226] on mat-radio-button "Select an option" at bounding box center [297, 231] width 13 height 10
click at [300, 226] on span "Select an option" at bounding box center [299, 230] width 9 height 9
click at [300, 226] on input "Select an option" at bounding box center [299, 230] width 9 height 9
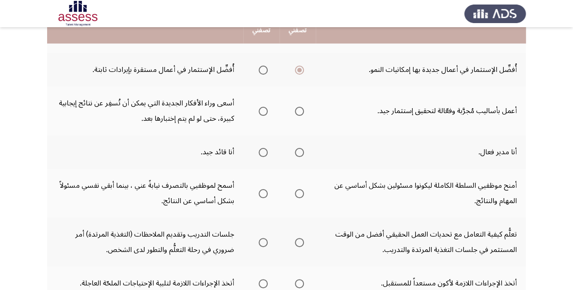
scroll to position [349, 0]
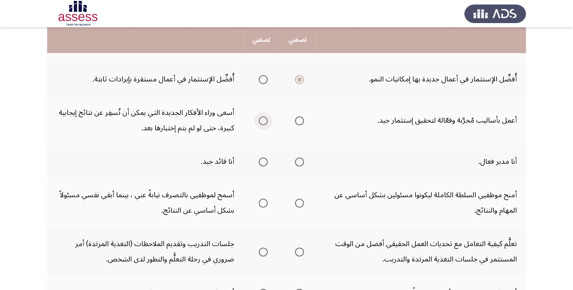
click at [265, 116] on span "Select an option" at bounding box center [263, 120] width 9 height 9
click at [265, 116] on input "Select an option" at bounding box center [263, 120] width 9 height 9
click at [263, 158] on span "Select an option" at bounding box center [263, 162] width 9 height 9
click at [263, 158] on input "Select an option" at bounding box center [263, 162] width 9 height 9
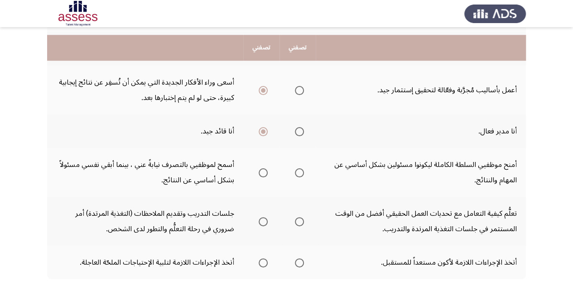
scroll to position [410, 0]
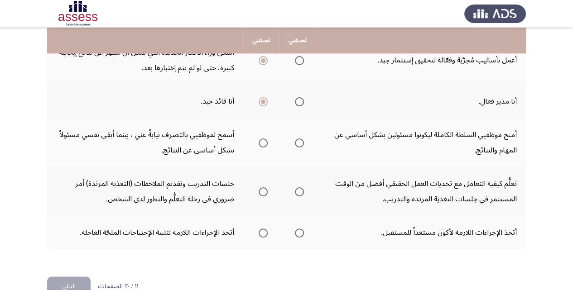
click at [295, 139] on span "Select an option" at bounding box center [299, 143] width 9 height 9
click at [295, 139] on input "Select an option" at bounding box center [299, 143] width 9 height 9
click at [265, 188] on span "Select an option" at bounding box center [263, 192] width 9 height 9
click at [265, 188] on input "Select an option" at bounding box center [263, 192] width 9 height 9
click at [265, 229] on span "Select an option" at bounding box center [263, 233] width 9 height 9
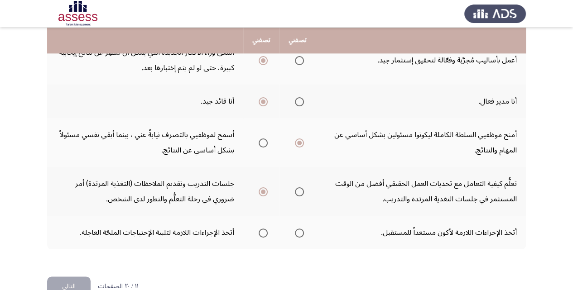
click at [265, 229] on input "Select an option" at bounding box center [263, 233] width 9 height 9
click at [69, 277] on button "التالي" at bounding box center [69, 287] width 44 height 20
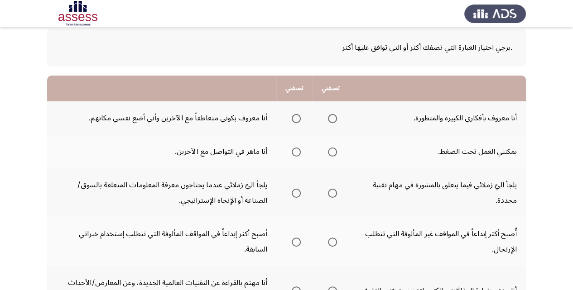
scroll to position [60, 0]
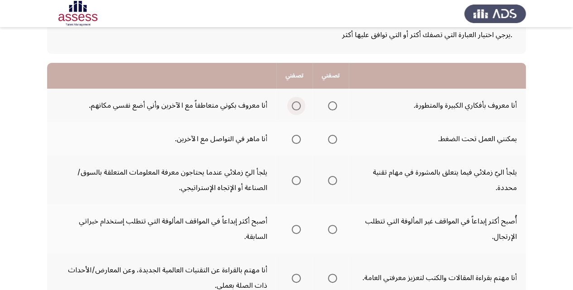
click at [295, 104] on span "Select an option" at bounding box center [296, 106] width 9 height 9
click at [295, 104] on input "Select an option" at bounding box center [296, 106] width 9 height 9
click at [300, 138] on span "Select an option" at bounding box center [296, 139] width 9 height 9
click at [300, 138] on input "Select an option" at bounding box center [296, 139] width 9 height 9
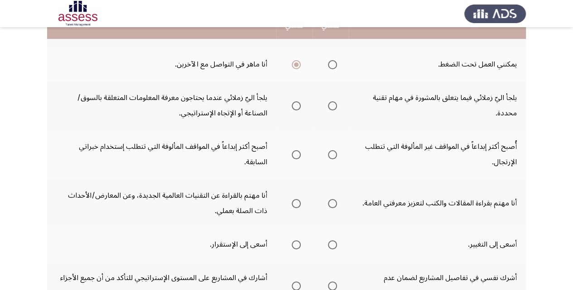
scroll to position [121, 0]
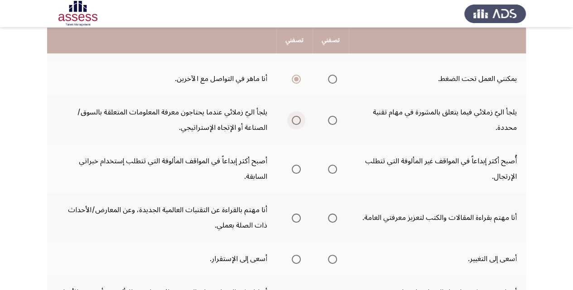
click at [299, 120] on span "Select an option" at bounding box center [296, 120] width 9 height 9
click at [299, 120] on input "Select an option" at bounding box center [296, 120] width 9 height 9
click at [291, 168] on label "Select an option" at bounding box center [294, 169] width 13 height 9
click at [292, 168] on input "Select an option" at bounding box center [296, 169] width 9 height 9
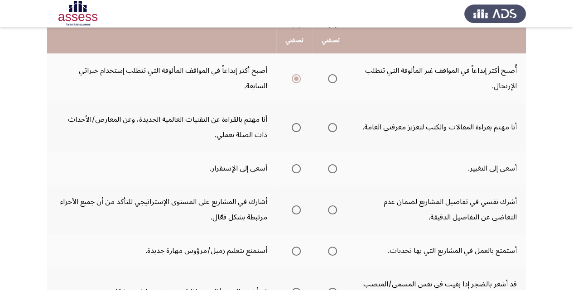
scroll to position [211, 0]
click at [300, 128] on span "Select an option" at bounding box center [296, 127] width 9 height 9
click at [300, 128] on input "Select an option" at bounding box center [296, 127] width 9 height 9
click at [334, 165] on span "Select an option" at bounding box center [332, 169] width 9 height 9
click at [334, 165] on input "Select an option" at bounding box center [332, 169] width 9 height 9
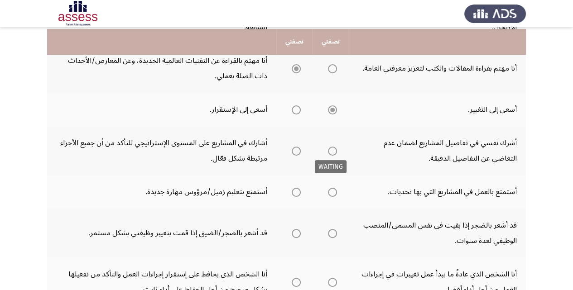
scroll to position [272, 0]
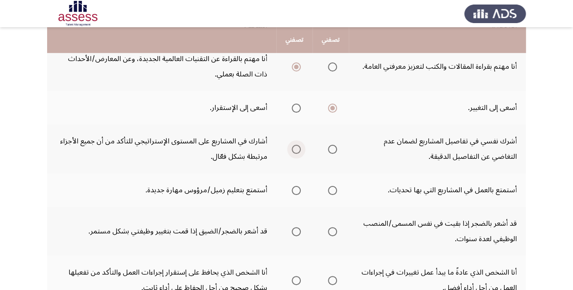
click at [292, 149] on span "Select an option" at bounding box center [296, 149] width 9 height 9
click at [292, 149] on input "Select an option" at bounding box center [296, 149] width 9 height 9
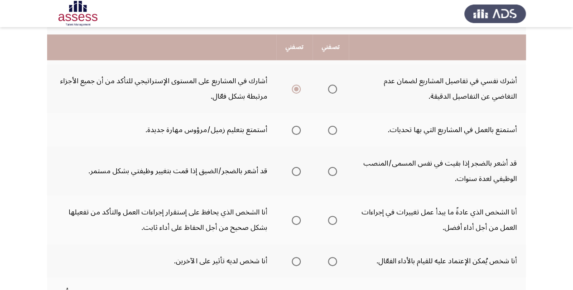
scroll to position [363, 0]
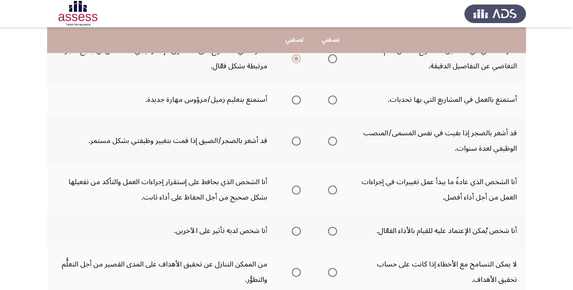
click at [293, 100] on span "Select an option" at bounding box center [296, 100] width 9 height 9
click at [293, 100] on input "Select an option" at bounding box center [296, 100] width 9 height 9
click at [330, 103] on span "Select an option" at bounding box center [332, 100] width 9 height 9
click at [330, 103] on input "Select an option" at bounding box center [332, 100] width 9 height 9
click at [303, 102] on th at bounding box center [294, 100] width 36 height 34
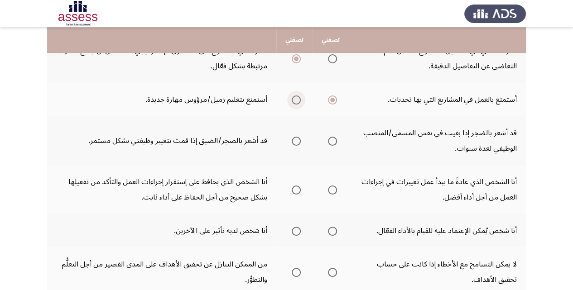
click at [298, 101] on span "Select an option" at bounding box center [296, 100] width 9 height 9
click at [298, 101] on input "Select an option" at bounding box center [296, 100] width 9 height 9
click at [335, 103] on span "Select an option" at bounding box center [332, 100] width 9 height 9
click at [335, 103] on input "Select an option" at bounding box center [332, 100] width 9 height 9
click at [336, 103] on span "Select an option" at bounding box center [332, 100] width 9 height 9
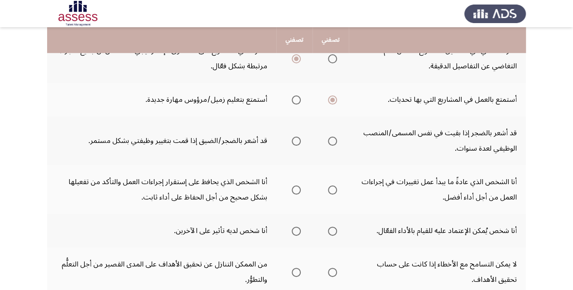
click at [306, 99] on th at bounding box center [294, 100] width 36 height 34
click at [295, 98] on span "Select an option" at bounding box center [296, 100] width 9 height 9
click at [295, 98] on input "Select an option" at bounding box center [296, 100] width 9 height 9
click at [295, 98] on span "Select an option" at bounding box center [296, 100] width 5 height 5
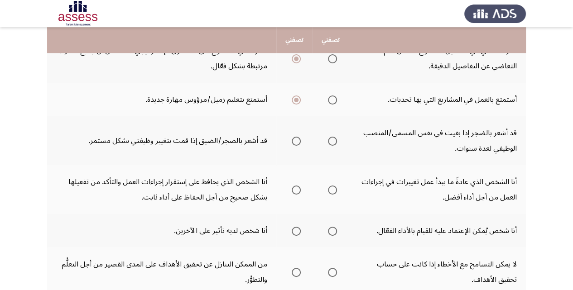
click at [295, 98] on input "Select an option" at bounding box center [296, 100] width 9 height 9
click at [295, 98] on span "Select an option" at bounding box center [296, 100] width 5 height 5
click at [295, 98] on input "Select an option" at bounding box center [296, 100] width 9 height 9
click at [295, 98] on span "Select an option" at bounding box center [296, 100] width 5 height 5
click at [295, 98] on input "Select an option" at bounding box center [296, 100] width 9 height 9
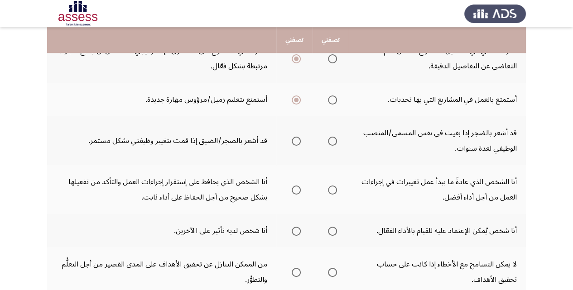
click at [295, 98] on span "Select an option" at bounding box center [296, 100] width 5 height 5
click at [295, 98] on input "Select an option" at bounding box center [296, 100] width 9 height 9
click at [336, 141] on span "Select an option" at bounding box center [332, 141] width 9 height 9
click at [336, 141] on input "Select an option" at bounding box center [332, 141] width 9 height 9
click at [328, 186] on span "Select an option" at bounding box center [332, 190] width 9 height 9
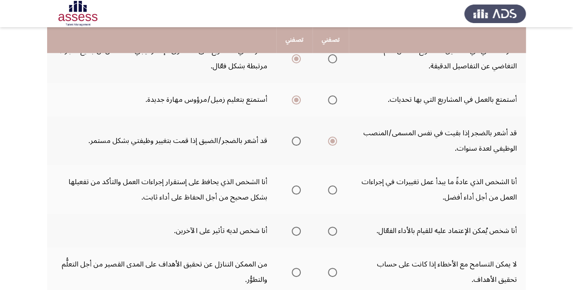
click at [328, 186] on input "Select an option" at bounding box center [332, 190] width 9 height 9
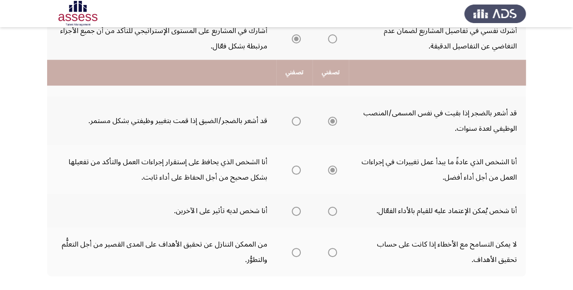
scroll to position [432, 0]
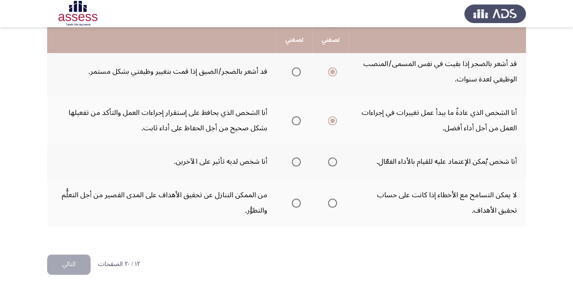
click at [295, 161] on span "Select an option" at bounding box center [296, 162] width 9 height 9
click at [295, 161] on input "Select an option" at bounding box center [296, 162] width 9 height 9
click at [338, 203] on th at bounding box center [331, 203] width 36 height 49
click at [329, 201] on span "Select an option" at bounding box center [332, 203] width 9 height 9
click at [329, 201] on input "Select an option" at bounding box center [332, 203] width 9 height 9
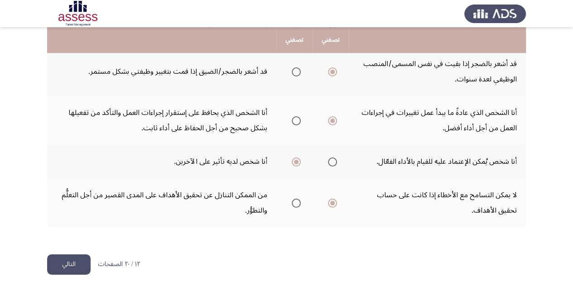
click at [65, 262] on button "التالي" at bounding box center [69, 265] width 44 height 20
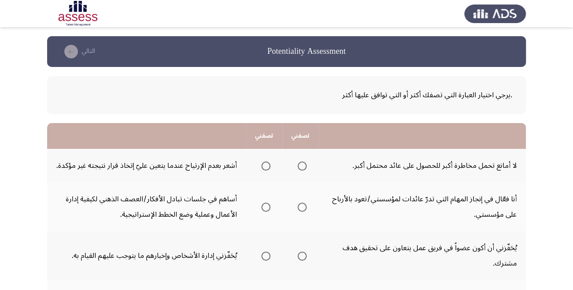
click at [263, 164] on span "Select an option" at bounding box center [265, 166] width 9 height 9
click at [263, 164] on input "Select an option" at bounding box center [265, 166] width 9 height 9
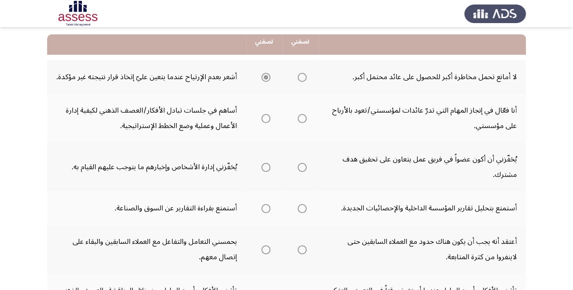
scroll to position [91, 0]
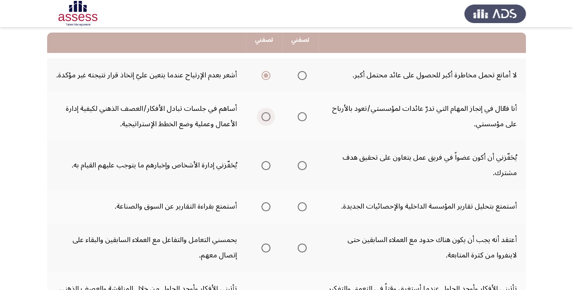
click at [266, 117] on span "Select an option" at bounding box center [266, 117] width 0 height 0
click at [266, 117] on input "Select an option" at bounding box center [265, 116] width 9 height 9
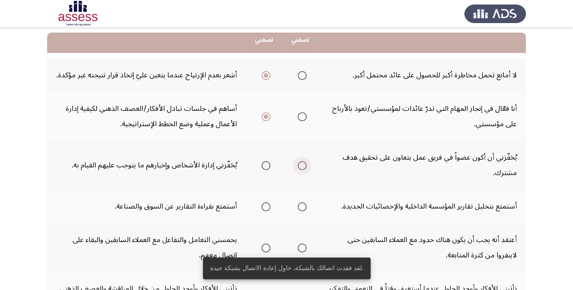
click at [300, 164] on span "Select an option" at bounding box center [302, 165] width 9 height 9
click at [300, 164] on input "Select an option" at bounding box center [302, 165] width 9 height 9
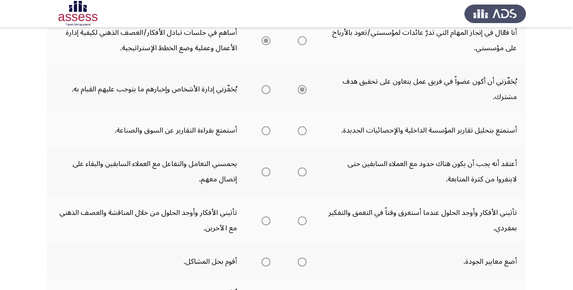
scroll to position [181, 0]
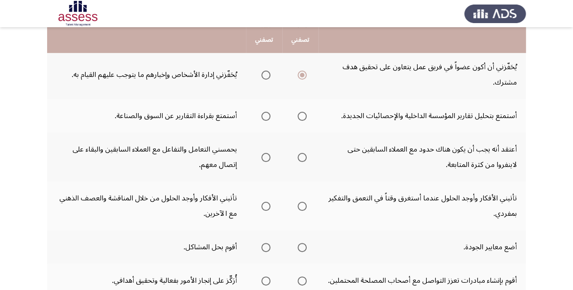
click at [265, 116] on span "Select an option" at bounding box center [265, 116] width 9 height 9
click at [265, 116] on input "Select an option" at bounding box center [265, 116] width 9 height 9
click at [302, 116] on span "Select an option" at bounding box center [302, 116] width 0 height 0
click at [302, 116] on input "Select an option" at bounding box center [302, 116] width 9 height 9
click at [267, 157] on span "Select an option" at bounding box center [265, 157] width 9 height 9
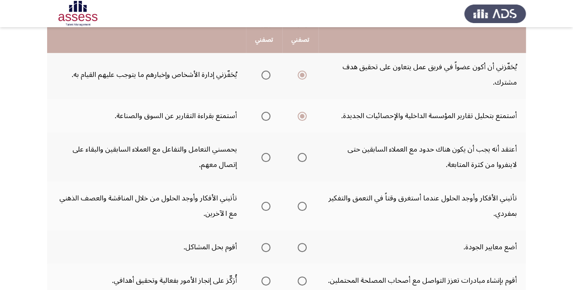
click at [267, 157] on input "Select an option" at bounding box center [265, 157] width 9 height 9
click at [265, 206] on span "Select an option" at bounding box center [265, 206] width 9 height 9
click at [265, 206] on input "Select an option" at bounding box center [265, 206] width 9 height 9
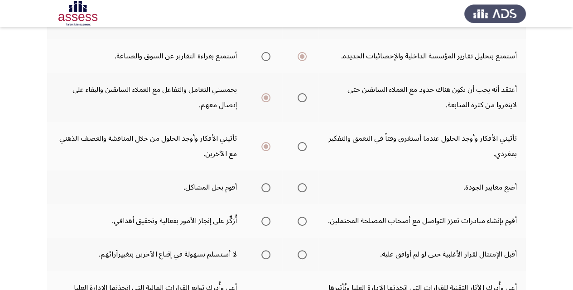
scroll to position [242, 0]
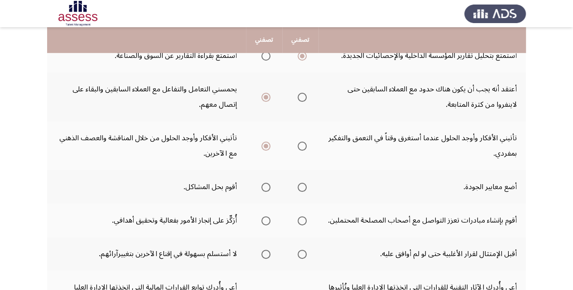
click at [263, 189] on span "Select an option" at bounding box center [265, 187] width 9 height 9
click at [263, 189] on input "Select an option" at bounding box center [265, 187] width 9 height 9
click at [265, 221] on span "Select an option" at bounding box center [265, 221] width 9 height 9
click at [265, 221] on input "Select an option" at bounding box center [265, 221] width 9 height 9
click at [303, 255] on span "Select an option" at bounding box center [302, 254] width 9 height 9
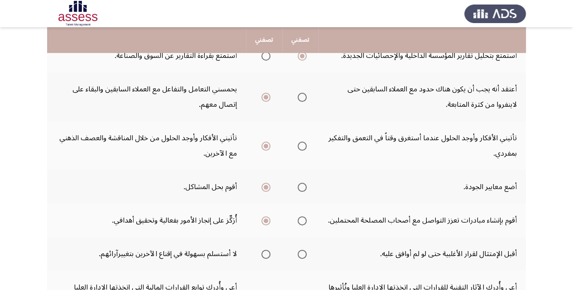
click at [303, 255] on input "Select an option" at bounding box center [302, 254] width 9 height 9
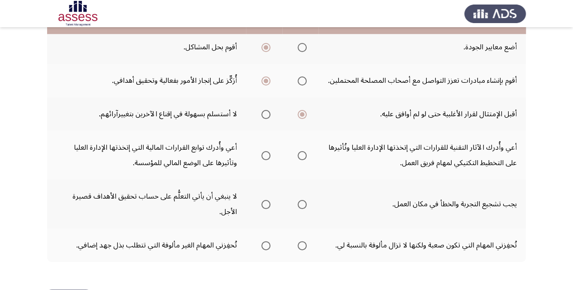
scroll to position [392, 0]
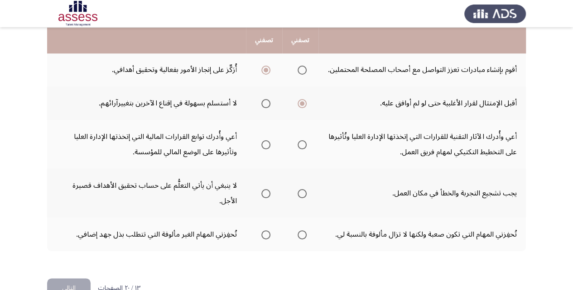
click at [305, 147] on span "Select an option" at bounding box center [302, 144] width 9 height 9
click at [305, 147] on input "Select an option" at bounding box center [302, 144] width 9 height 9
click at [266, 192] on span "Select an option" at bounding box center [265, 193] width 9 height 9
click at [266, 192] on input "Select an option" at bounding box center [265, 193] width 9 height 9
click at [266, 234] on span "Select an option" at bounding box center [265, 235] width 9 height 9
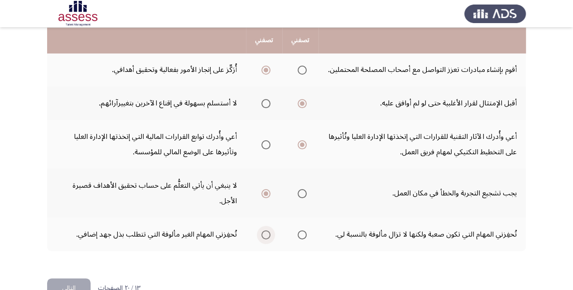
click at [266, 234] on input "Select an option" at bounding box center [265, 235] width 9 height 9
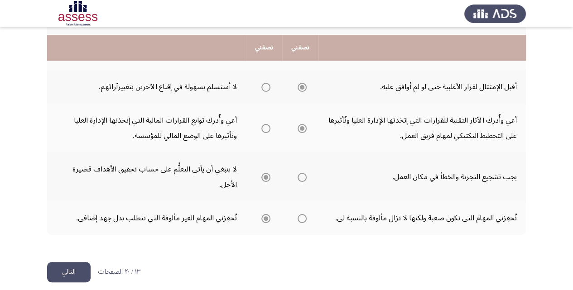
scroll to position [416, 0]
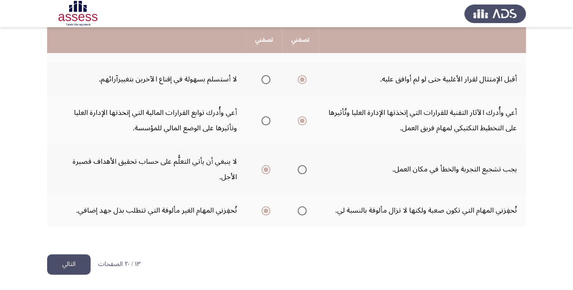
click at [82, 263] on button "التالي" at bounding box center [69, 265] width 44 height 20
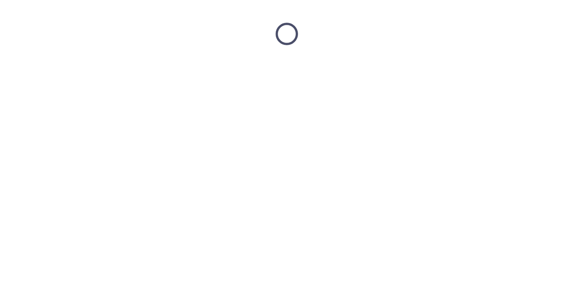
scroll to position [0, 0]
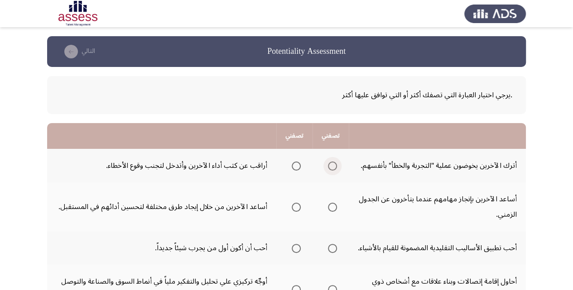
click at [334, 165] on span "Select an option" at bounding box center [332, 166] width 9 height 9
click at [334, 165] on input "Select an option" at bounding box center [332, 166] width 9 height 9
click at [327, 210] on label "Select an option" at bounding box center [330, 207] width 13 height 9
click at [328, 210] on input "Select an option" at bounding box center [332, 207] width 9 height 9
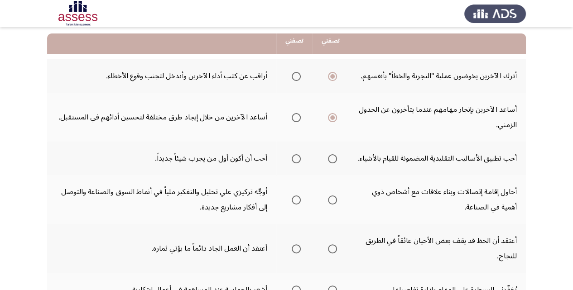
scroll to position [91, 0]
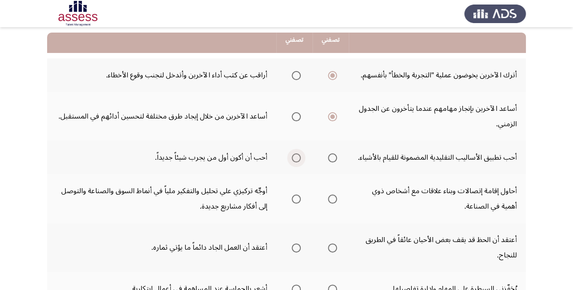
click at [296, 163] on span "Select an option" at bounding box center [296, 158] width 9 height 9
click at [296, 163] on input "Select an option" at bounding box center [296, 158] width 9 height 9
click at [332, 204] on span "Select an option" at bounding box center [332, 199] width 9 height 9
click at [332, 204] on input "Select an option" at bounding box center [332, 199] width 9 height 9
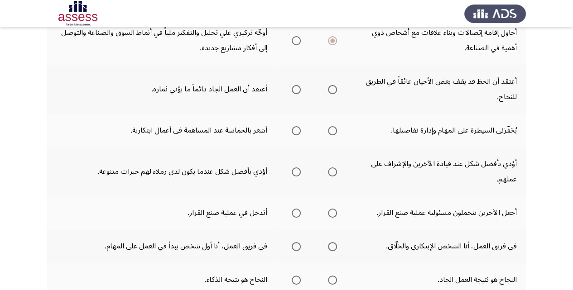
scroll to position [181, 0]
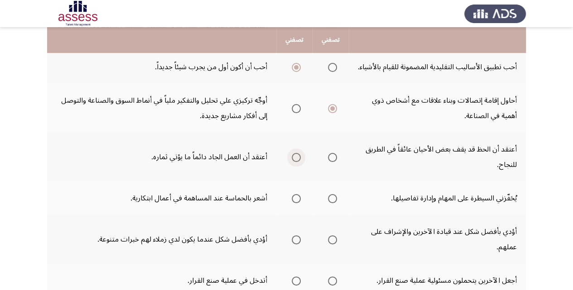
click at [297, 162] on span "Select an option" at bounding box center [296, 157] width 9 height 9
click at [297, 162] on input "Select an option" at bounding box center [296, 157] width 9 height 9
click at [297, 160] on span "Select an option" at bounding box center [296, 157] width 5 height 5
click at [295, 203] on span "Select an option" at bounding box center [296, 198] width 9 height 9
click at [295, 203] on input "Select an option" at bounding box center [296, 198] width 9 height 9
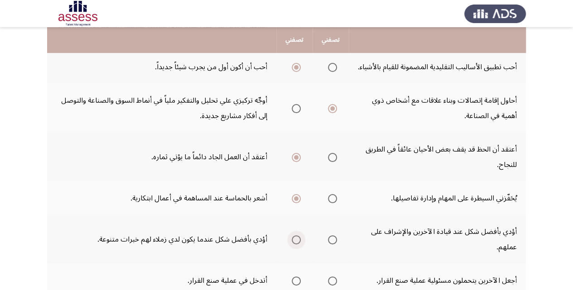
click at [293, 245] on span "Select an option" at bounding box center [296, 240] width 9 height 9
click at [293, 245] on input "Select an option" at bounding box center [296, 240] width 9 height 9
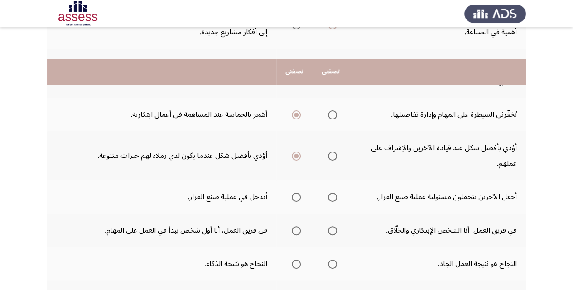
scroll to position [302, 0]
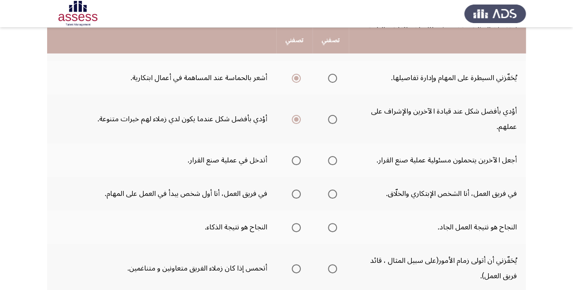
click at [341, 175] on th at bounding box center [331, 161] width 36 height 34
click at [334, 165] on span "Select an option" at bounding box center [332, 160] width 9 height 9
click at [334, 165] on input "Select an option" at bounding box center [332, 160] width 9 height 9
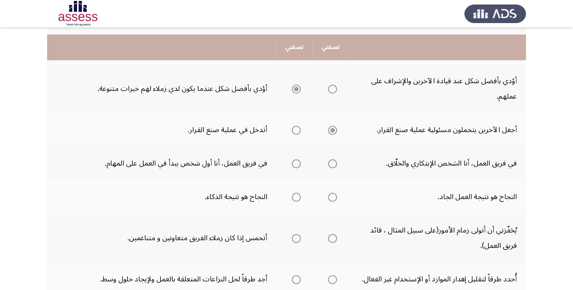
scroll to position [363, 0]
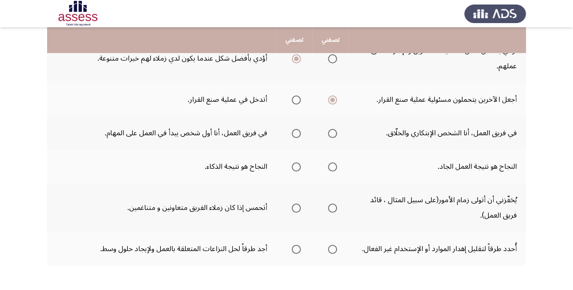
click at [299, 138] on span "Select an option" at bounding box center [296, 133] width 9 height 9
click at [299, 138] on input "Select an option" at bounding box center [296, 133] width 9 height 9
click at [335, 172] on span "Select an option" at bounding box center [332, 167] width 9 height 9
click at [335, 172] on input "Select an option" at bounding box center [332, 167] width 9 height 9
click at [334, 213] on span "Select an option" at bounding box center [332, 208] width 9 height 9
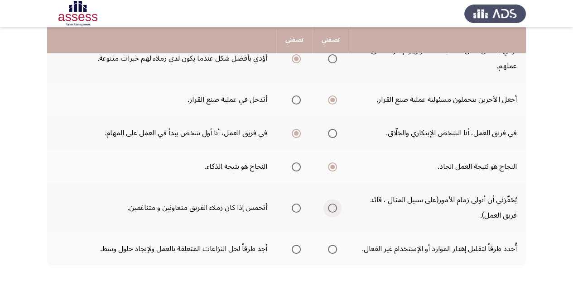
click at [334, 213] on input "Select an option" at bounding box center [332, 208] width 9 height 9
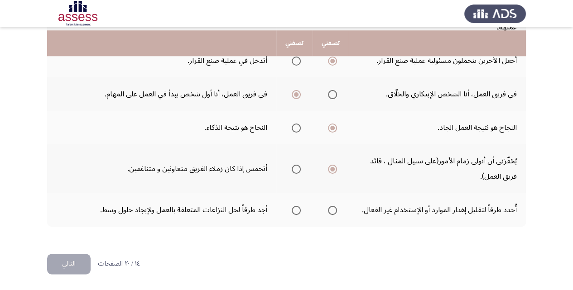
scroll to position [404, 0]
click at [329, 215] on span "Select an option" at bounding box center [332, 210] width 9 height 9
click at [329, 215] on input "Select an option" at bounding box center [332, 210] width 9 height 9
click at [75, 273] on button "التالي" at bounding box center [69, 264] width 44 height 20
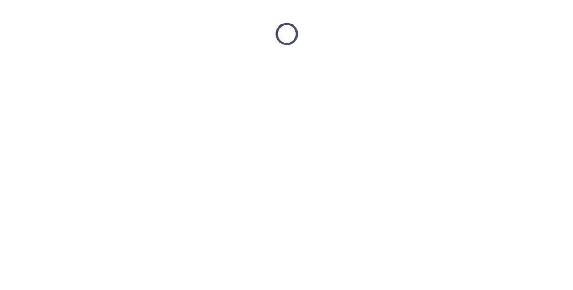
scroll to position [0, 0]
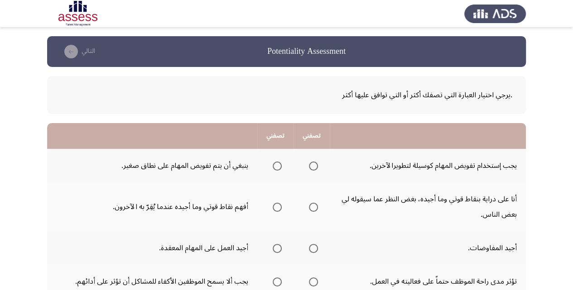
click at [314, 165] on span "Select an option" at bounding box center [313, 166] width 9 height 9
click at [314, 165] on input "Select an option" at bounding box center [313, 166] width 9 height 9
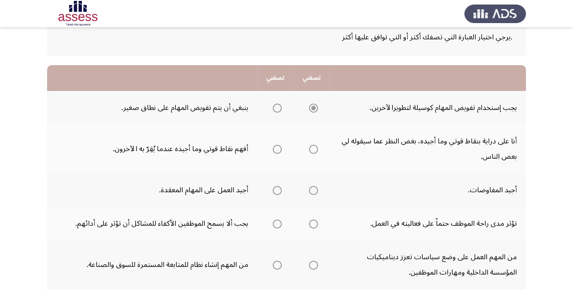
scroll to position [60, 0]
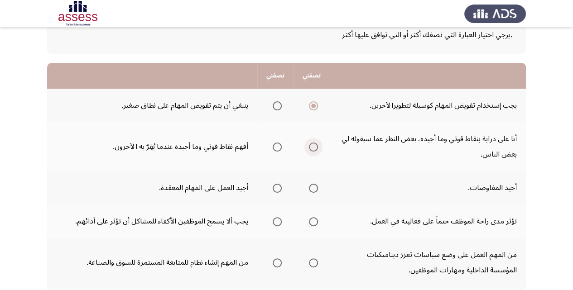
click at [311, 148] on span "Select an option" at bounding box center [313, 147] width 9 height 9
click at [311, 148] on input "Select an option" at bounding box center [313, 147] width 9 height 9
click at [314, 191] on span "Select an option" at bounding box center [313, 188] width 9 height 9
click at [314, 191] on input "Select an option" at bounding box center [313, 188] width 9 height 9
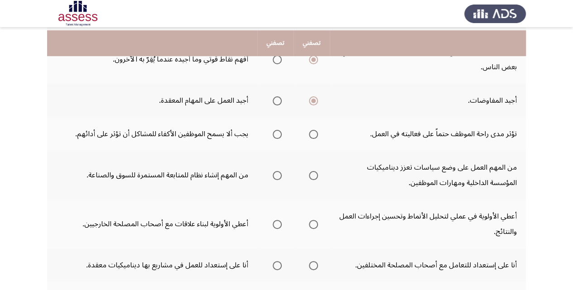
scroll to position [151, 0]
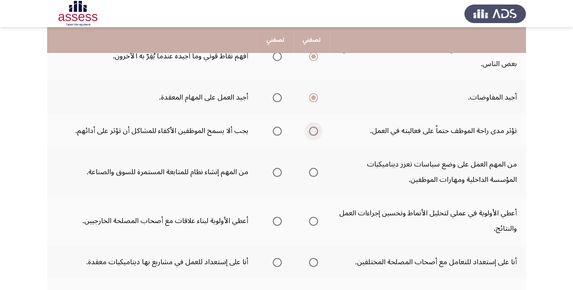
click at [312, 131] on span "Select an option" at bounding box center [313, 131] width 9 height 9
click at [312, 131] on input "Select an option" at bounding box center [313, 131] width 9 height 9
click at [315, 173] on span "Select an option" at bounding box center [313, 172] width 9 height 9
click at [315, 173] on input "Select an option" at bounding box center [313, 172] width 9 height 9
click at [316, 222] on span "Select an option" at bounding box center [313, 221] width 9 height 9
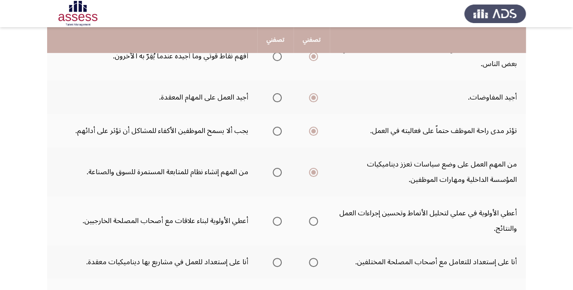
click at [316, 222] on input "Select an option" at bounding box center [313, 221] width 9 height 9
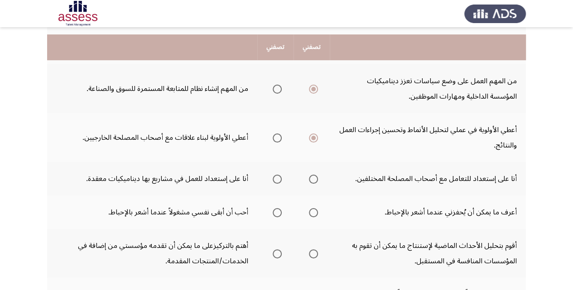
scroll to position [242, 0]
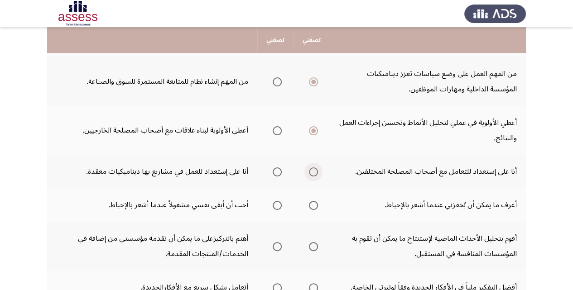
click at [314, 170] on span "Select an option" at bounding box center [313, 172] width 9 height 9
click at [314, 170] on input "Select an option" at bounding box center [313, 172] width 9 height 9
click at [276, 209] on span "Select an option" at bounding box center [277, 205] width 9 height 9
click at [276, 209] on input "Select an option" at bounding box center [277, 205] width 9 height 9
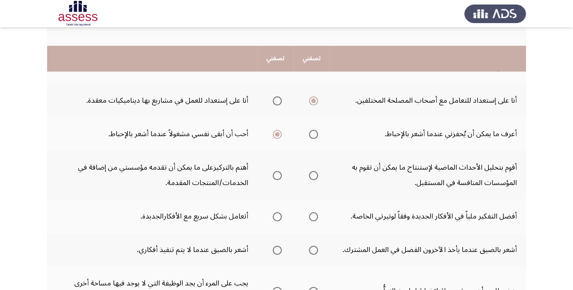
scroll to position [332, 0]
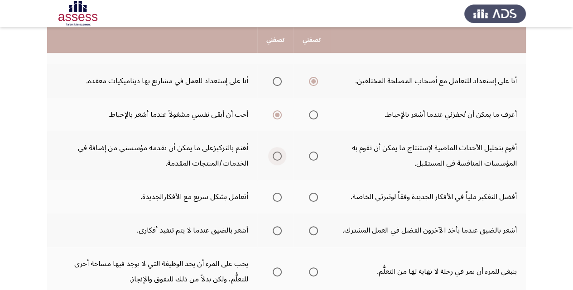
click at [279, 155] on span "Select an option" at bounding box center [277, 156] width 9 height 9
click at [279, 155] on input "Select an option" at bounding box center [277, 156] width 9 height 9
click at [266, 198] on th at bounding box center [275, 197] width 36 height 34
click at [276, 195] on span "Select an option" at bounding box center [277, 197] width 9 height 9
click at [276, 195] on input "Select an option" at bounding box center [277, 197] width 9 height 9
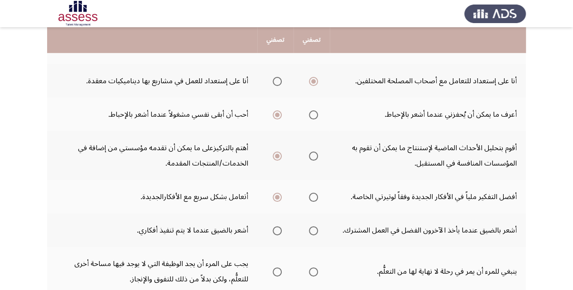
drag, startPoint x: 520, startPoint y: 232, endPoint x: 438, endPoint y: 232, distance: 82.0
click at [438, 232] on td "أشعر بالضيق عندما يأخذ الآخرون الفضل في العمل المشترك." at bounding box center [428, 231] width 196 height 34
click at [315, 229] on span "Select an option" at bounding box center [313, 231] width 9 height 9
click at [315, 229] on input "Select an option" at bounding box center [313, 231] width 9 height 9
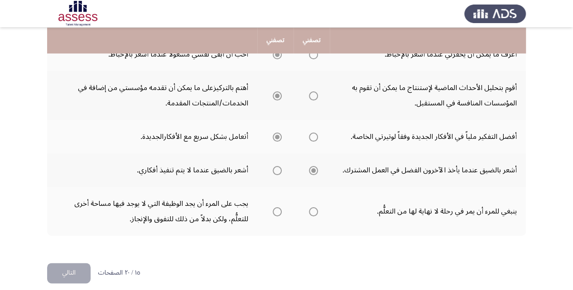
scroll to position [392, 0]
click at [319, 213] on th at bounding box center [312, 211] width 36 height 49
click at [317, 212] on span "Select an option" at bounding box center [313, 212] width 9 height 9
click at [317, 212] on input "Select an option" at bounding box center [313, 212] width 9 height 9
click at [71, 271] on button "التالي" at bounding box center [69, 273] width 44 height 20
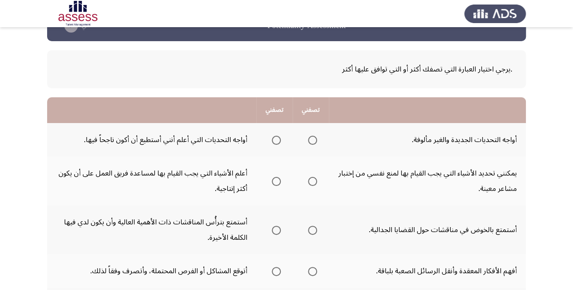
scroll to position [60, 0]
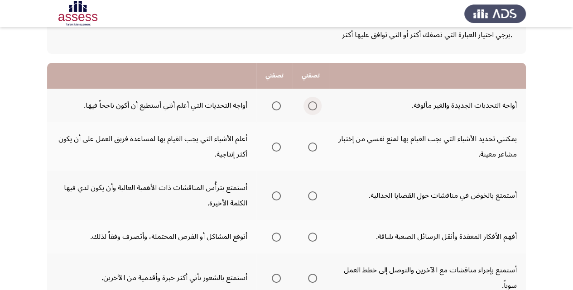
click at [311, 107] on span "Select an option" at bounding box center [312, 106] width 9 height 9
click at [311, 107] on input "Select an option" at bounding box center [312, 106] width 9 height 9
click at [272, 150] on span "Select an option" at bounding box center [276, 147] width 9 height 9
click at [272, 150] on input "Select an option" at bounding box center [276, 147] width 9 height 9
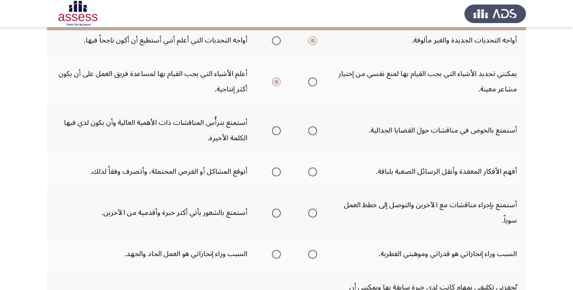
scroll to position [91, 0]
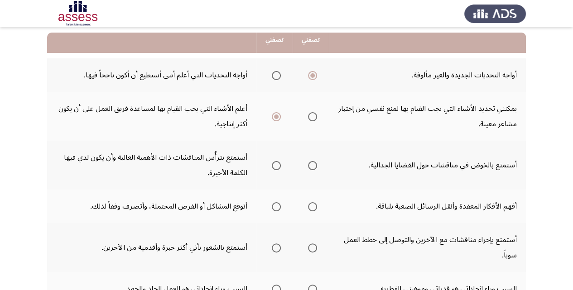
click at [276, 166] on span "Select an option" at bounding box center [276, 166] width 0 height 0
click at [275, 165] on input "Select an option" at bounding box center [276, 165] width 9 height 9
click at [273, 205] on span "Select an option" at bounding box center [276, 207] width 9 height 9
click at [273, 205] on input "Select an option" at bounding box center [276, 207] width 9 height 9
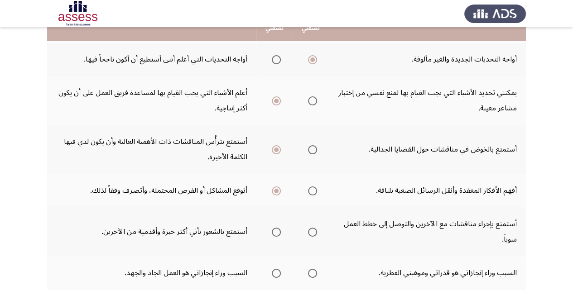
scroll to position [121, 0]
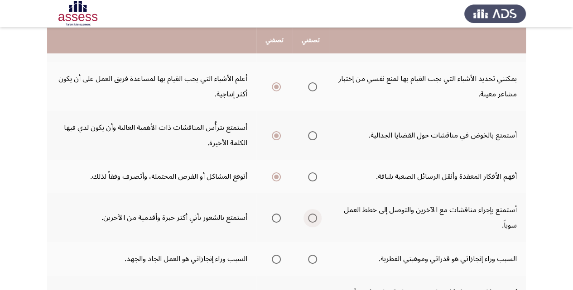
click at [305, 221] on label "Select an option" at bounding box center [311, 218] width 13 height 9
click at [308, 221] on input "Select an option" at bounding box center [312, 218] width 9 height 9
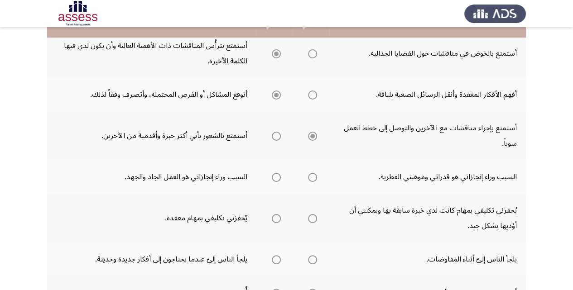
scroll to position [211, 0]
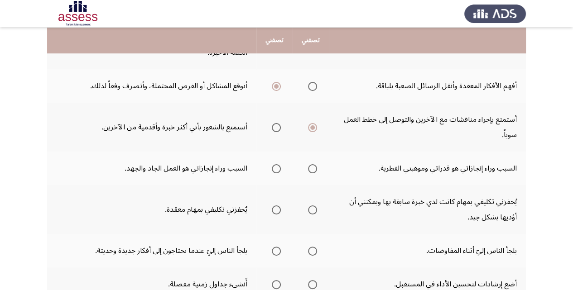
click at [278, 166] on span "Select an option" at bounding box center [276, 169] width 9 height 9
click at [278, 166] on input "Select an option" at bounding box center [276, 169] width 9 height 9
click at [309, 208] on span "Select an option" at bounding box center [312, 210] width 9 height 9
click at [309, 208] on input "Select an option" at bounding box center [312, 210] width 9 height 9
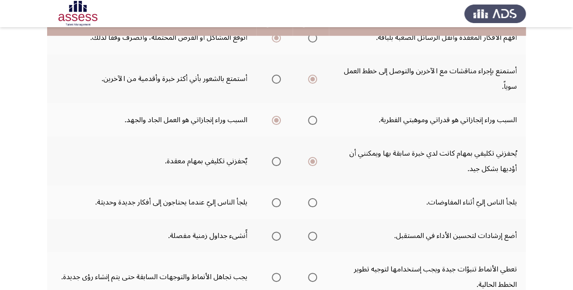
scroll to position [272, 0]
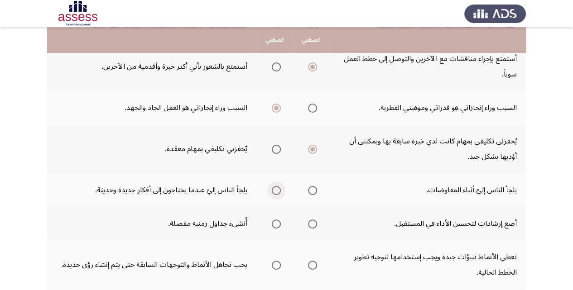
click at [274, 187] on span "Select an option" at bounding box center [276, 190] width 9 height 9
click at [274, 187] on input "Select an option" at bounding box center [276, 190] width 9 height 9
click at [312, 220] on span "Select an option" at bounding box center [312, 224] width 9 height 9
click at [312, 220] on input "Select an option" at bounding box center [312, 224] width 9 height 9
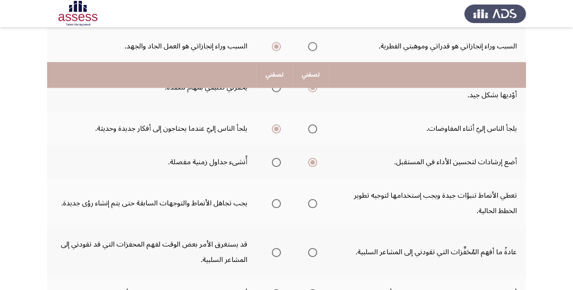
scroll to position [392, 0]
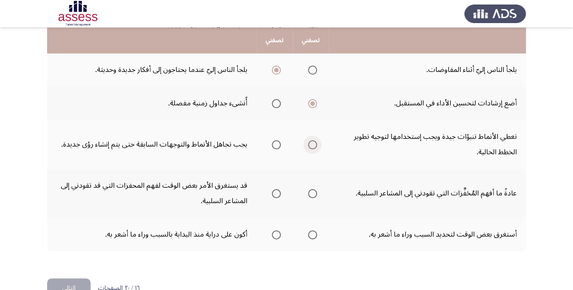
click at [313, 147] on span "Select an option" at bounding box center [312, 144] width 9 height 9
click at [313, 147] on input "Select an option" at bounding box center [312, 144] width 9 height 9
click at [307, 201] on th at bounding box center [311, 193] width 36 height 49
click at [306, 200] on mat-radio-group "Select an option" at bounding box center [311, 193] width 13 height 15
click at [310, 197] on span "Select an option" at bounding box center [312, 193] width 9 height 9
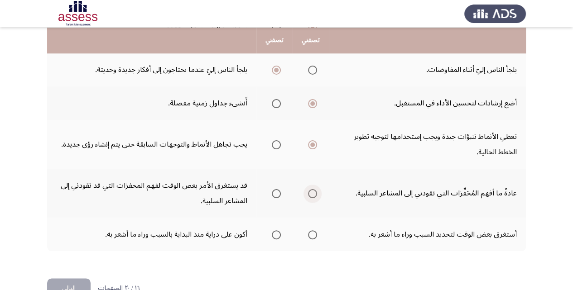
click at [310, 197] on input "Select an option" at bounding box center [312, 193] width 9 height 9
drag, startPoint x: 284, startPoint y: 237, endPoint x: 281, endPoint y: 233, distance: 5.3
click at [283, 237] on th at bounding box center [275, 235] width 36 height 34
click at [275, 228] on mat-radio-group "Select an option" at bounding box center [274, 234] width 13 height 15
click at [272, 234] on span "Select an option" at bounding box center [276, 235] width 9 height 9
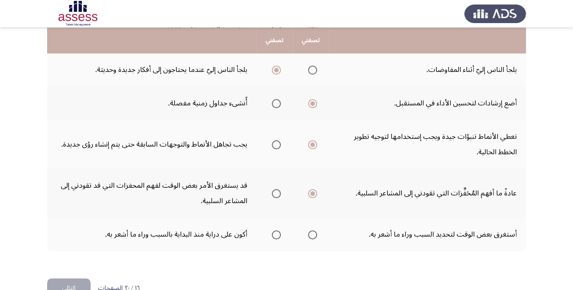
click at [272, 234] on input "Select an option" at bounding box center [276, 235] width 9 height 9
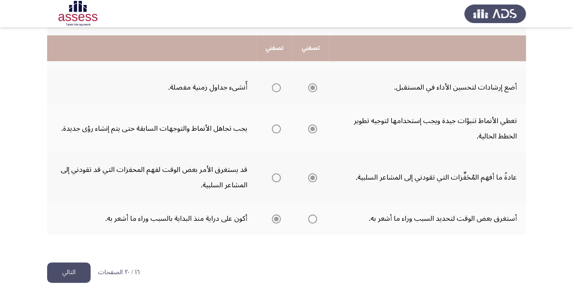
scroll to position [416, 0]
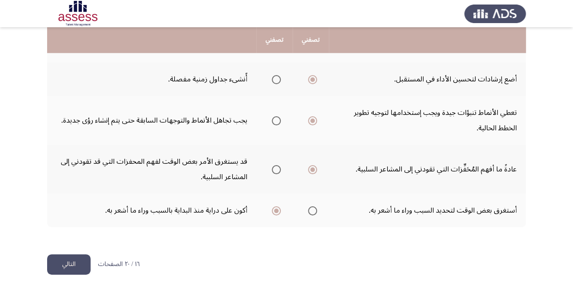
click at [73, 258] on button "التالي" at bounding box center [69, 265] width 44 height 20
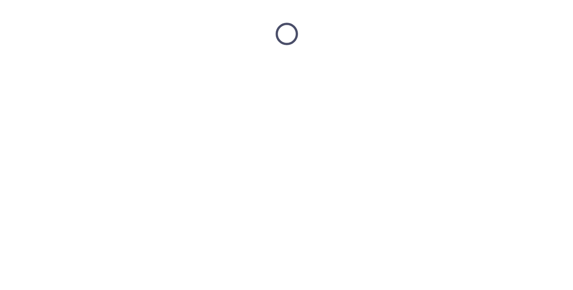
scroll to position [0, 0]
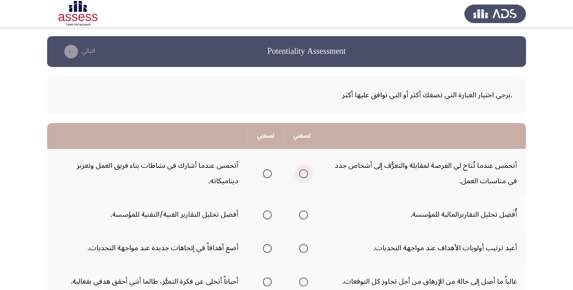
click at [307, 173] on span "Select an option" at bounding box center [303, 173] width 9 height 9
click at [307, 173] on input "Select an option" at bounding box center [303, 173] width 9 height 9
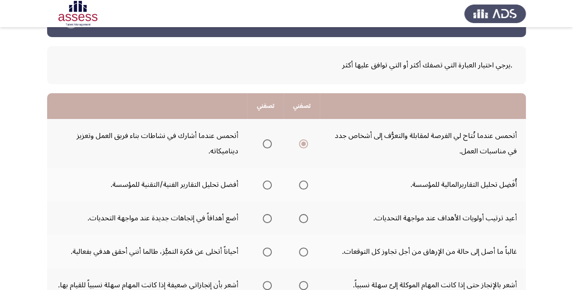
click at [267, 184] on span "Select an option" at bounding box center [267, 185] width 9 height 9
click at [267, 184] on input "Select an option" at bounding box center [267, 185] width 9 height 9
click at [303, 217] on span "Select an option" at bounding box center [303, 218] width 9 height 9
click at [303, 217] on input "Select an option" at bounding box center [303, 218] width 9 height 9
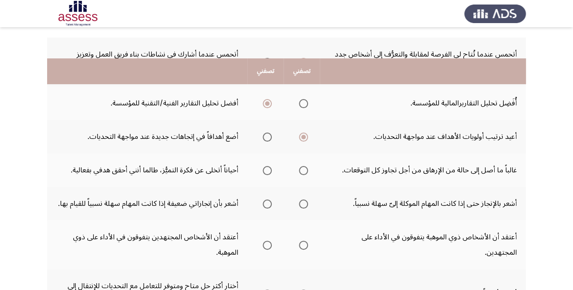
scroll to position [151, 0]
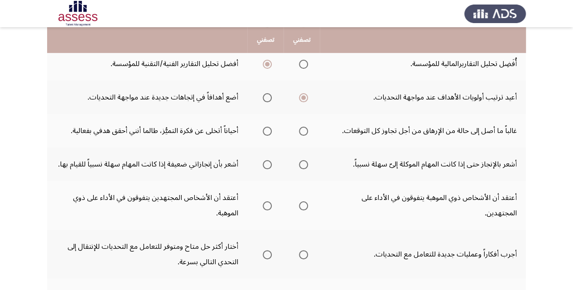
click at [265, 131] on span "Select an option" at bounding box center [267, 131] width 9 height 9
click at [265, 131] on input "Select an option" at bounding box center [267, 131] width 9 height 9
click at [267, 164] on span "Select an option" at bounding box center [267, 164] width 9 height 9
click at [267, 164] on input "Select an option" at bounding box center [267, 164] width 9 height 9
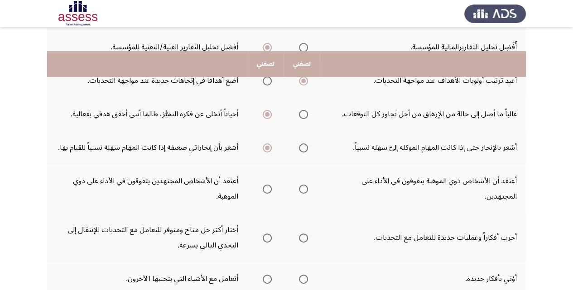
scroll to position [211, 0]
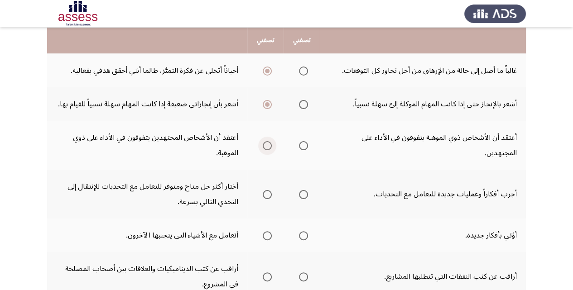
click at [266, 143] on span "Select an option" at bounding box center [267, 145] width 9 height 9
click at [266, 143] on input "Select an option" at bounding box center [267, 145] width 9 height 9
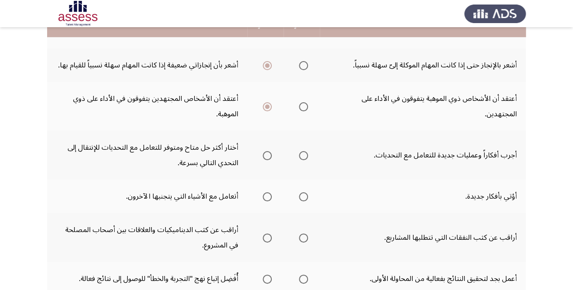
scroll to position [220, 0]
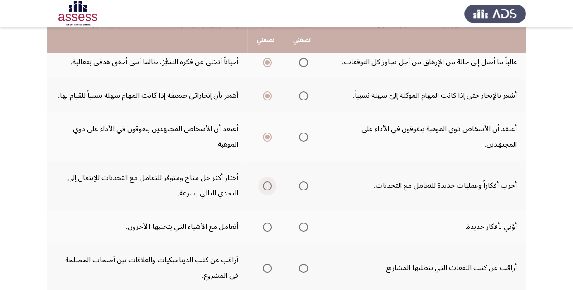
click at [267, 190] on span "Select an option" at bounding box center [267, 186] width 9 height 9
click at [267, 190] on input "Select an option" at bounding box center [267, 186] width 9 height 9
click at [263, 229] on span "Select an option" at bounding box center [267, 227] width 9 height 9
click at [263, 229] on input "Select an option" at bounding box center [267, 227] width 9 height 9
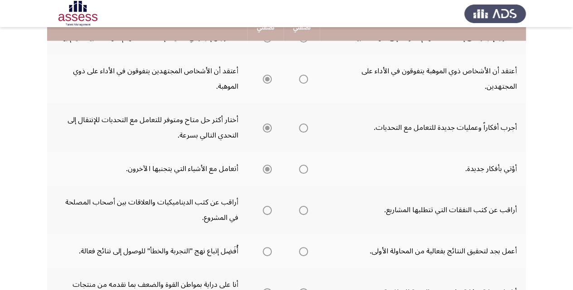
scroll to position [280, 0]
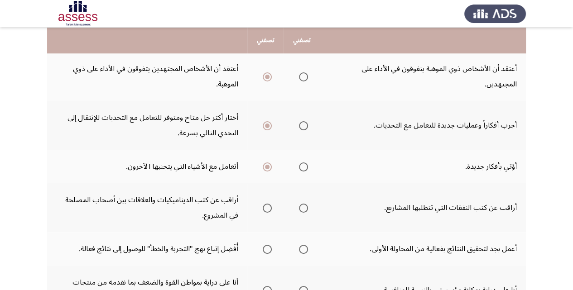
click at [302, 207] on span "Select an option" at bounding box center [303, 208] width 9 height 9
click at [302, 207] on input "Select an option" at bounding box center [303, 208] width 9 height 9
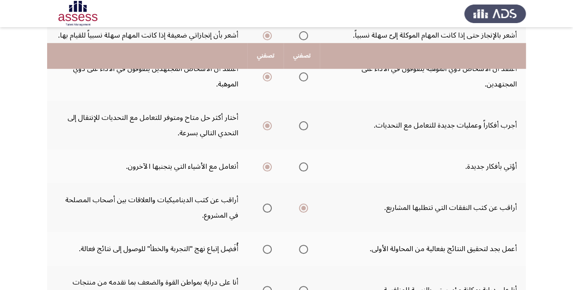
scroll to position [310, 0]
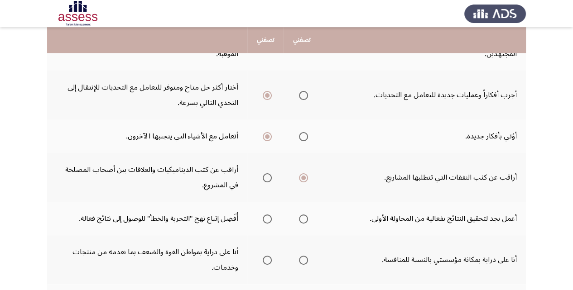
click at [304, 219] on span "Select an option" at bounding box center [303, 219] width 9 height 9
click at [304, 219] on input "Select an option" at bounding box center [303, 219] width 9 height 9
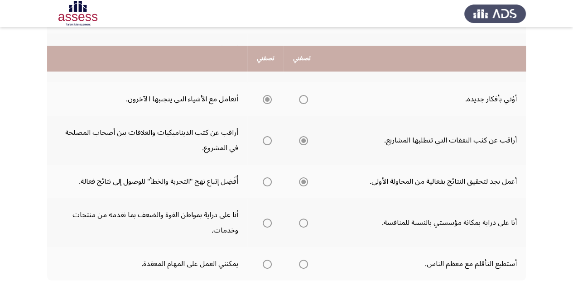
scroll to position [371, 0]
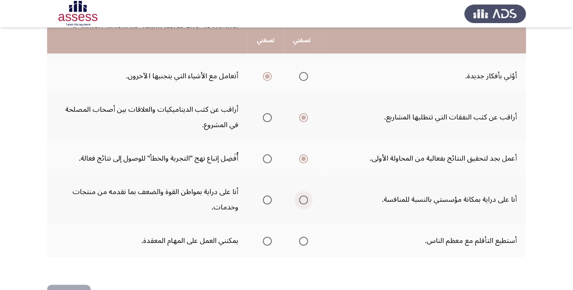
click at [300, 202] on span "Select an option" at bounding box center [303, 200] width 9 height 9
click at [300, 202] on input "Select an option" at bounding box center [303, 200] width 9 height 9
click at [301, 238] on span "Select an option" at bounding box center [303, 241] width 9 height 9
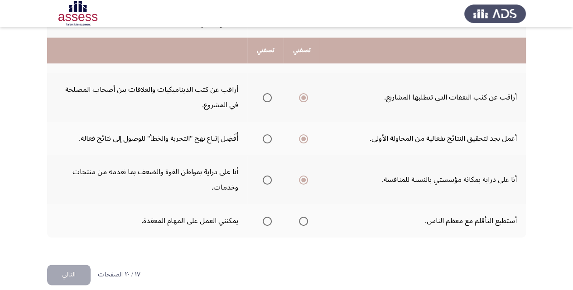
scroll to position [401, 0]
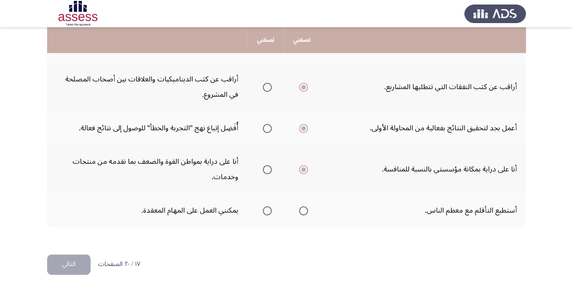
click at [305, 212] on span "Select an option" at bounding box center [303, 211] width 9 height 9
click at [305, 212] on input "Select an option" at bounding box center [303, 211] width 9 height 9
click at [270, 209] on span "Select an option" at bounding box center [267, 211] width 9 height 9
click at [270, 209] on input "Select an option" at bounding box center [267, 211] width 9 height 9
click at [77, 256] on button "التالي" at bounding box center [69, 265] width 44 height 20
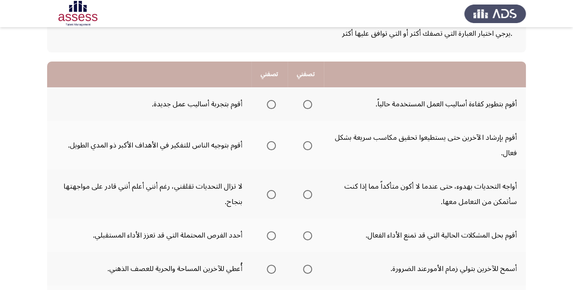
scroll to position [60, 0]
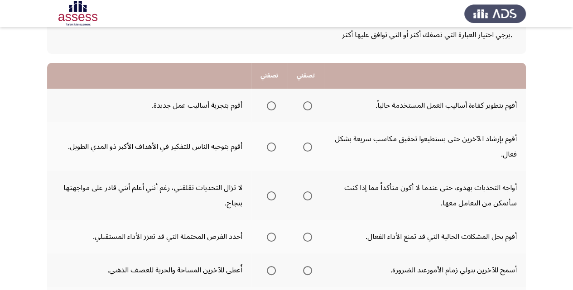
click at [310, 106] on span "Select an option" at bounding box center [307, 106] width 9 height 9
click at [310, 106] on input "Select an option" at bounding box center [307, 106] width 9 height 9
click at [309, 148] on span "Select an option" at bounding box center [307, 147] width 9 height 9
click at [309, 148] on input "Select an option" at bounding box center [307, 147] width 9 height 9
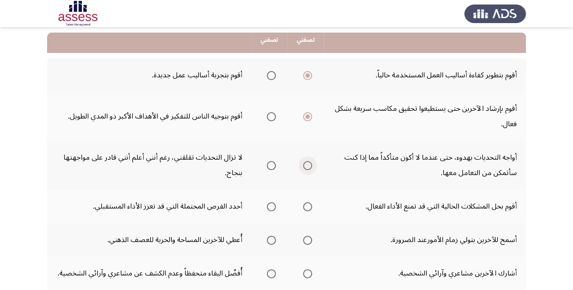
click at [307, 168] on span "Select an option" at bounding box center [307, 165] width 9 height 9
click at [307, 168] on input "Select an option" at bounding box center [307, 165] width 9 height 9
click at [306, 209] on span "Select an option" at bounding box center [307, 207] width 9 height 9
click at [306, 209] on input "Select an option" at bounding box center [307, 207] width 9 height 9
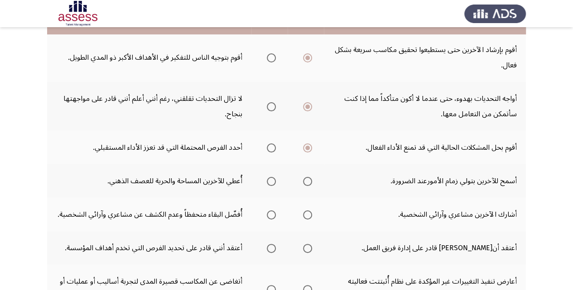
scroll to position [151, 0]
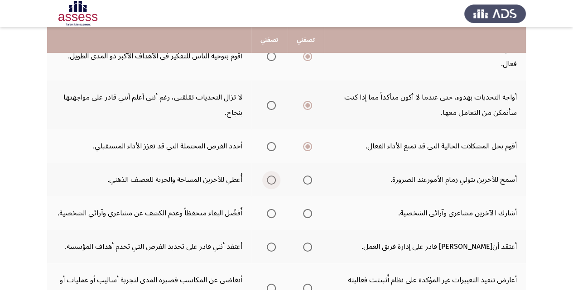
click at [270, 176] on span "Select an option" at bounding box center [271, 180] width 9 height 9
click at [270, 176] on input "Select an option" at bounding box center [271, 180] width 9 height 9
click at [270, 213] on span "Select an option" at bounding box center [271, 213] width 9 height 9
click at [270, 213] on input "Select an option" at bounding box center [271, 213] width 9 height 9
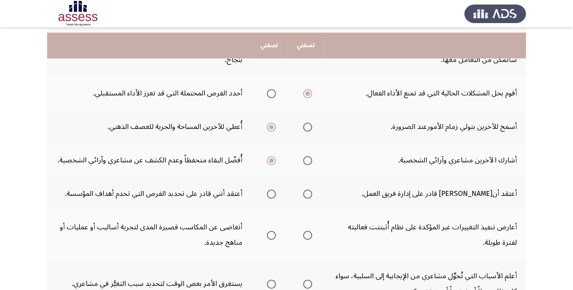
scroll to position [211, 0]
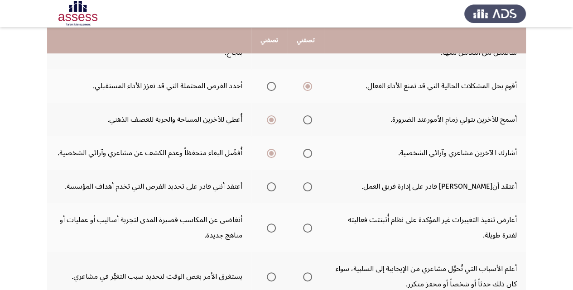
click at [303, 187] on span "Select an option" at bounding box center [307, 187] width 9 height 9
click at [303, 187] on input "Select an option" at bounding box center [307, 187] width 9 height 9
click at [314, 229] on th at bounding box center [306, 227] width 36 height 49
click at [309, 227] on span "Select an option" at bounding box center [307, 228] width 9 height 9
click at [309, 227] on input "Select an option" at bounding box center [307, 228] width 9 height 9
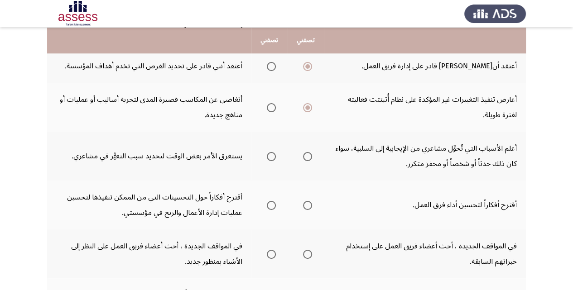
scroll to position [332, 0]
click at [310, 156] on span "Select an option" at bounding box center [307, 156] width 9 height 9
click at [310, 156] on input "Select an option" at bounding box center [307, 156] width 9 height 9
click at [309, 207] on span "Select an option" at bounding box center [307, 205] width 9 height 9
click at [309, 207] on input "Select an option" at bounding box center [307, 205] width 9 height 9
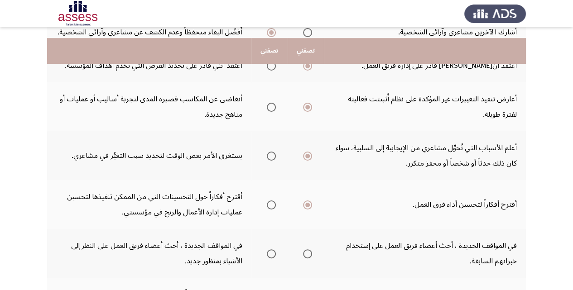
scroll to position [363, 0]
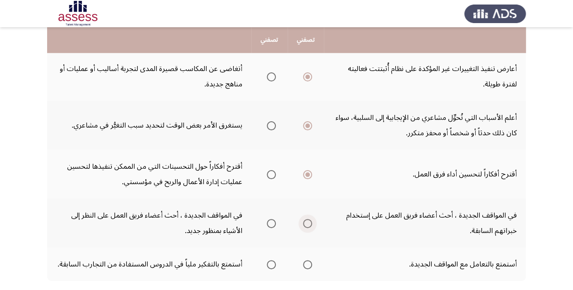
click at [308, 225] on span "Select an option" at bounding box center [307, 223] width 9 height 9
click at [308, 225] on input "Select an option" at bounding box center [307, 223] width 9 height 9
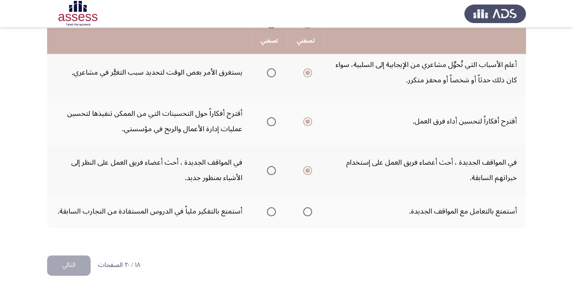
scroll to position [416, 0]
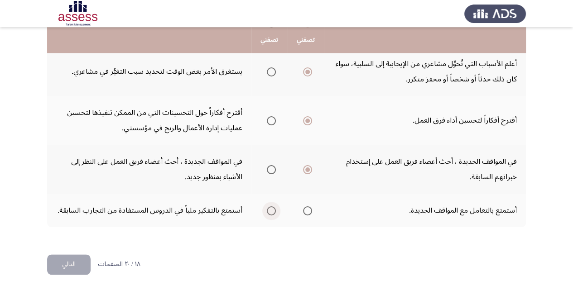
click at [272, 210] on span "Select an option" at bounding box center [271, 211] width 9 height 9
click at [272, 210] on input "Select an option" at bounding box center [271, 211] width 9 height 9
click at [80, 263] on button "التالي" at bounding box center [69, 265] width 44 height 20
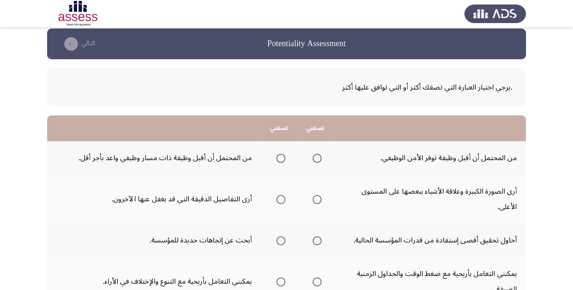
scroll to position [30, 0]
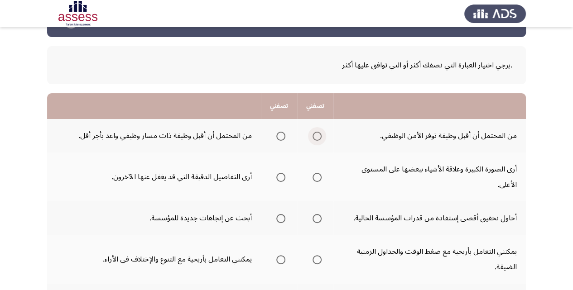
click at [318, 139] on span "Select an option" at bounding box center [317, 136] width 9 height 9
click at [318, 139] on input "Select an option" at bounding box center [317, 136] width 9 height 9
click at [283, 178] on span "Select an option" at bounding box center [280, 177] width 9 height 9
click at [283, 178] on input "Select an option" at bounding box center [280, 177] width 9 height 9
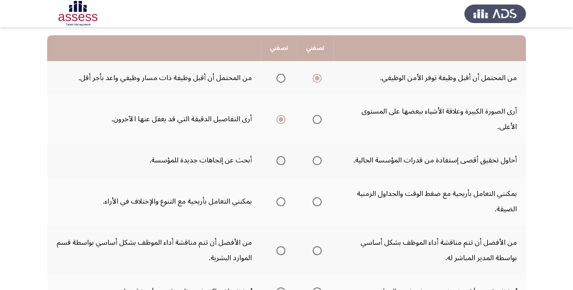
scroll to position [91, 0]
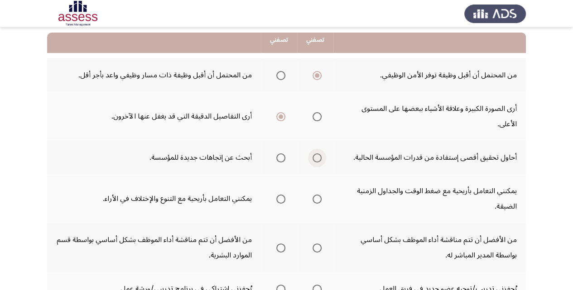
click at [315, 158] on span "Select an option" at bounding box center [317, 158] width 9 height 9
click at [315, 158] on input "Select an option" at bounding box center [317, 158] width 9 height 9
click at [280, 193] on mat-radio-group "Select an option" at bounding box center [279, 198] width 13 height 15
click at [283, 203] on span "Select an option" at bounding box center [280, 199] width 9 height 9
click at [283, 203] on input "Select an option" at bounding box center [280, 199] width 9 height 9
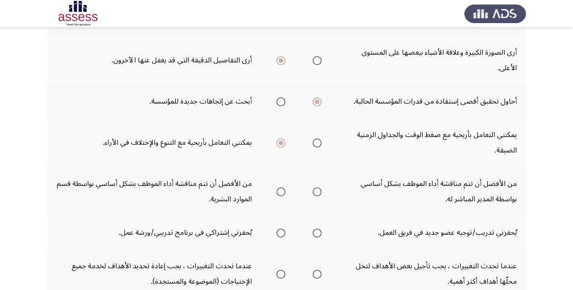
scroll to position [151, 0]
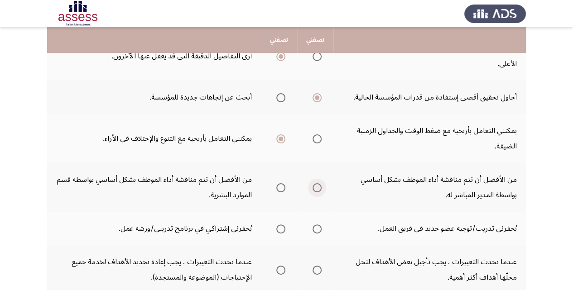
click at [317, 189] on span "Select an option" at bounding box center [317, 188] width 9 height 9
click at [317, 189] on input "Select an option" at bounding box center [317, 188] width 9 height 9
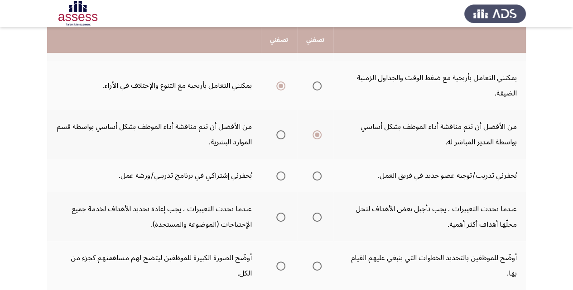
scroll to position [211, 0]
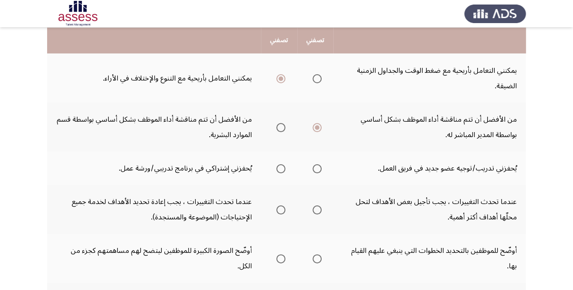
click at [277, 168] on span "Select an option" at bounding box center [280, 169] width 9 height 9
click at [277, 168] on input "Select an option" at bounding box center [280, 169] width 9 height 9
click at [315, 211] on span "Select an option" at bounding box center [317, 210] width 9 height 9
click at [315, 211] on input "Select an option" at bounding box center [317, 210] width 9 height 9
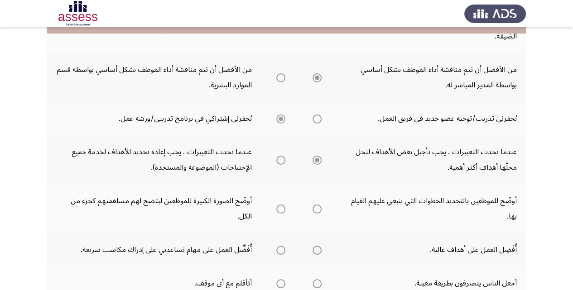
scroll to position [272, 0]
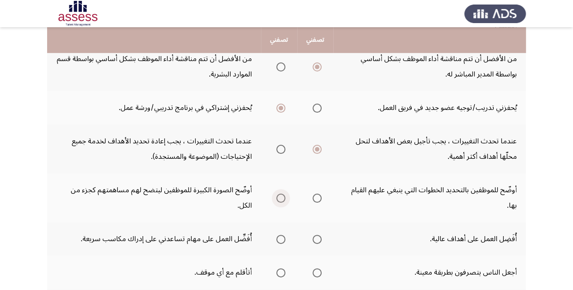
click at [278, 198] on span "Select an option" at bounding box center [280, 198] width 9 height 9
click at [278, 198] on input "Select an option" at bounding box center [280, 198] width 9 height 9
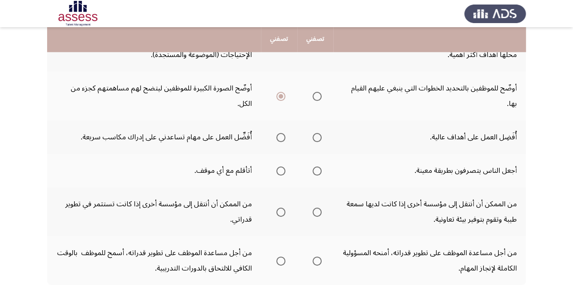
scroll to position [374, 0]
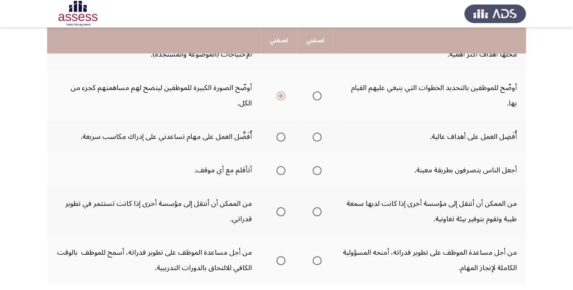
click at [317, 137] on span "Select an option" at bounding box center [317, 137] width 9 height 9
click at [317, 137] on input "Select an option" at bounding box center [317, 137] width 9 height 9
click at [281, 173] on span "Select an option" at bounding box center [280, 170] width 9 height 9
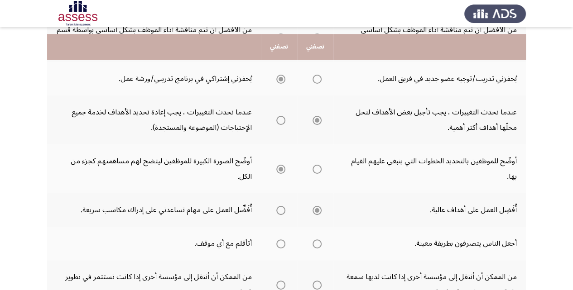
scroll to position [311, 0]
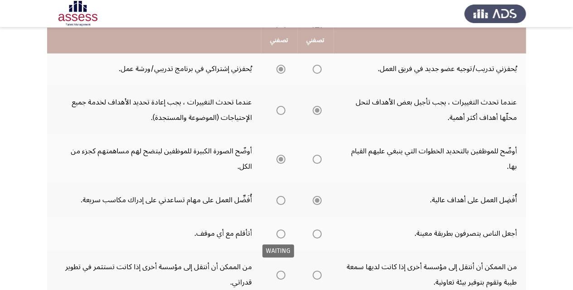
click at [282, 233] on span "Select an option" at bounding box center [280, 234] width 9 height 9
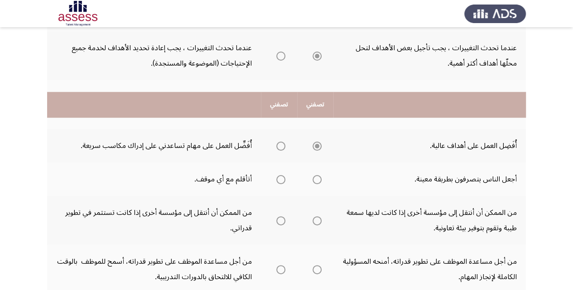
scroll to position [432, 0]
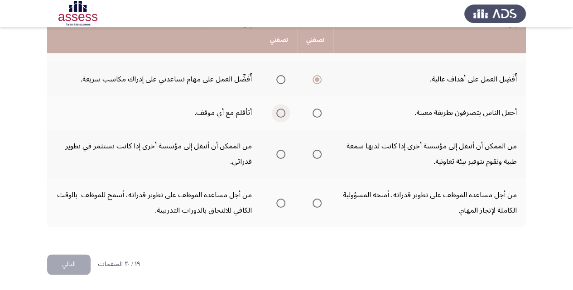
click at [281, 112] on span "Select an option" at bounding box center [280, 113] width 9 height 9
click at [281, 112] on input "Select an option" at bounding box center [280, 113] width 9 height 9
click at [317, 156] on span "Select an option" at bounding box center [317, 154] width 9 height 9
click at [317, 156] on input "Select an option" at bounding box center [317, 154] width 9 height 9
click at [281, 204] on span "Select an option" at bounding box center [280, 203] width 9 height 9
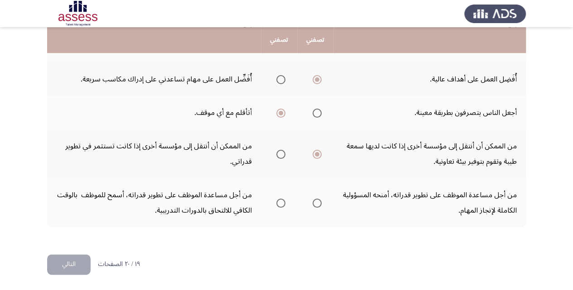
click at [281, 204] on input "Select an option" at bounding box center [280, 203] width 9 height 9
click at [68, 261] on button "التالي" at bounding box center [69, 265] width 44 height 20
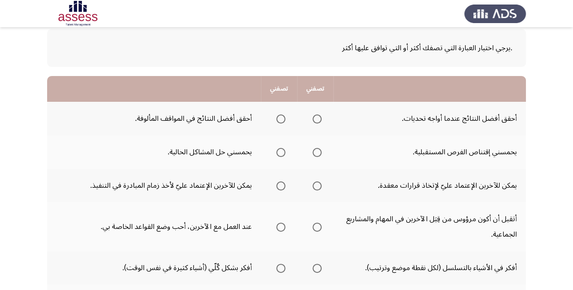
scroll to position [60, 0]
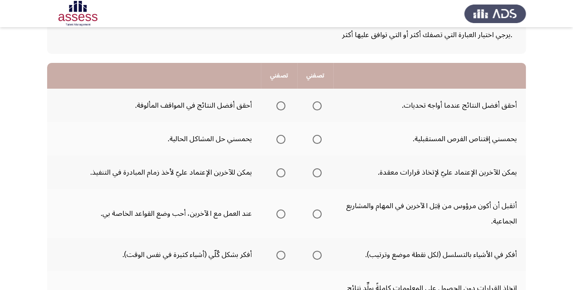
click at [318, 106] on span "Select an option" at bounding box center [317, 106] width 9 height 9
click at [318, 106] on input "Select an option" at bounding box center [317, 106] width 9 height 9
click at [281, 141] on span "Select an option" at bounding box center [280, 139] width 9 height 9
click at [281, 141] on input "Select an option" at bounding box center [280, 139] width 9 height 9
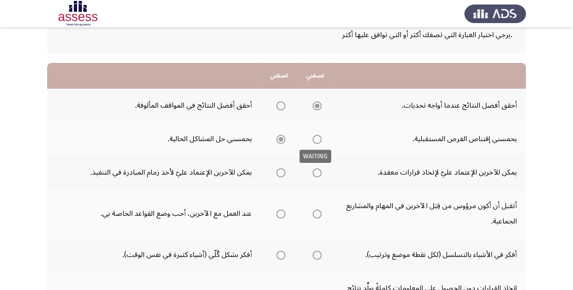
click at [320, 140] on span "Select an option" at bounding box center [317, 139] width 9 height 9
click at [319, 139] on span "Select an option" at bounding box center [317, 139] width 9 height 9
click at [317, 140] on span "Select an option" at bounding box center [317, 139] width 9 height 9
click at [316, 140] on span "Select an option" at bounding box center [317, 139] width 9 height 9
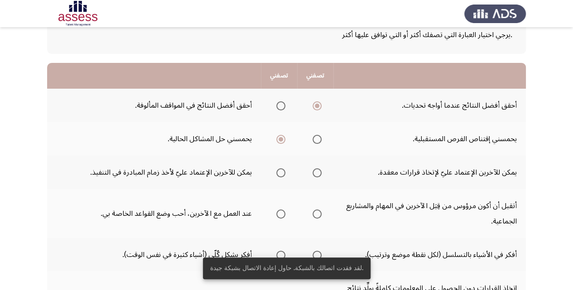
click at [316, 140] on span "Select an option" at bounding box center [317, 139] width 9 height 9
click at [316, 140] on input "Select an option" at bounding box center [317, 139] width 9 height 9
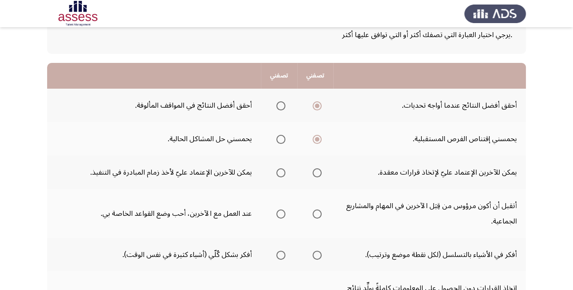
click at [280, 174] on span "Select an option" at bounding box center [280, 173] width 9 height 9
click at [280, 174] on input "Select an option" at bounding box center [280, 173] width 9 height 9
click at [316, 213] on span "Select an option" at bounding box center [317, 214] width 9 height 9
click at [316, 213] on input "Select an option" at bounding box center [317, 214] width 9 height 9
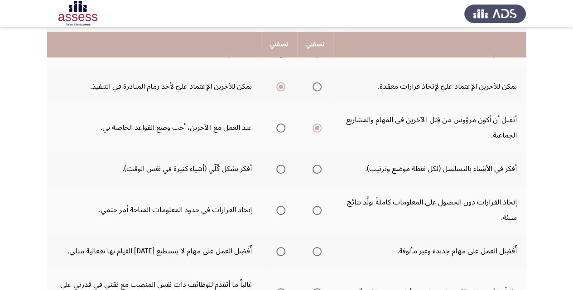
scroll to position [151, 0]
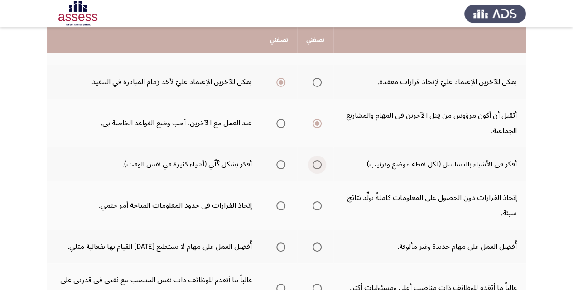
click at [316, 165] on span "Select an option" at bounding box center [317, 164] width 9 height 9
click at [316, 165] on input "Select an option" at bounding box center [317, 164] width 9 height 9
click at [278, 207] on span "Select an option" at bounding box center [280, 206] width 9 height 9
click at [278, 207] on input "Select an option" at bounding box center [280, 206] width 9 height 9
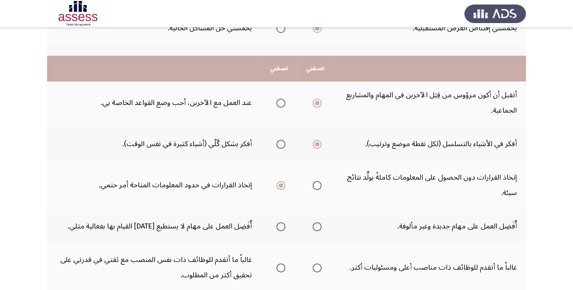
scroll to position [211, 0]
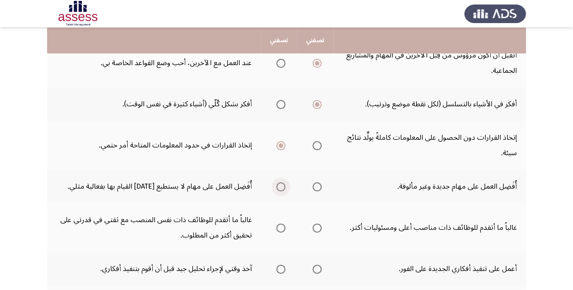
click at [282, 185] on span "Select an option" at bounding box center [280, 187] width 9 height 9
click at [282, 185] on input "Select an option" at bounding box center [280, 187] width 9 height 9
click at [317, 228] on span "Select an option" at bounding box center [317, 228] width 9 height 9
click at [317, 228] on input "Select an option" at bounding box center [317, 228] width 9 height 9
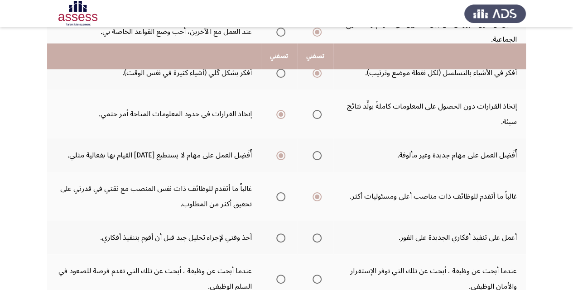
scroll to position [272, 0]
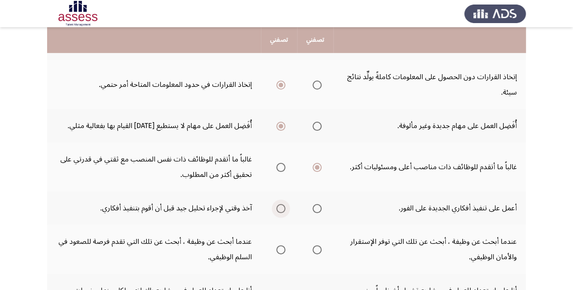
click at [283, 208] on span "Select an option" at bounding box center [280, 208] width 9 height 9
click at [283, 208] on input "Select an option" at bounding box center [280, 208] width 9 height 9
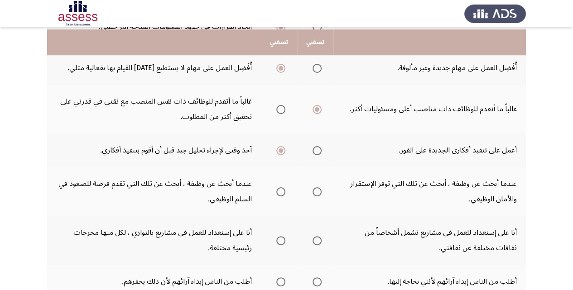
scroll to position [332, 0]
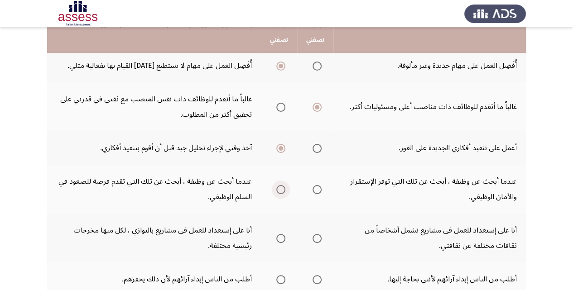
click at [283, 189] on span "Select an option" at bounding box center [280, 189] width 9 height 9
click at [283, 189] on input "Select an option" at bounding box center [280, 189] width 9 height 9
click at [314, 237] on span "Select an option" at bounding box center [317, 238] width 9 height 9
click at [314, 237] on input "Select an option" at bounding box center [317, 238] width 9 height 9
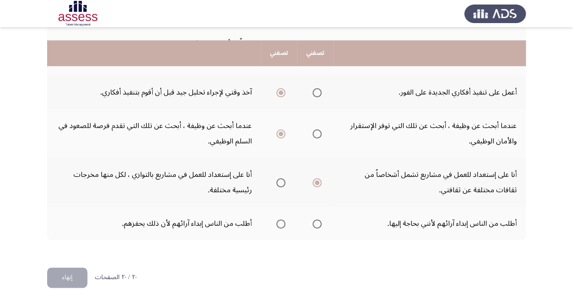
scroll to position [401, 0]
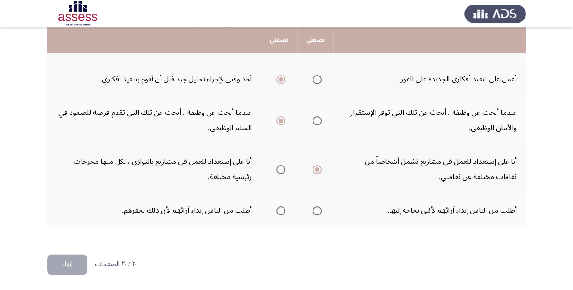
click at [282, 208] on span "Select an option" at bounding box center [280, 211] width 9 height 9
click at [282, 208] on input "Select an option" at bounding box center [280, 211] width 9 height 9
click at [56, 263] on button "إنهاء" at bounding box center [67, 265] width 40 height 20
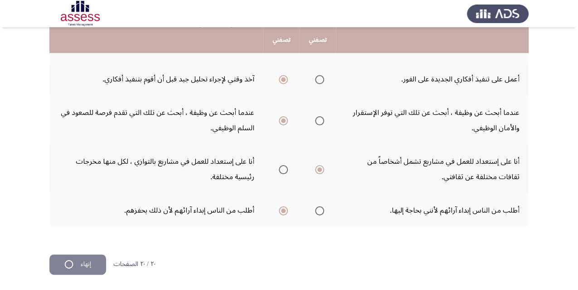
scroll to position [0, 0]
